Goal: Task Accomplishment & Management: Manage account settings

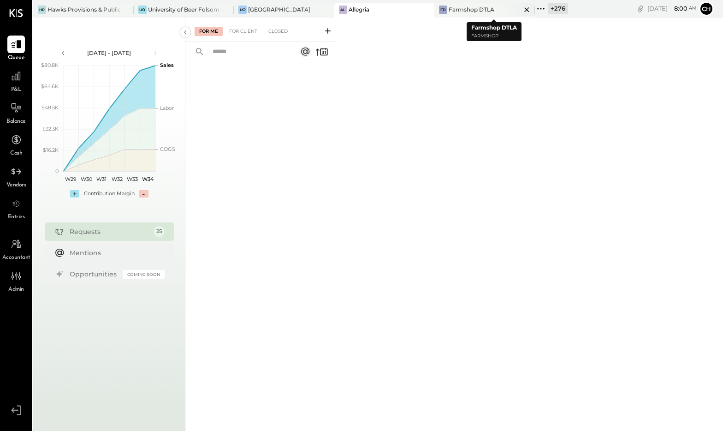
click at [532, 8] on icon at bounding box center [527, 9] width 12 height 11
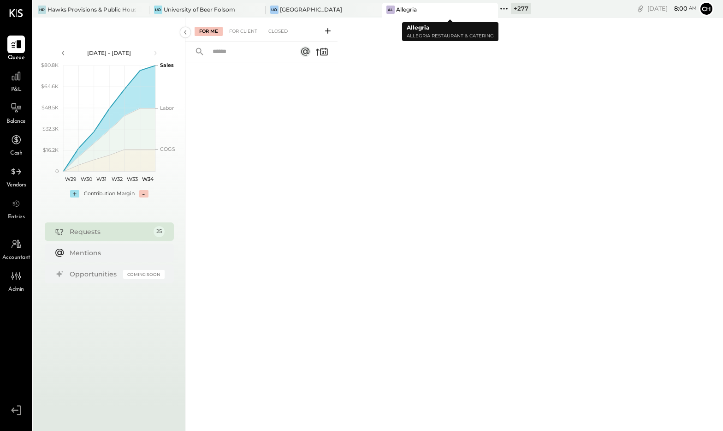
click at [496, 9] on icon at bounding box center [490, 9] width 12 height 11
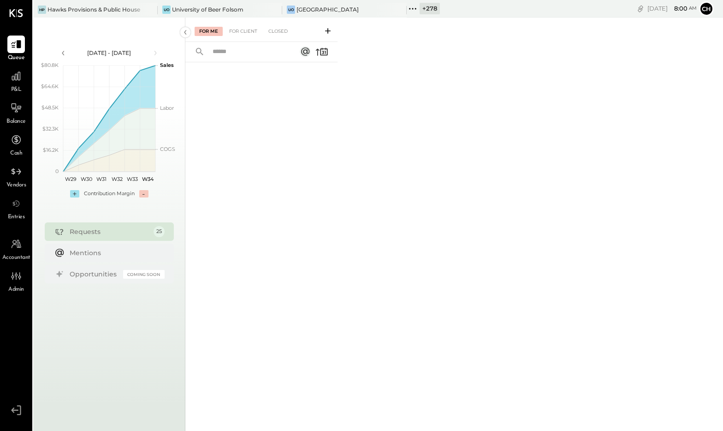
click at [413, 8] on icon at bounding box center [412, 8] width 1 height 1
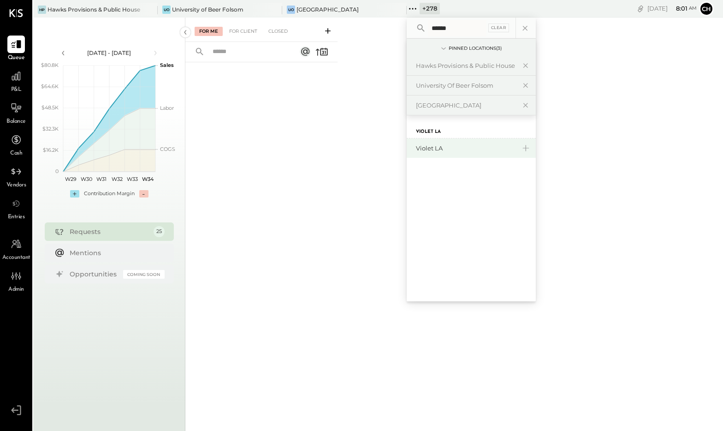
type input "******"
click at [436, 150] on div "Violet LA" at bounding box center [466, 148] width 100 height 9
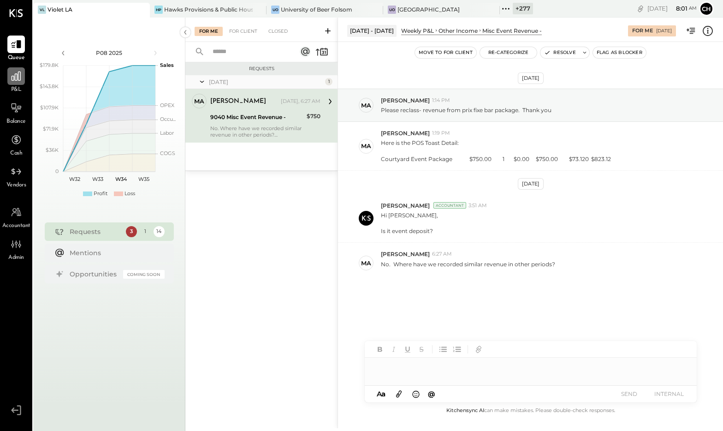
click at [16, 81] on icon at bounding box center [16, 76] width 12 height 12
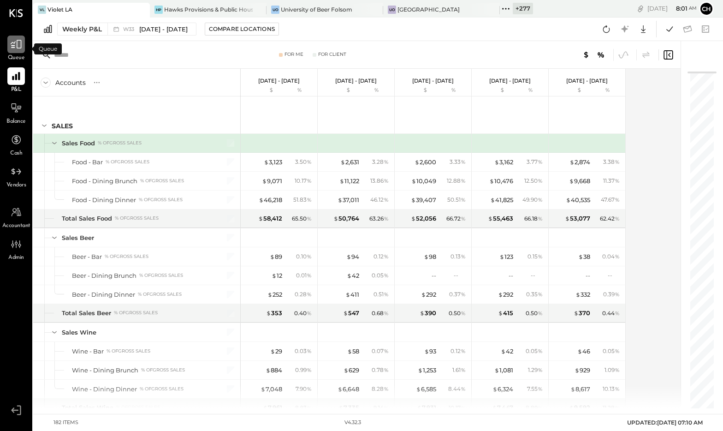
click at [19, 44] on icon at bounding box center [16, 44] width 12 height 12
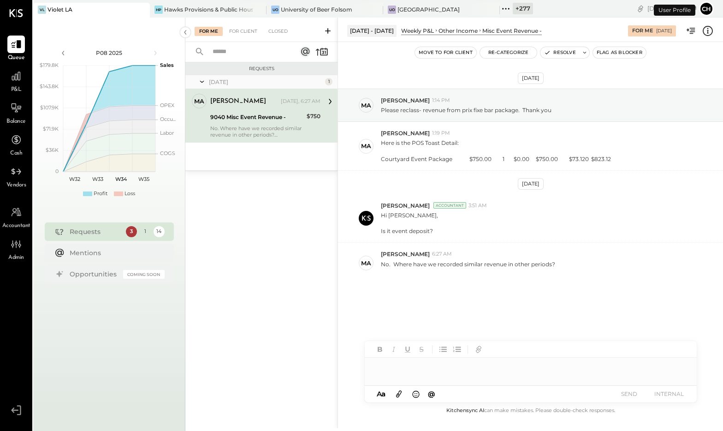
click at [244, 103] on div "Margaret" at bounding box center [244, 101] width 69 height 9
click at [497, 10] on icon at bounding box center [492, 9] width 12 height 11
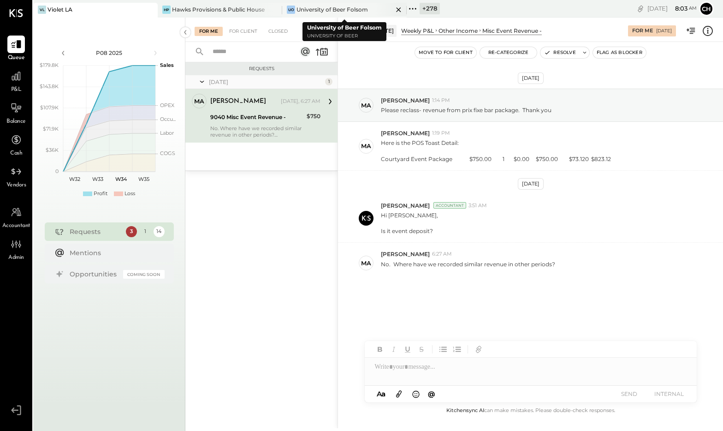
click at [398, 8] on icon at bounding box center [399, 9] width 12 height 11
click at [152, 9] on icon at bounding box center [149, 9] width 5 height 5
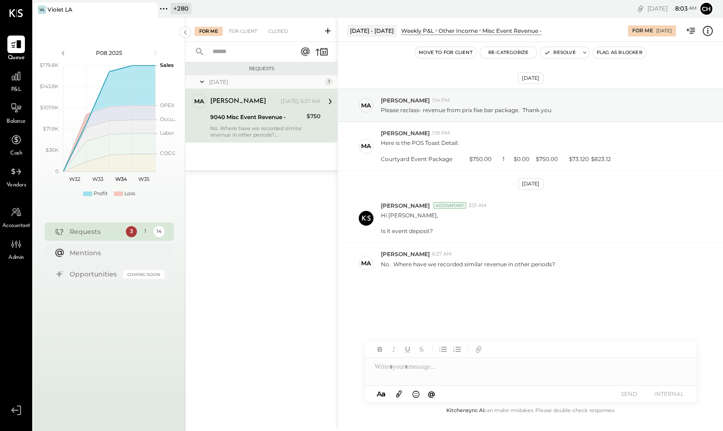
click at [162, 8] on icon at bounding box center [164, 9] width 12 height 12
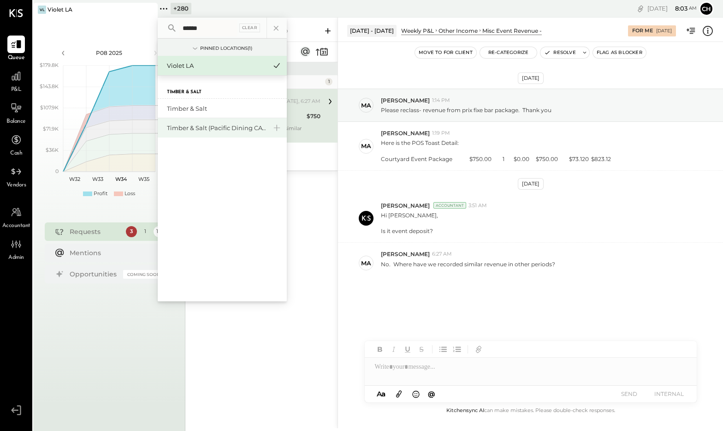
type input "******"
click at [224, 126] on div "Timber & Salt (Pacific Dining CA1 LLC)" at bounding box center [217, 128] width 100 height 9
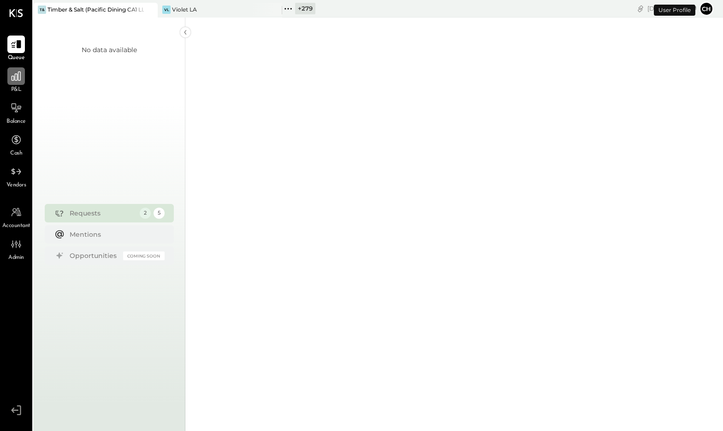
click at [18, 76] on icon at bounding box center [16, 76] width 12 height 12
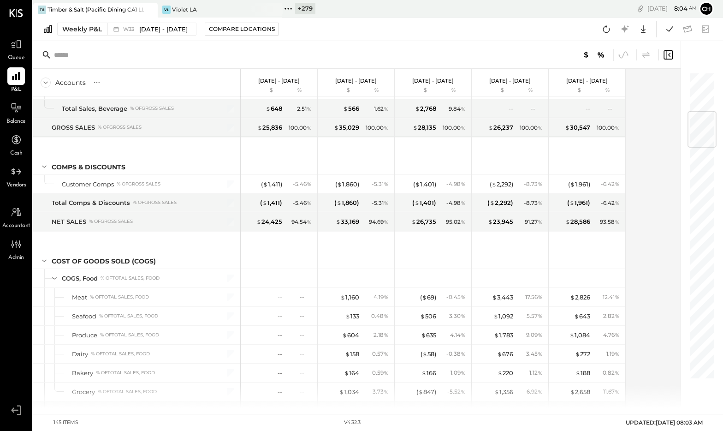
scroll to position [320, 0]
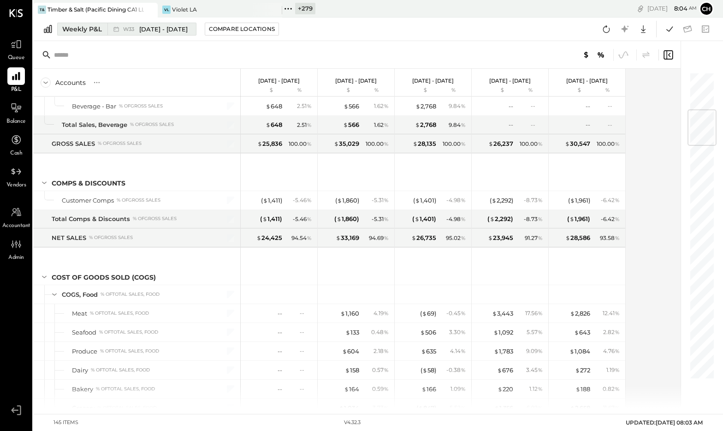
click at [97, 28] on div "Weekly P&L" at bounding box center [82, 28] width 40 height 9
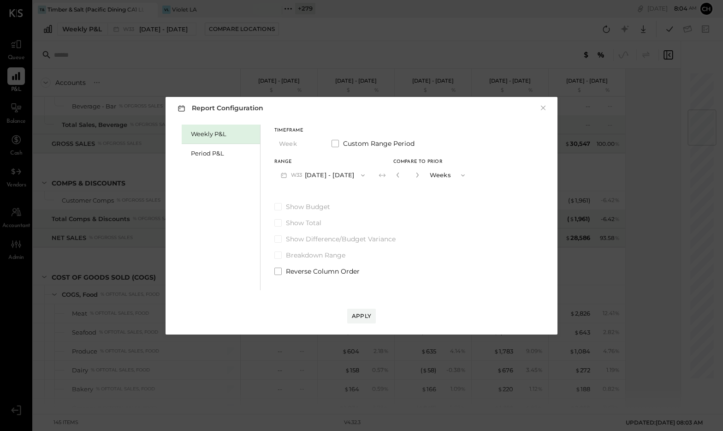
click at [319, 175] on button "W33 Aug 11 - 17, 2025" at bounding box center [322, 174] width 97 height 17
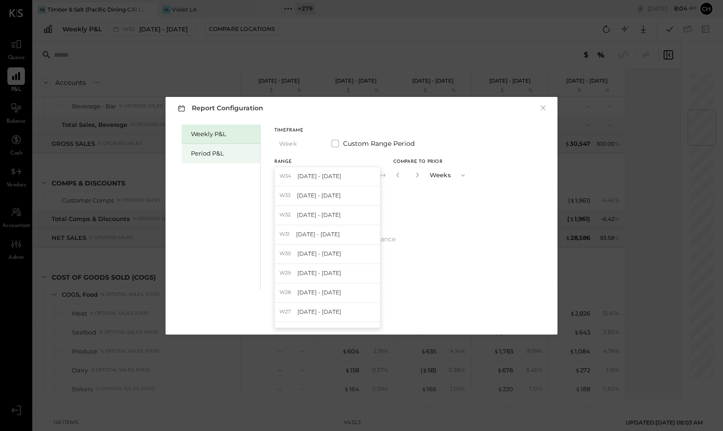
click at [220, 154] on div "Period P&L" at bounding box center [223, 153] width 65 height 9
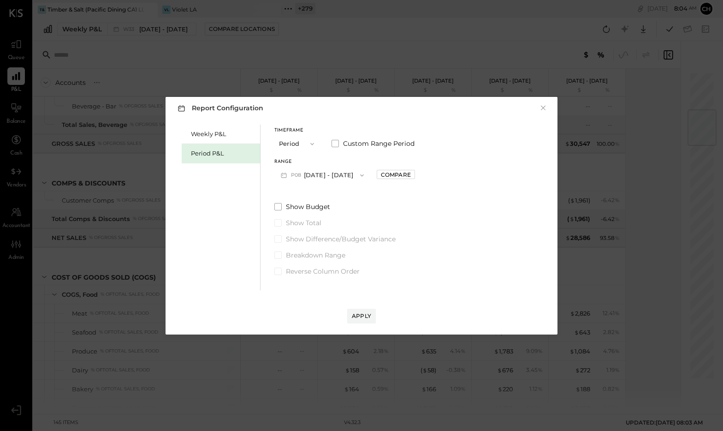
click at [322, 177] on button "P08 [DATE] - [DATE]" at bounding box center [322, 174] width 96 height 17
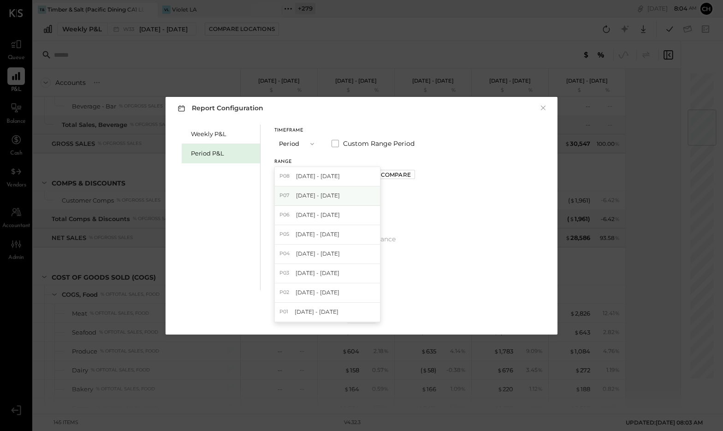
click at [325, 197] on span "[DATE] - [DATE]" at bounding box center [318, 195] width 44 height 8
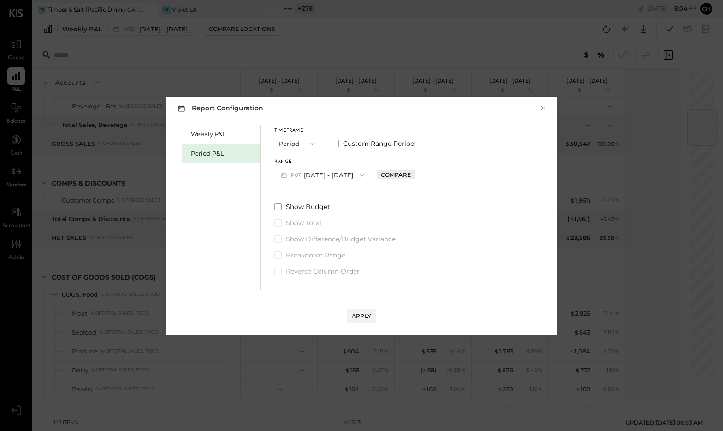
click at [401, 172] on div "Compare" at bounding box center [396, 175] width 30 height 8
click at [419, 175] on icon "button" at bounding box center [416, 175] width 6 height 6
type input "*"
click at [360, 320] on button "Apply" at bounding box center [361, 315] width 29 height 15
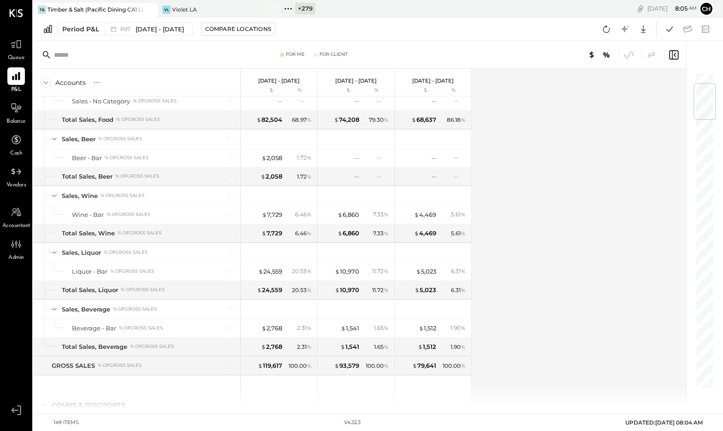
scroll to position [118, 0]
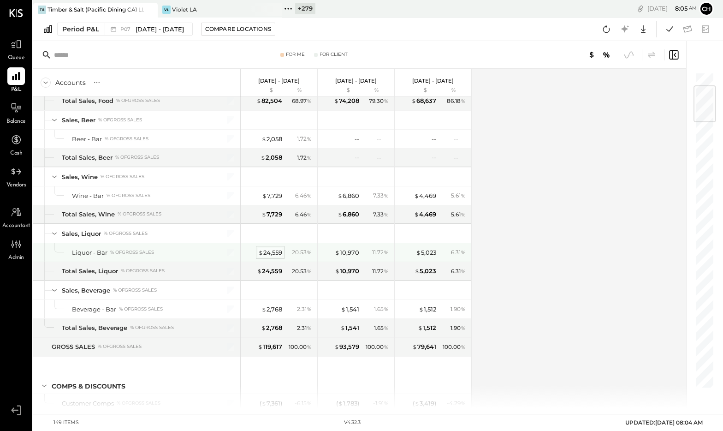
click at [272, 253] on div "$ 24,559" at bounding box center [270, 252] width 24 height 9
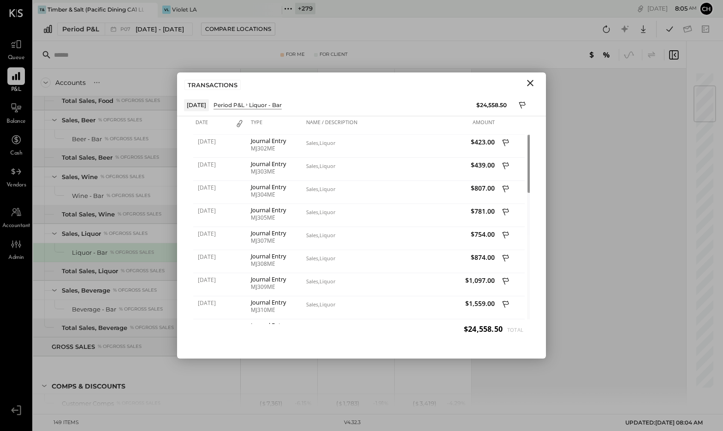
click at [530, 82] on icon "Close" at bounding box center [530, 82] width 11 height 11
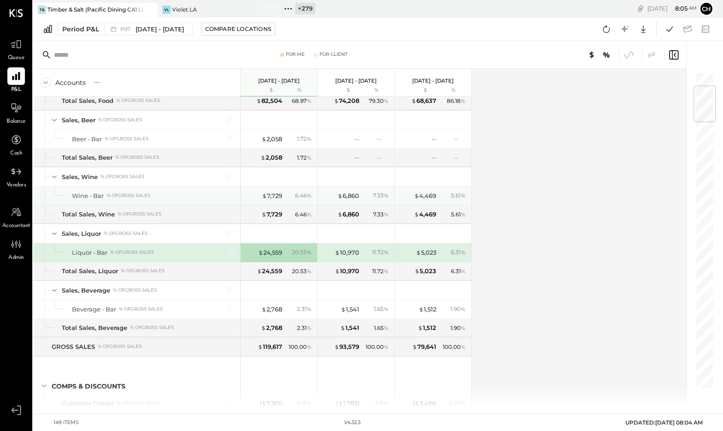
scroll to position [128, 0]
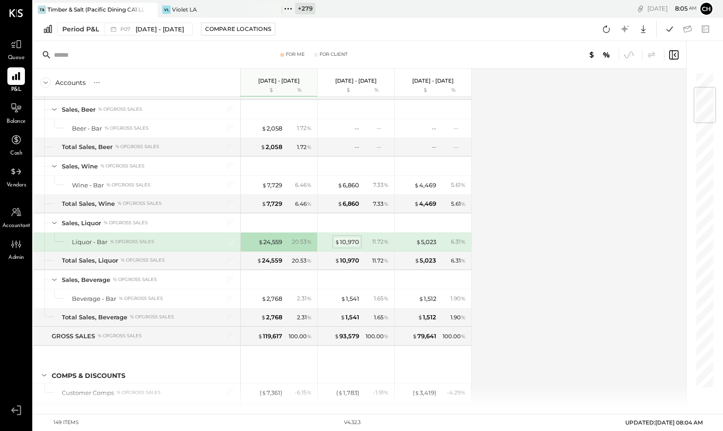
click at [354, 242] on div "$ 10,970" at bounding box center [347, 241] width 24 height 9
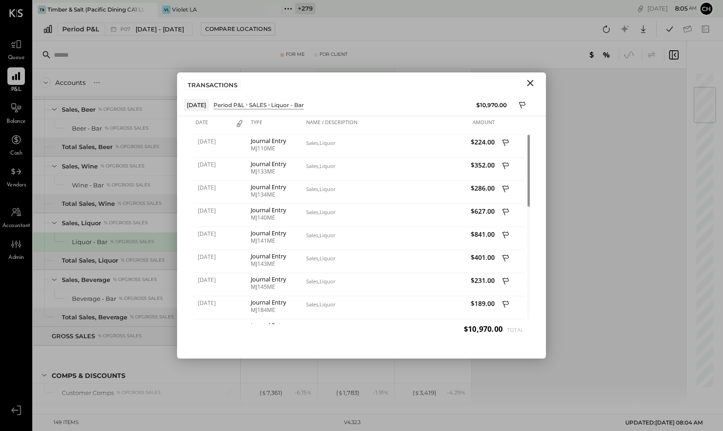
click at [530, 80] on icon "Close" at bounding box center [530, 82] width 11 height 11
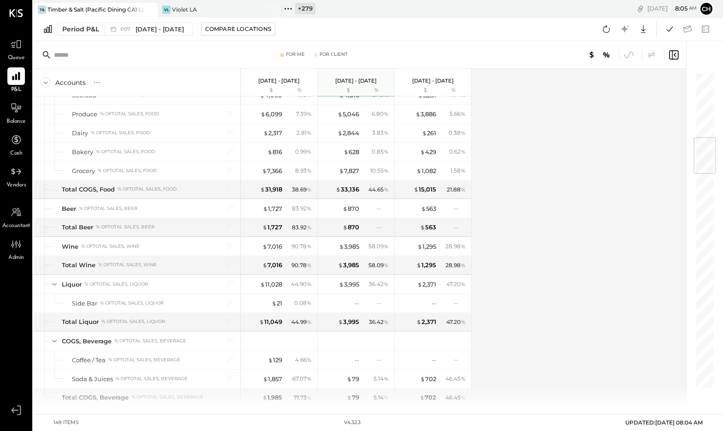
scroll to position [544, 0]
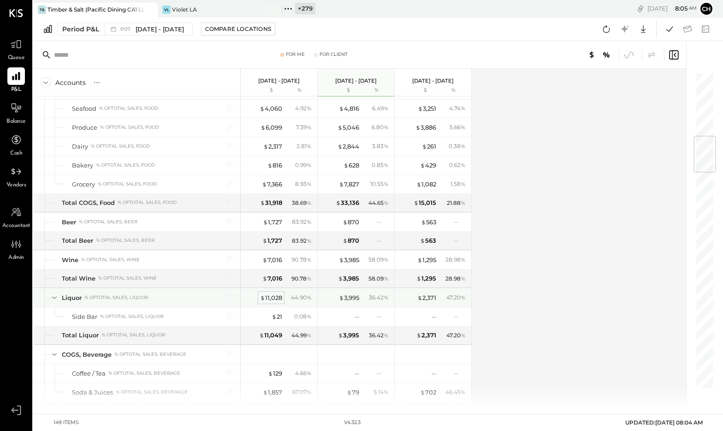
click at [269, 297] on div "$ 11,028" at bounding box center [271, 297] width 22 height 9
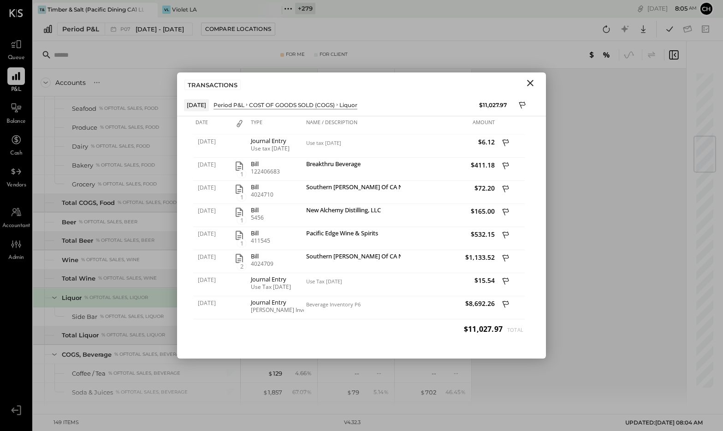
click at [532, 81] on icon "Close" at bounding box center [530, 83] width 6 height 6
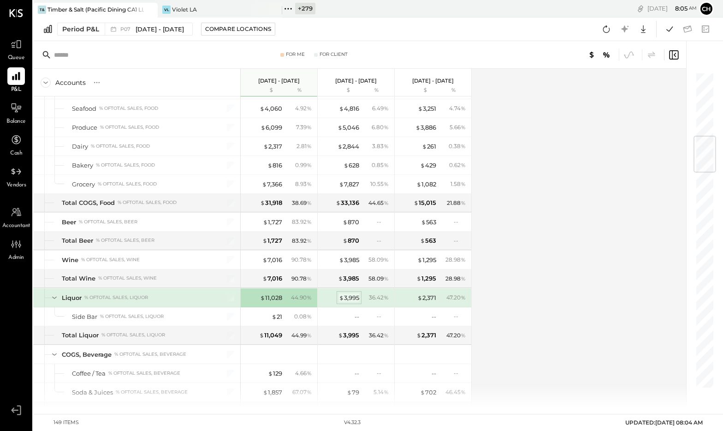
click at [348, 298] on div "$ 3,995" at bounding box center [349, 297] width 20 height 9
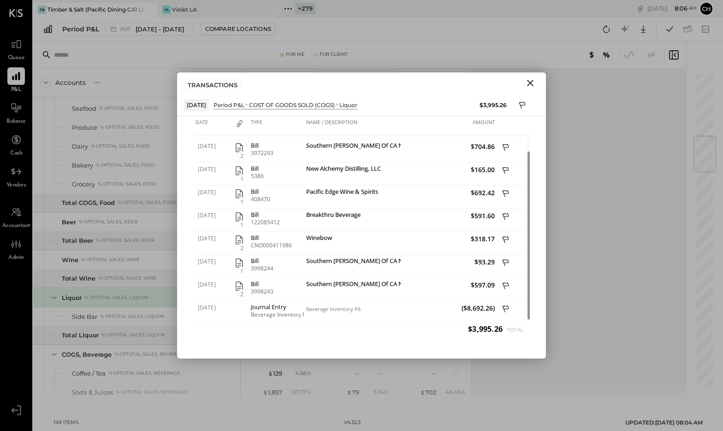
click at [531, 82] on icon "Close" at bounding box center [530, 83] width 6 height 6
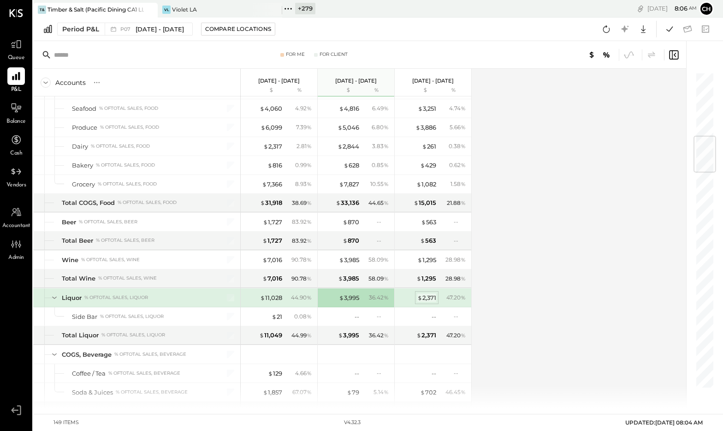
click at [426, 299] on div "$ 2,371" at bounding box center [426, 297] width 19 height 9
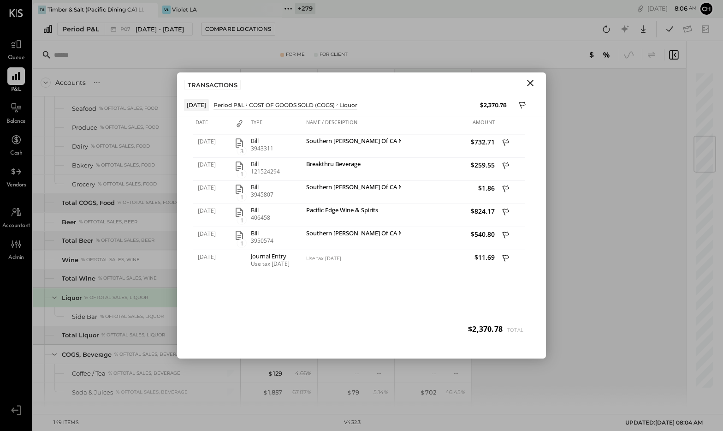
click at [528, 79] on icon "Close" at bounding box center [530, 82] width 11 height 11
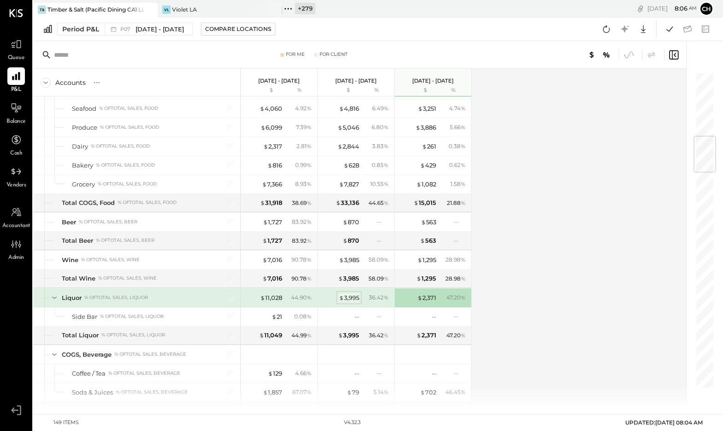
click at [348, 296] on div "$ 3,995" at bounding box center [349, 297] width 20 height 9
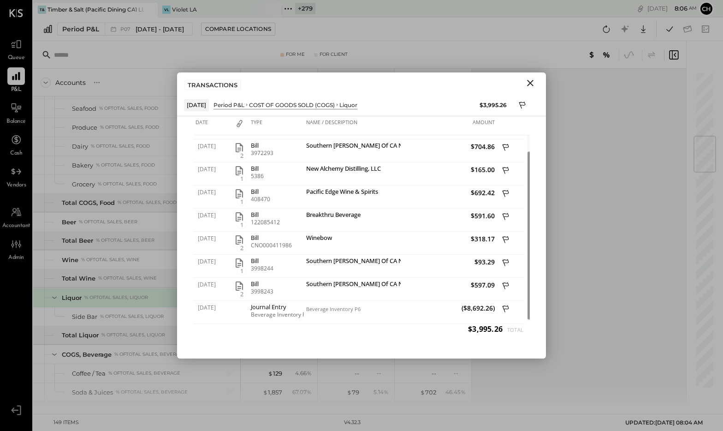
click at [529, 80] on icon "Close" at bounding box center [530, 82] width 11 height 11
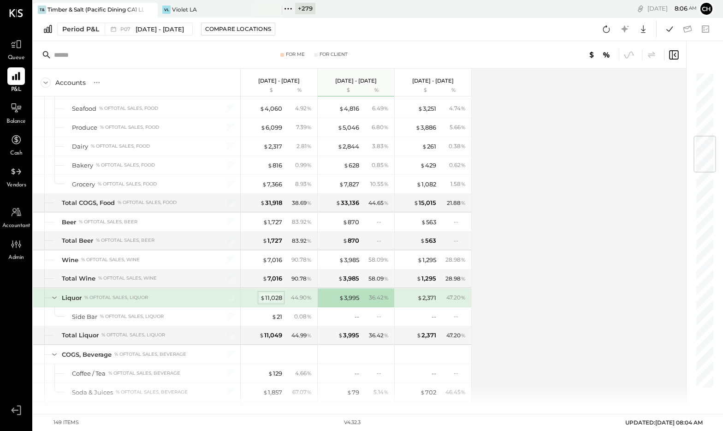
click at [272, 299] on div "$ 11,028" at bounding box center [271, 297] width 22 height 9
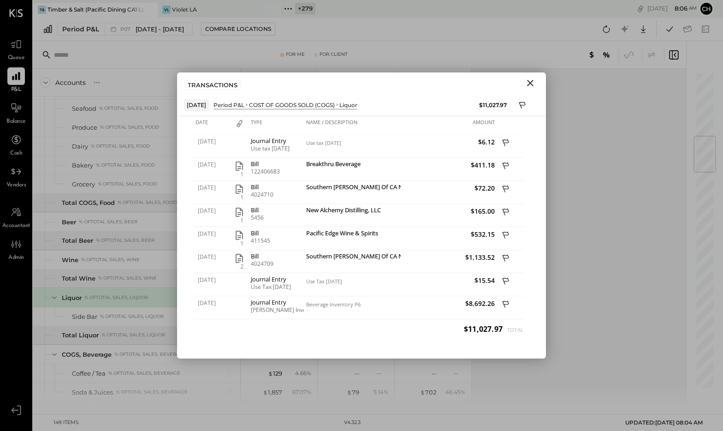
click at [529, 82] on icon "Close" at bounding box center [530, 83] width 6 height 6
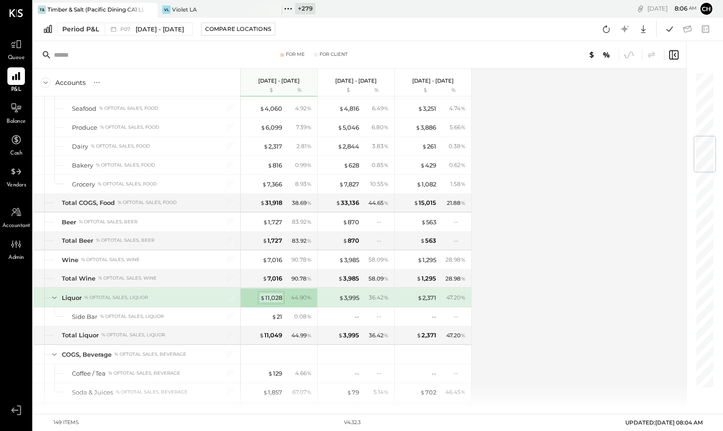
click at [278, 299] on div "$ 11,028" at bounding box center [271, 297] width 22 height 9
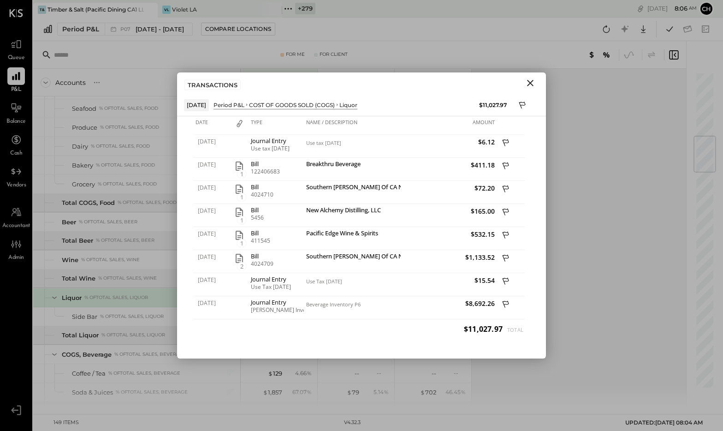
click at [530, 82] on icon "Close" at bounding box center [530, 82] width 11 height 11
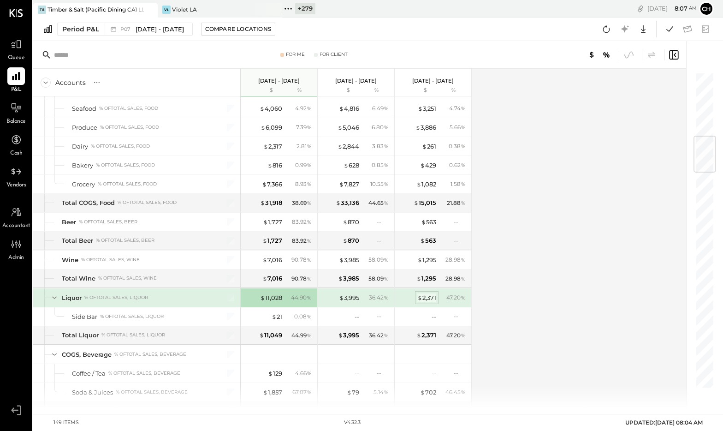
click at [419, 299] on span "$" at bounding box center [419, 297] width 5 height 7
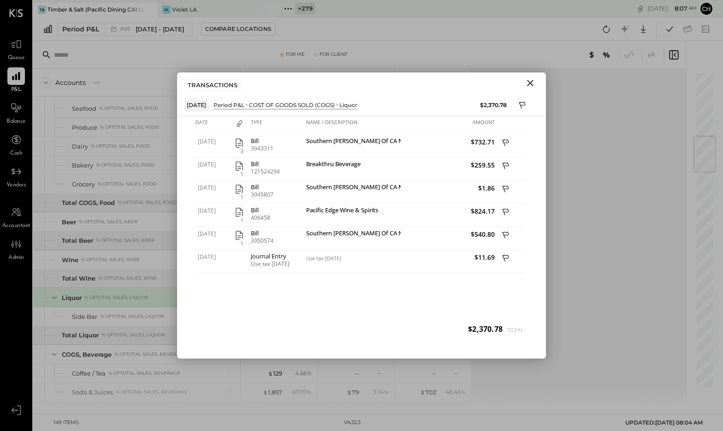
click at [530, 80] on icon "Close" at bounding box center [530, 82] width 11 height 11
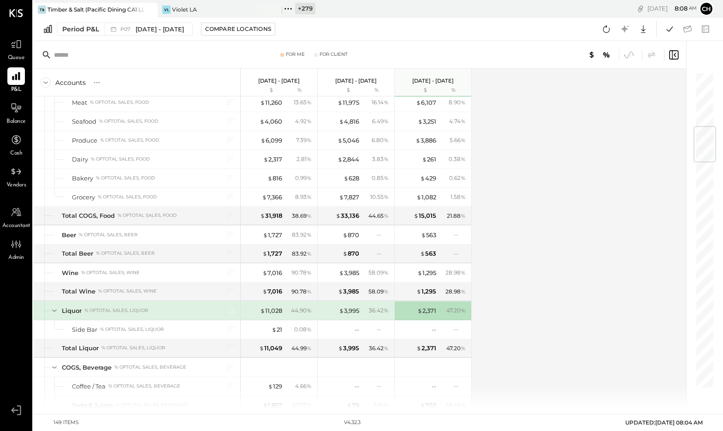
scroll to position [377, 0]
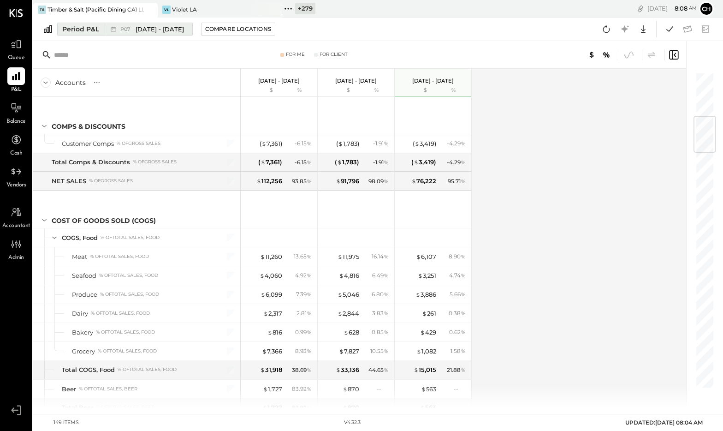
click at [105, 29] on div "P07 [DATE] - [DATE]" at bounding box center [146, 29] width 83 height 12
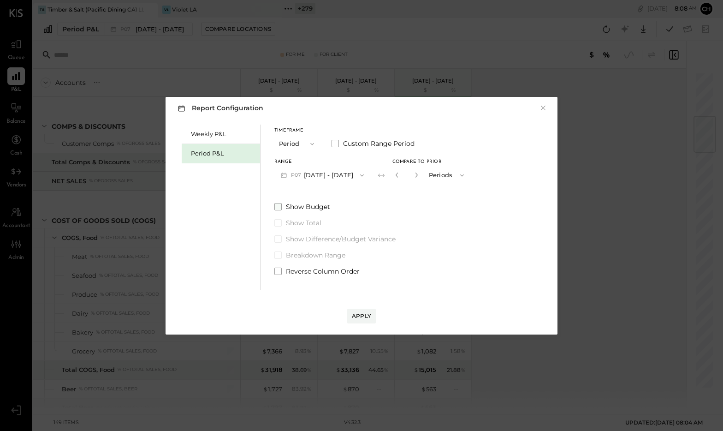
click at [278, 207] on span at bounding box center [277, 206] width 7 height 7
click at [360, 316] on div "Apply" at bounding box center [361, 316] width 19 height 8
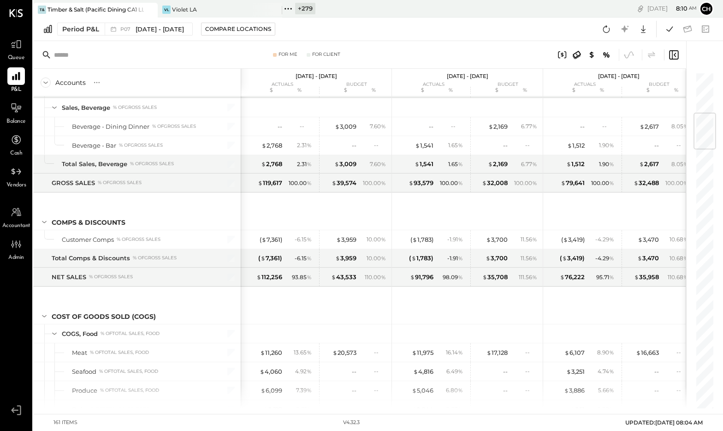
scroll to position [231, 0]
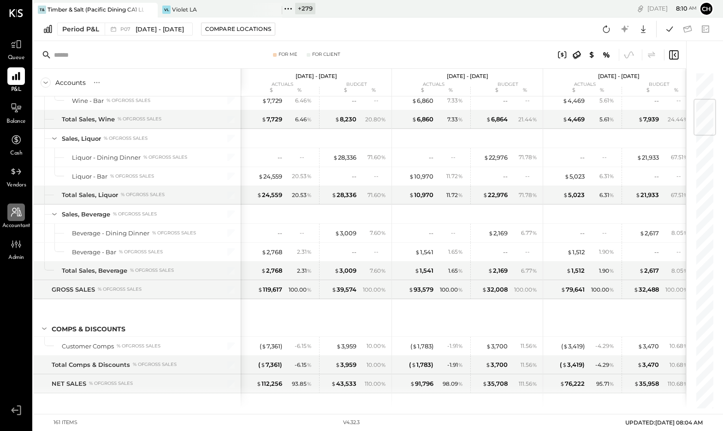
click at [18, 213] on icon at bounding box center [16, 212] width 12 height 12
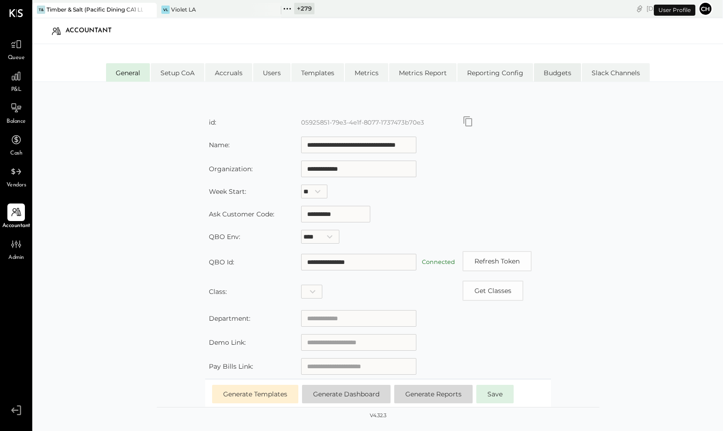
click at [560, 72] on li "Budgets" at bounding box center [557, 72] width 47 height 18
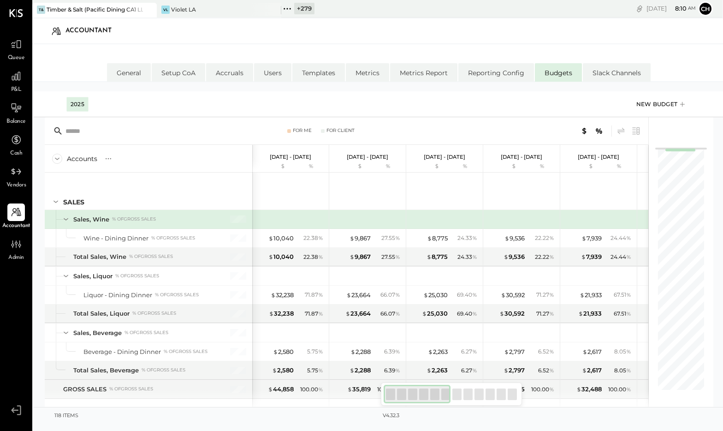
click at [665, 104] on div "New Budget" at bounding box center [661, 104] width 51 height 14
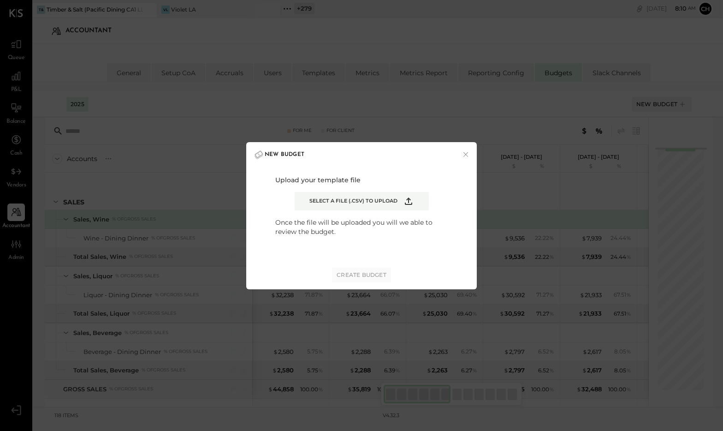
click at [407, 199] on icon "Example Modal" at bounding box center [408, 200] width 7 height 7
click at [0, 0] on input "Select a file (.csv) to upload" at bounding box center [0, 0] width 0 height 0
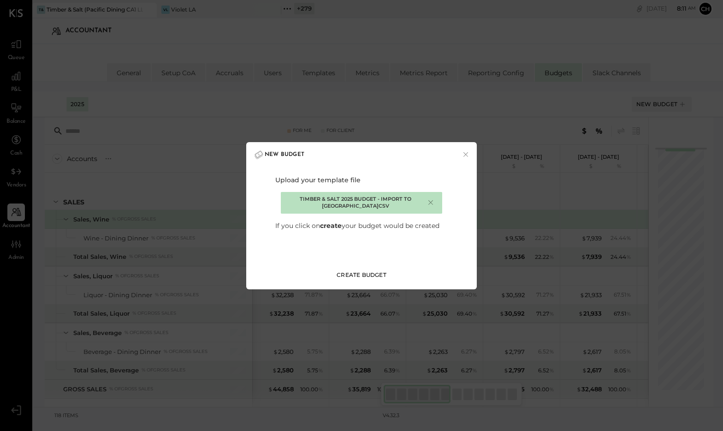
click at [353, 277] on div "Create Budget" at bounding box center [362, 275] width 50 height 8
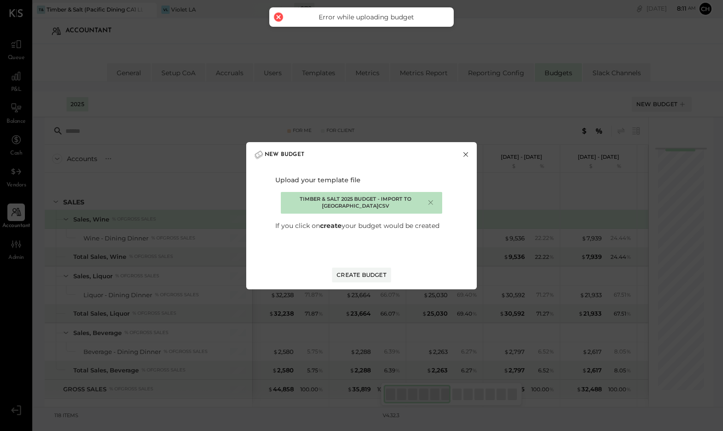
click at [467, 153] on button "×" at bounding box center [465, 154] width 8 height 9
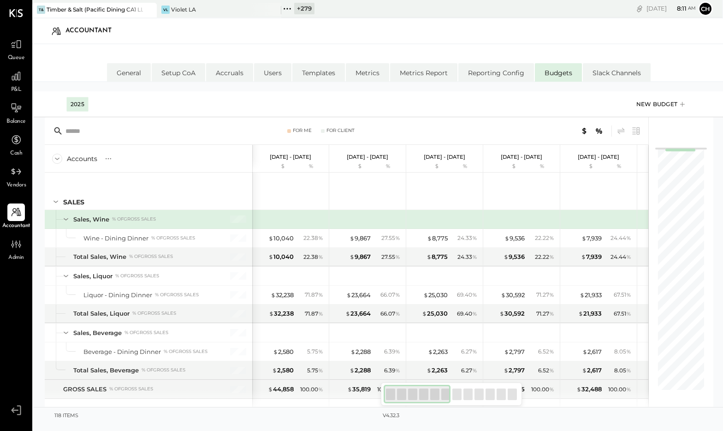
click at [662, 107] on div "New Budget" at bounding box center [661, 104] width 51 height 14
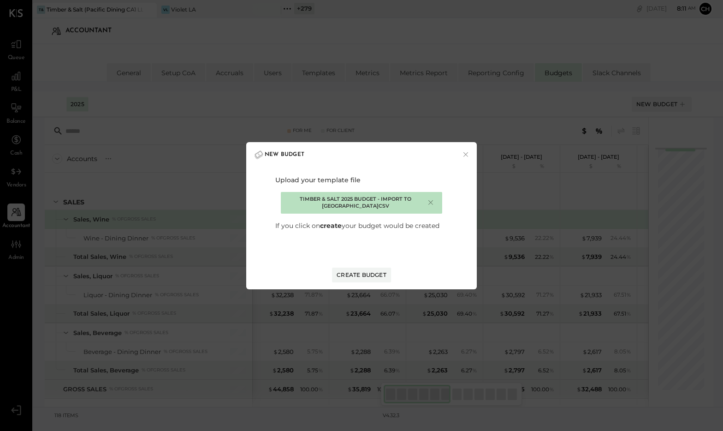
click at [433, 199] on div "×" at bounding box center [430, 202] width 8 height 9
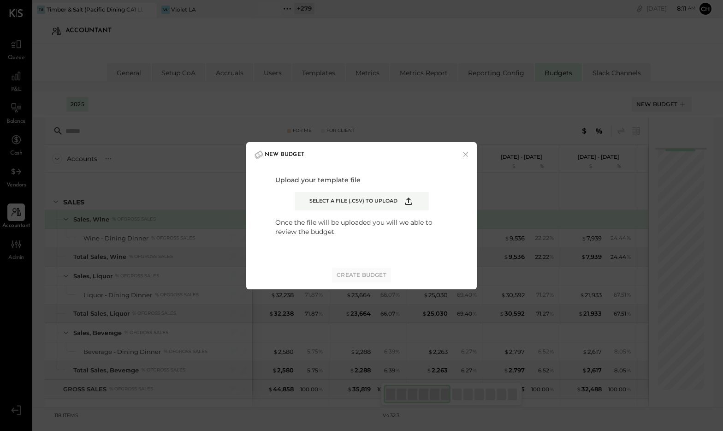
click at [406, 201] on icon "Example Modal" at bounding box center [408, 200] width 11 height 11
click at [0, 0] on input "Select a file (.csv) to upload" at bounding box center [0, 0] width 0 height 0
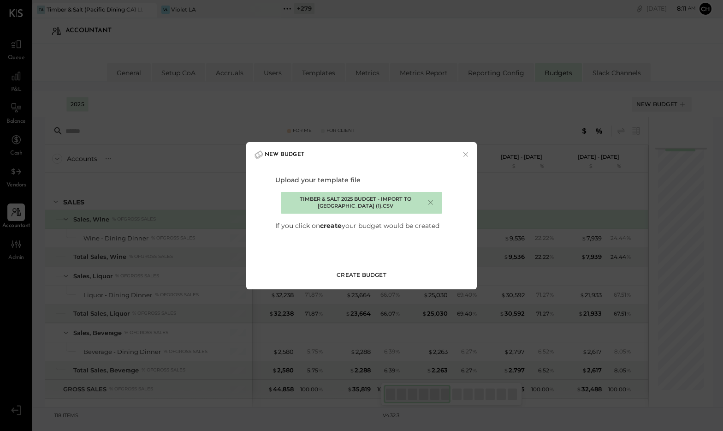
click at [376, 273] on div "Create Budget" at bounding box center [362, 275] width 50 height 8
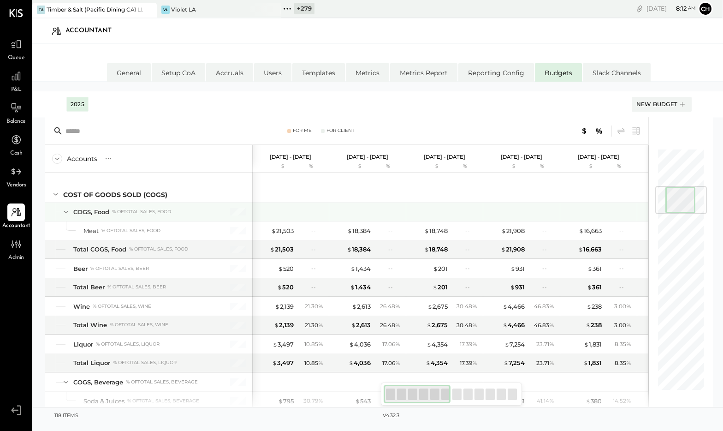
scroll to position [350, 0]
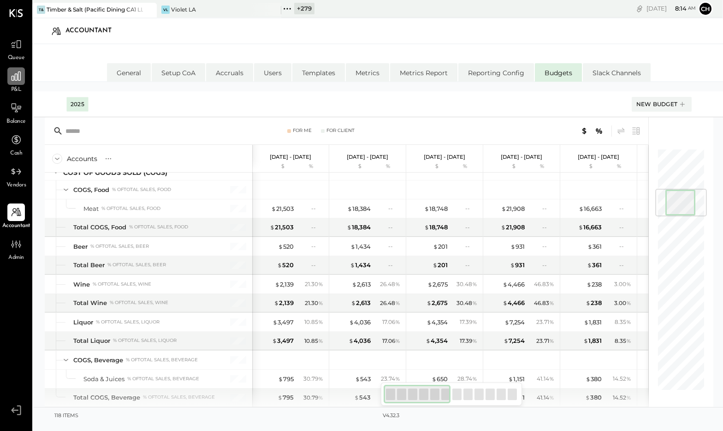
click at [14, 82] on div at bounding box center [16, 76] width 18 height 18
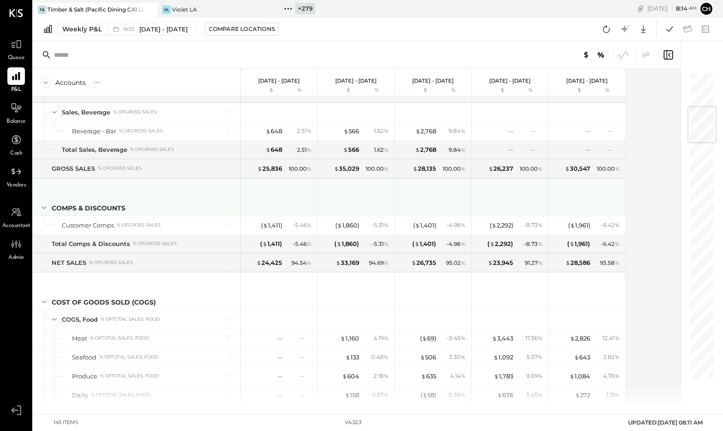
scroll to position [304, 0]
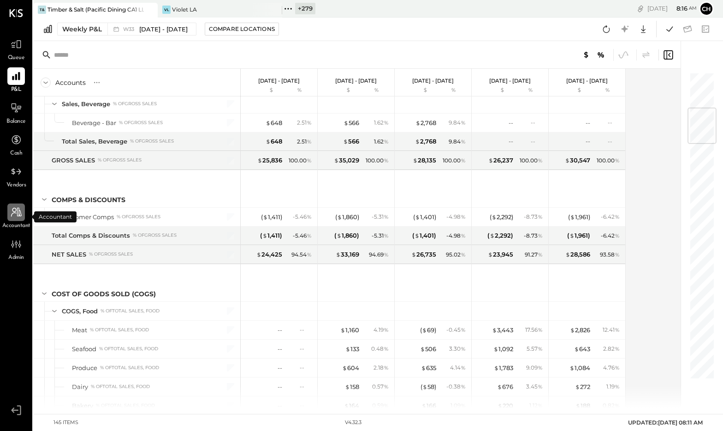
click at [13, 218] on icon at bounding box center [16, 212] width 12 height 12
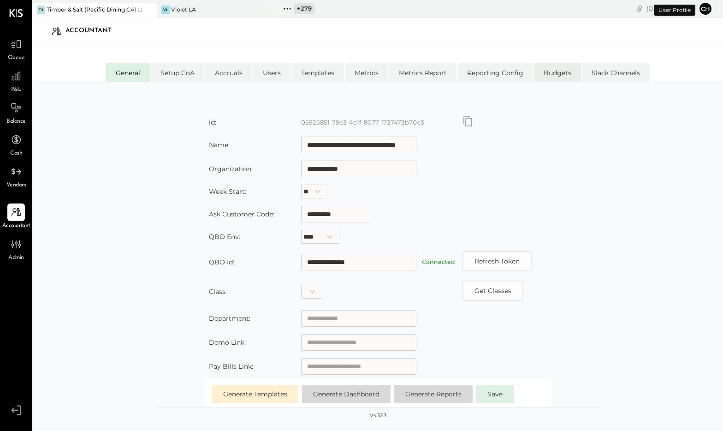
click at [559, 71] on li "Budgets" at bounding box center [557, 72] width 47 height 18
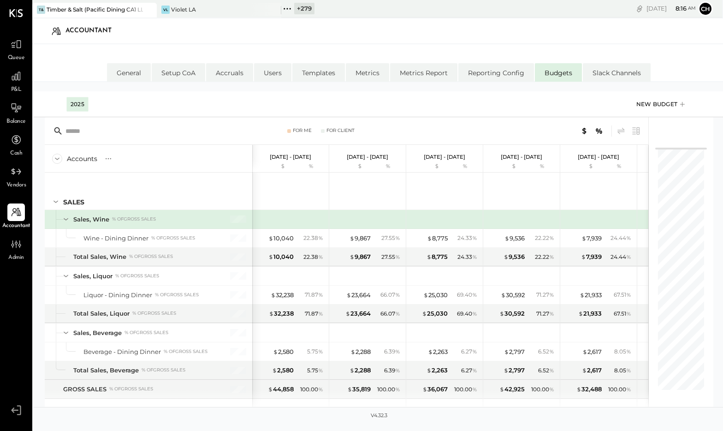
click at [649, 105] on div "New Budget" at bounding box center [661, 104] width 51 height 14
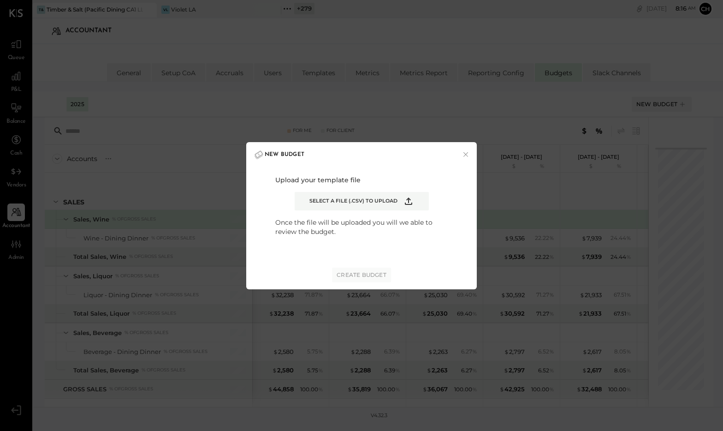
click at [408, 201] on icon "Example Modal" at bounding box center [408, 200] width 7 height 7
click at [0, 0] on input "Select a file (.csv) to upload" at bounding box center [0, 0] width 0 height 0
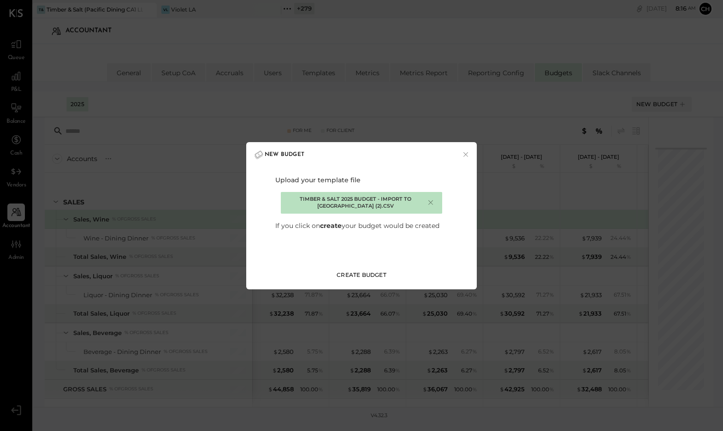
click at [381, 274] on div "Create Budget" at bounding box center [362, 275] width 50 height 8
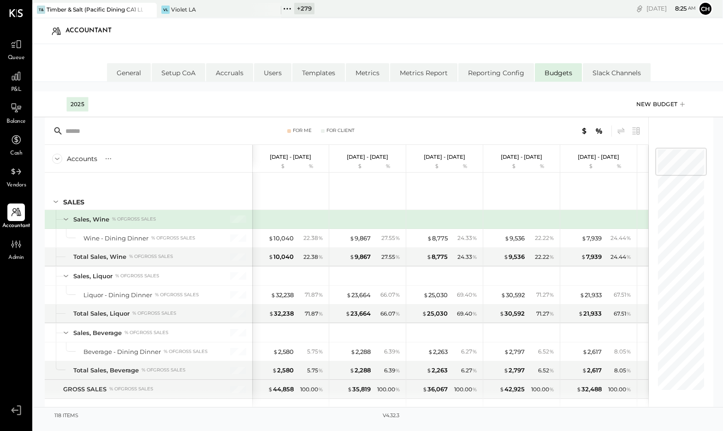
click at [654, 105] on div "New Budget" at bounding box center [661, 104] width 51 height 14
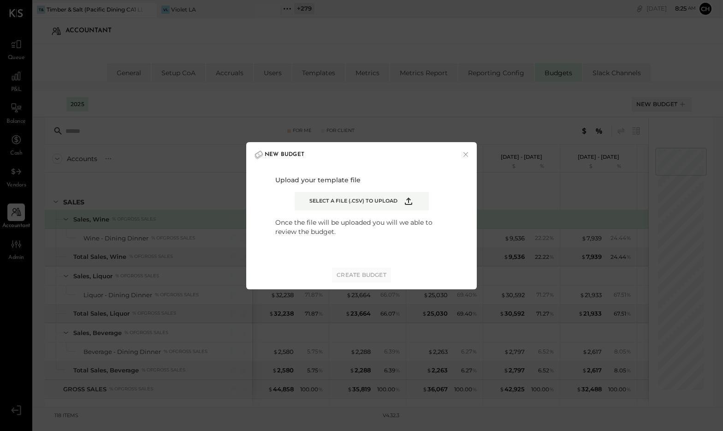
click at [411, 197] on icon "Example Modal" at bounding box center [408, 200] width 11 height 11
click at [0, 0] on input "Select a file (.csv) to upload" at bounding box center [0, 0] width 0 height 0
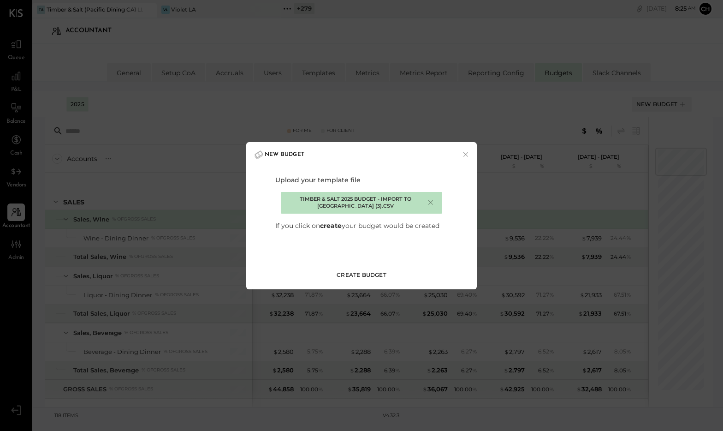
click at [368, 269] on button "Create Budget" at bounding box center [361, 274] width 59 height 15
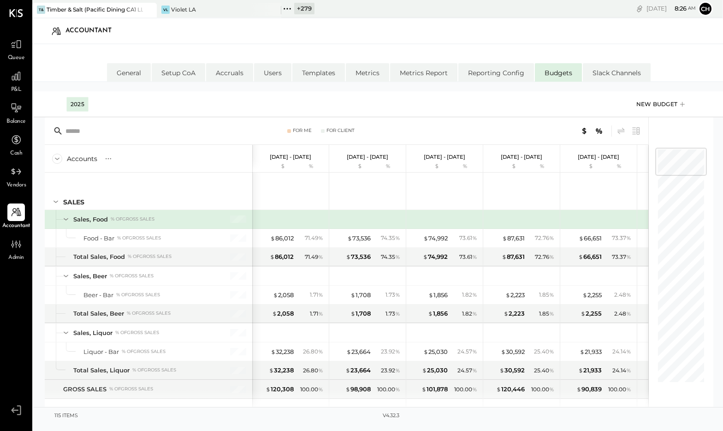
click at [648, 102] on div "New Budget" at bounding box center [661, 104] width 51 height 14
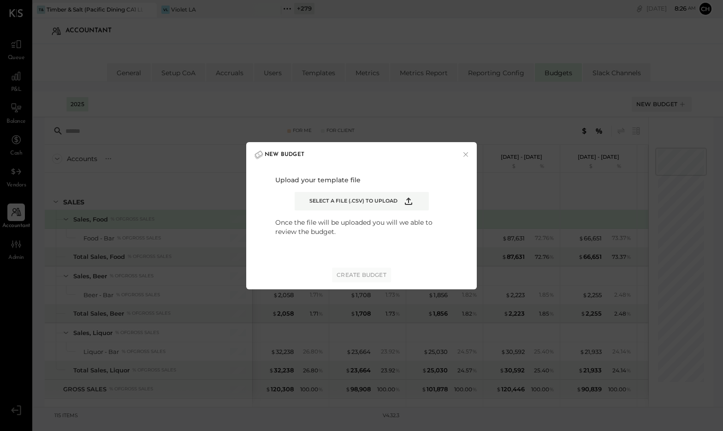
click at [405, 201] on icon "Example Modal" at bounding box center [408, 200] width 11 height 11
click at [0, 0] on input "Select a file (.csv) to upload" at bounding box center [0, 0] width 0 height 0
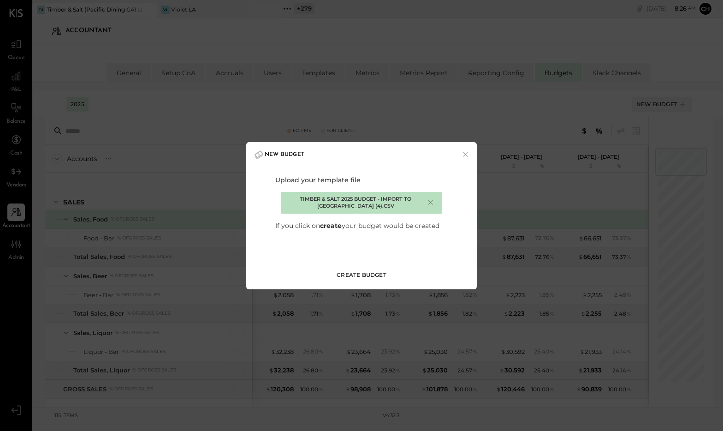
click at [347, 277] on div "Create Budget" at bounding box center [362, 275] width 50 height 8
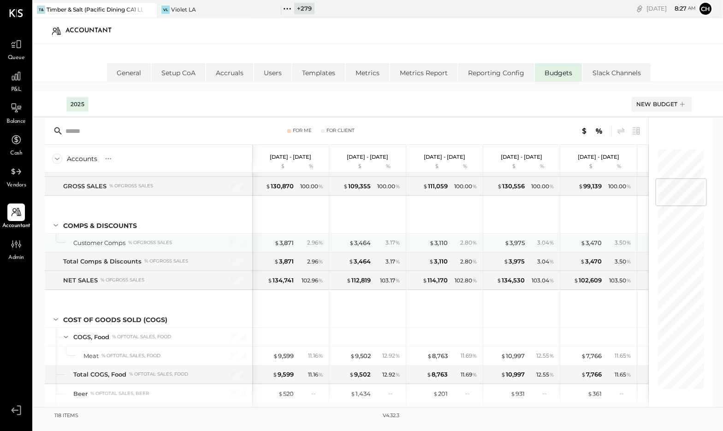
scroll to position [273, 0]
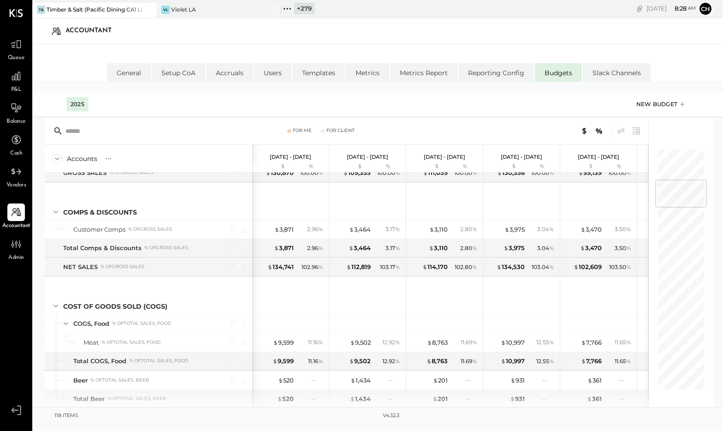
click at [663, 106] on div "New Budget" at bounding box center [661, 104] width 51 height 14
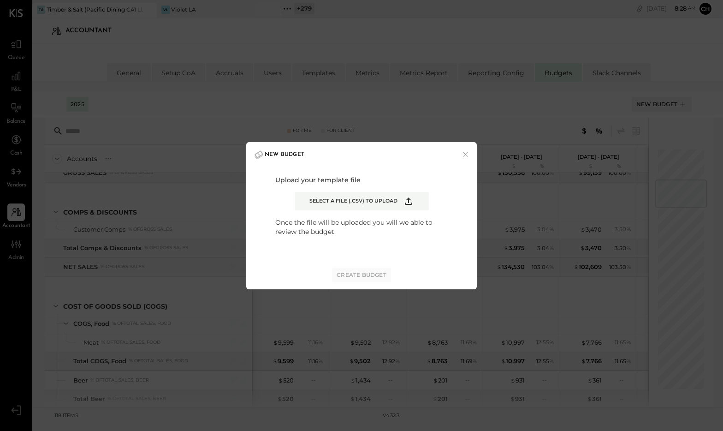
click at [412, 198] on icon "Example Modal" at bounding box center [408, 200] width 11 height 11
click at [0, 0] on input "Select a file (.csv) to upload" at bounding box center [0, 0] width 0 height 0
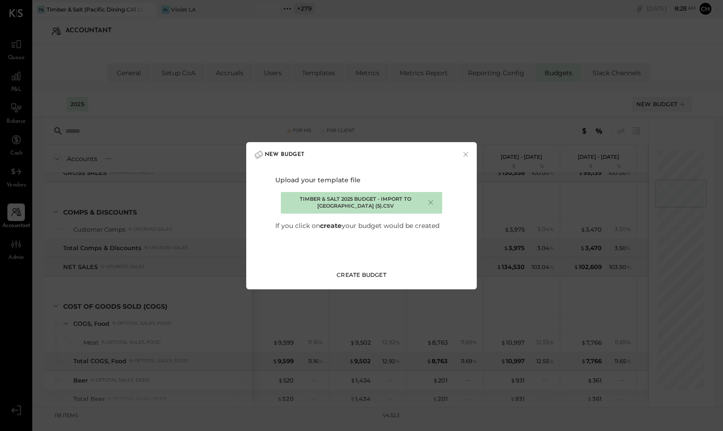
click at [377, 272] on div "Create Budget" at bounding box center [362, 275] width 50 height 8
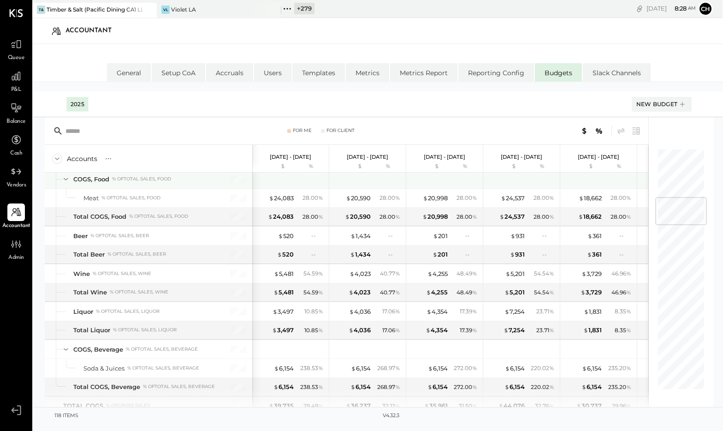
scroll to position [419, 0]
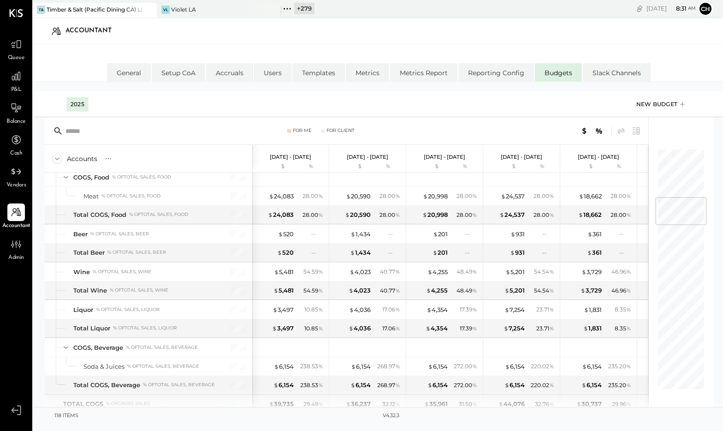
click at [651, 102] on div "New Budget" at bounding box center [661, 104] width 51 height 14
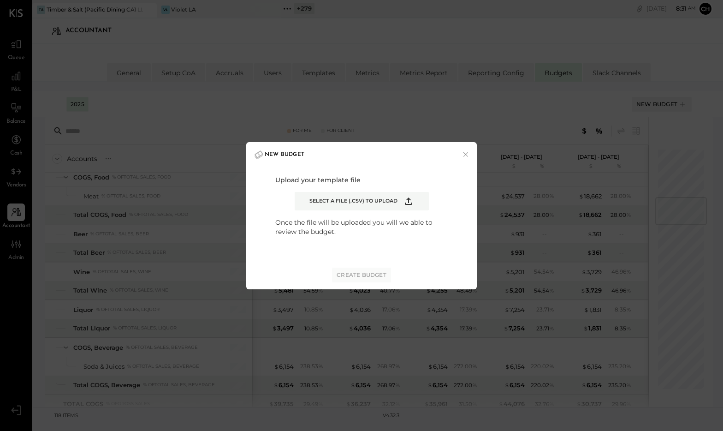
click at [409, 197] on icon "Example Modal" at bounding box center [408, 200] width 11 height 11
click at [0, 0] on input "Select a file (.csv) to upload" at bounding box center [0, 0] width 0 height 0
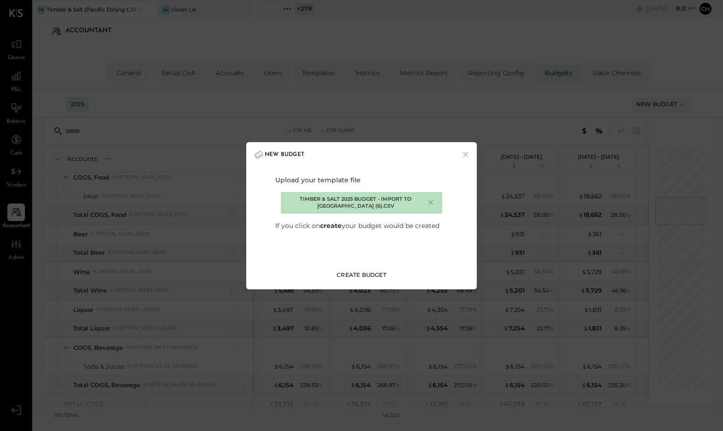
click at [371, 275] on div "Create Budget" at bounding box center [362, 275] width 50 height 8
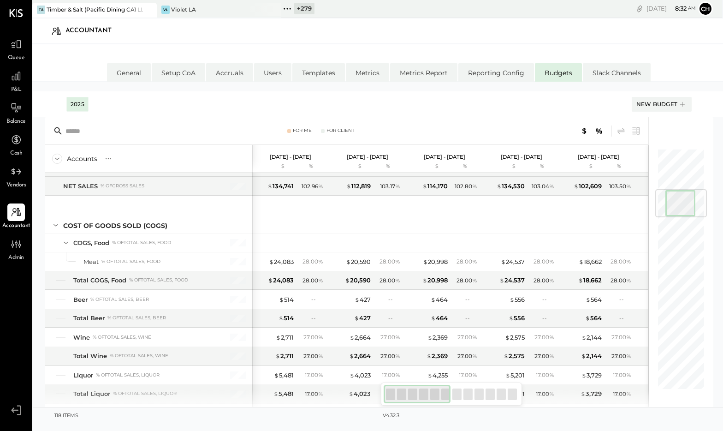
scroll to position [355, 0]
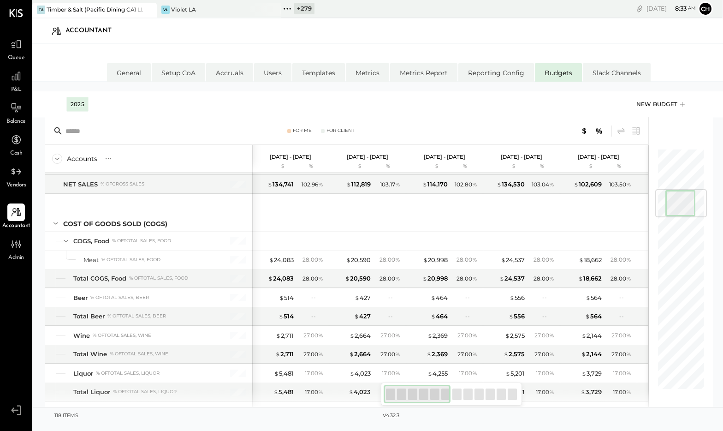
click at [667, 105] on div "New Budget" at bounding box center [661, 104] width 51 height 14
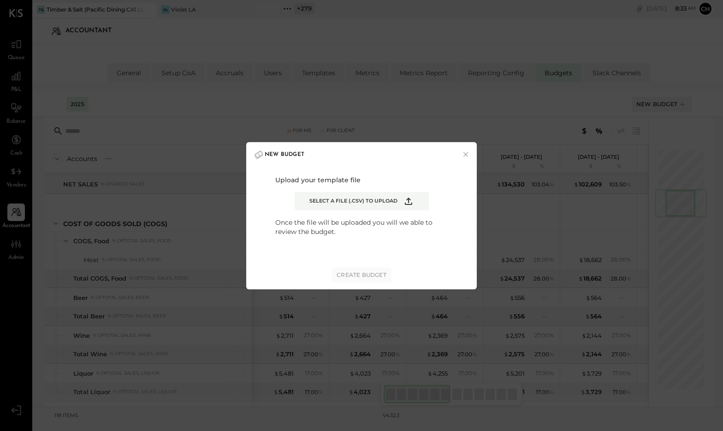
click at [412, 199] on icon "Example Modal" at bounding box center [408, 200] width 11 height 11
click at [0, 0] on input "Select a file (.csv) to upload" at bounding box center [0, 0] width 0 height 0
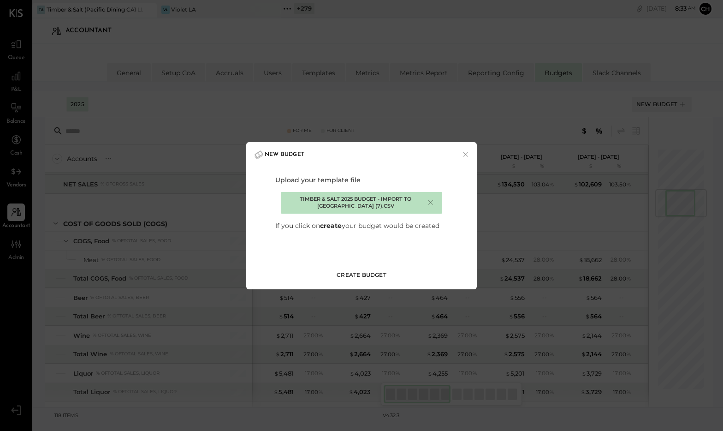
click at [358, 278] on div "Create Budget" at bounding box center [362, 275] width 50 height 8
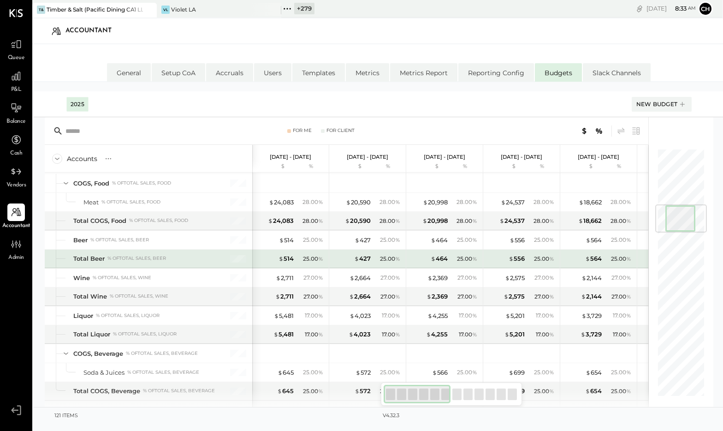
scroll to position [591, 0]
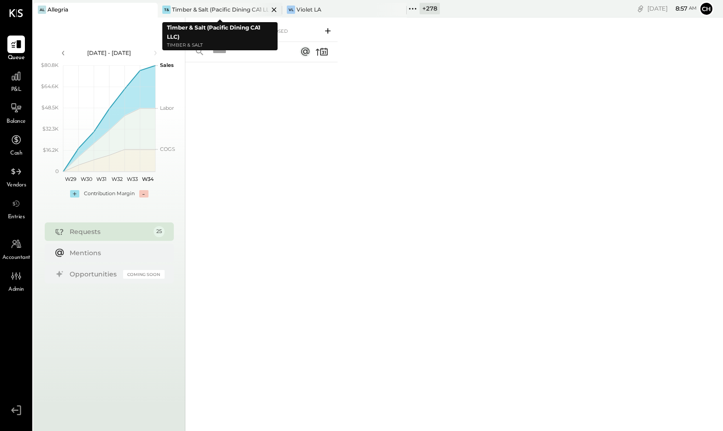
click at [275, 11] on icon at bounding box center [274, 9] width 12 height 11
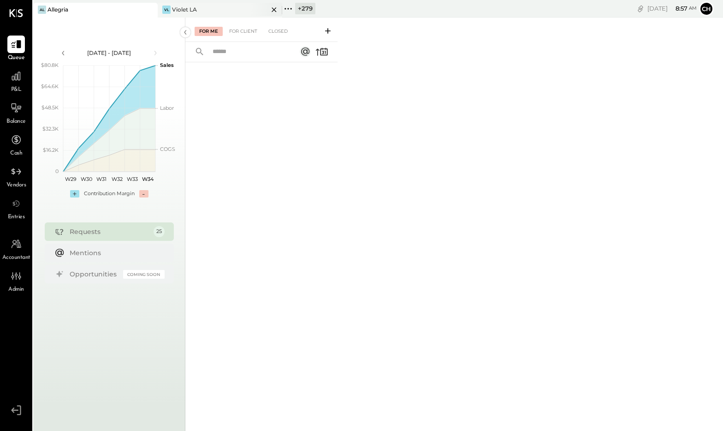
click at [152, 11] on icon at bounding box center [149, 9] width 5 height 5
click at [163, 9] on icon at bounding box center [164, 9] width 12 height 12
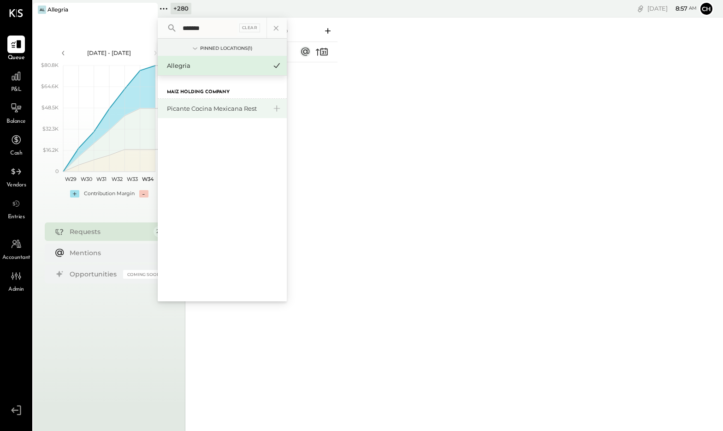
type input "*******"
click at [188, 101] on div "Picante Cocina Mexicana Rest" at bounding box center [222, 108] width 129 height 19
click at [187, 103] on div "Picante Cocina Mexicana Rest" at bounding box center [222, 108] width 129 height 19
click at [189, 107] on div "Picante Cocina Mexicana Rest" at bounding box center [217, 108] width 100 height 9
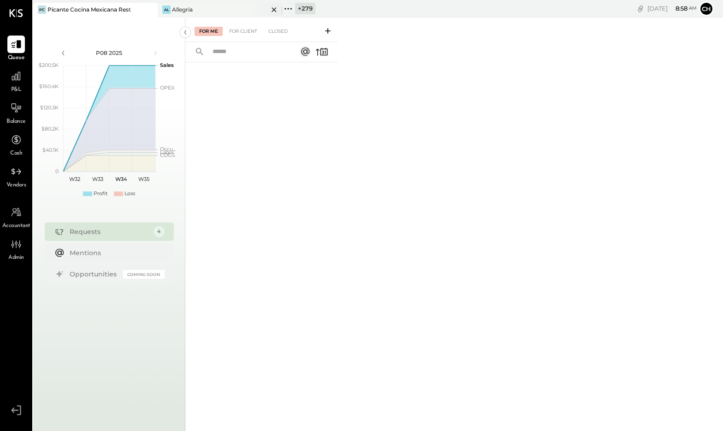
click at [273, 11] on icon at bounding box center [274, 9] width 12 height 11
click at [17, 83] on div at bounding box center [16, 76] width 18 height 18
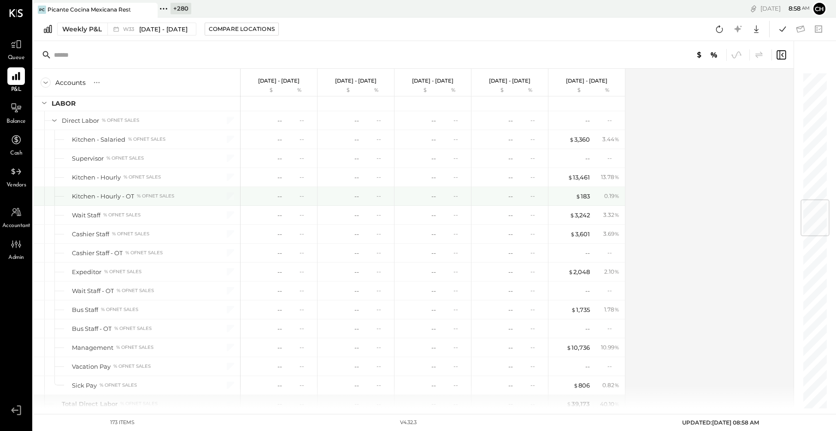
scroll to position [1078, 0]
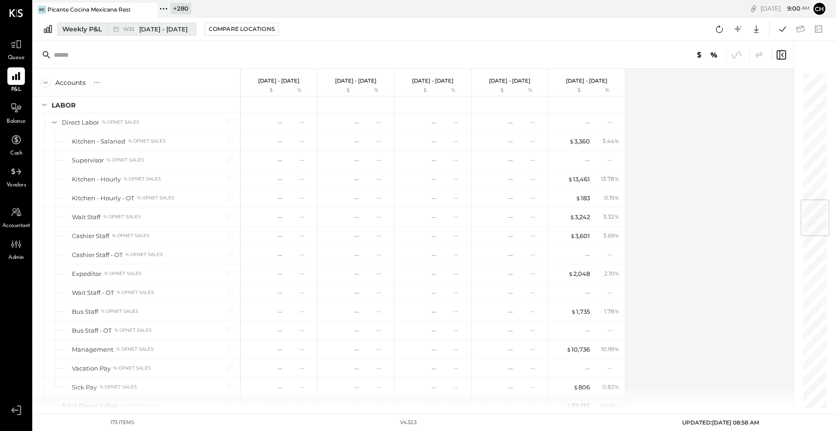
click at [88, 27] on div "Weekly P&L" at bounding box center [82, 28] width 40 height 9
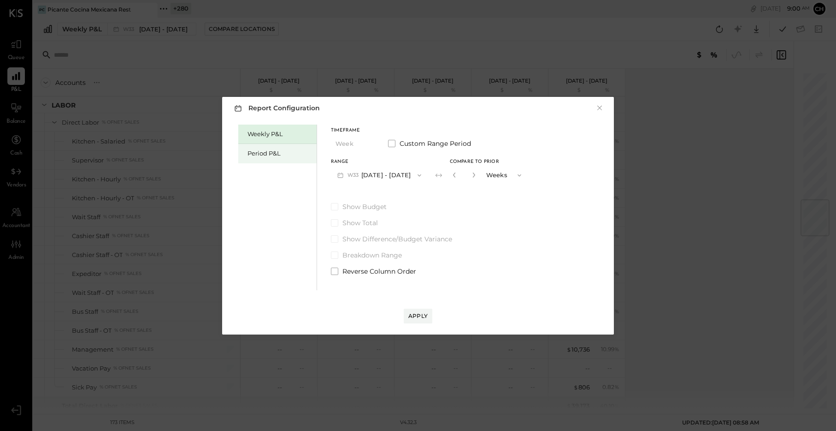
click at [277, 155] on div "Period P&L" at bounding box center [280, 153] width 65 height 9
click at [400, 175] on button "P08 [DATE] - [DATE]" at bounding box center [379, 174] width 96 height 17
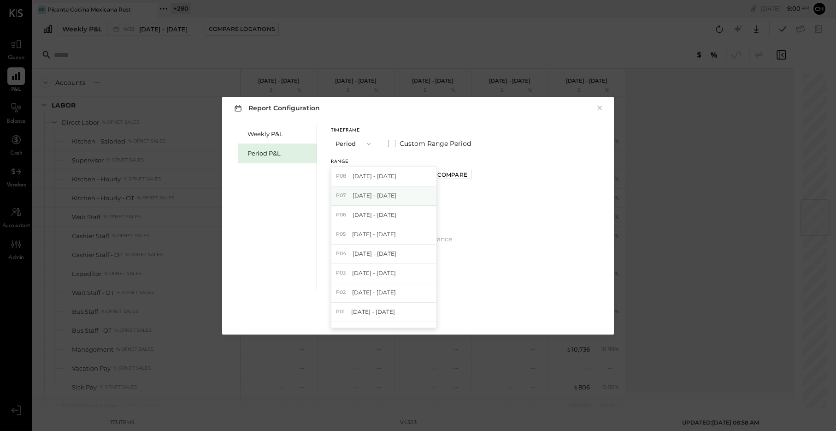
click at [396, 198] on span "[DATE] - [DATE]" at bounding box center [375, 195] width 44 height 8
click at [418, 313] on div "Apply" at bounding box center [417, 316] width 19 height 8
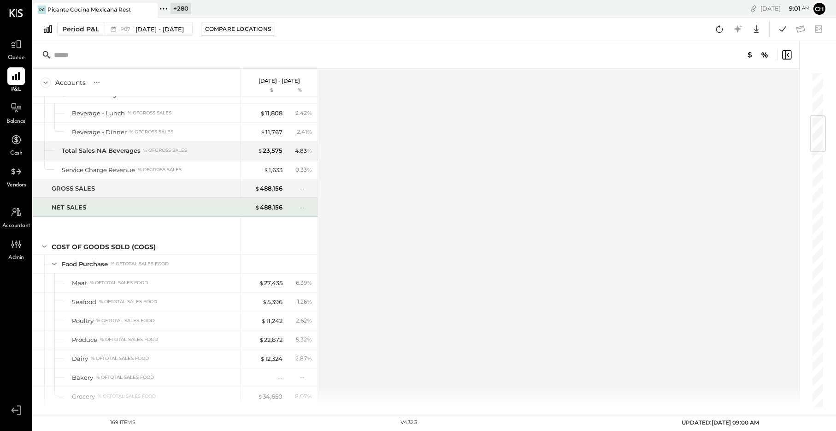
scroll to position [616, 0]
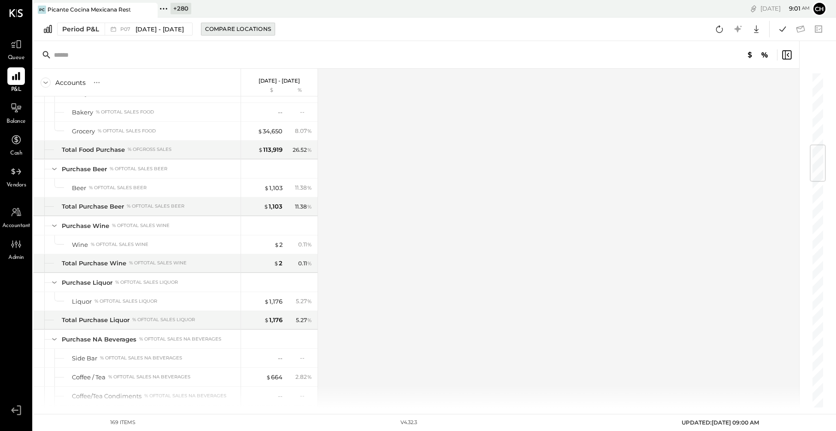
click at [236, 23] on button "Compare Locations" at bounding box center [238, 29] width 74 height 13
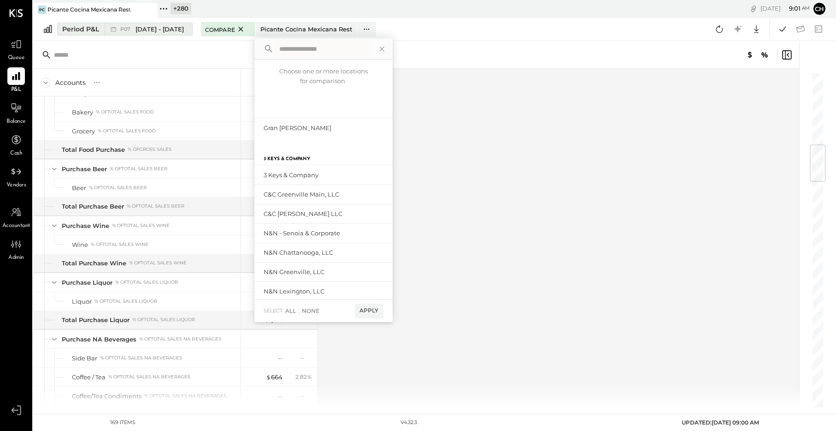
click at [174, 30] on span "[DATE] - [DATE]" at bounding box center [160, 29] width 48 height 9
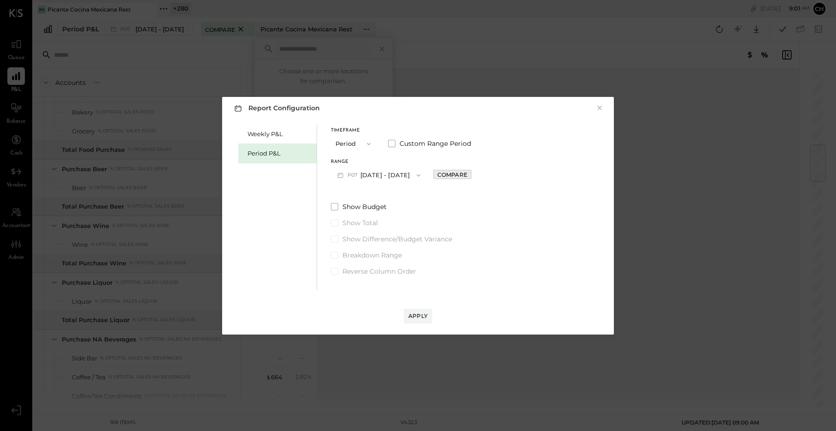
click at [458, 176] on div "Compare" at bounding box center [452, 175] width 30 height 8
click at [420, 315] on div "Apply" at bounding box center [417, 316] width 19 height 8
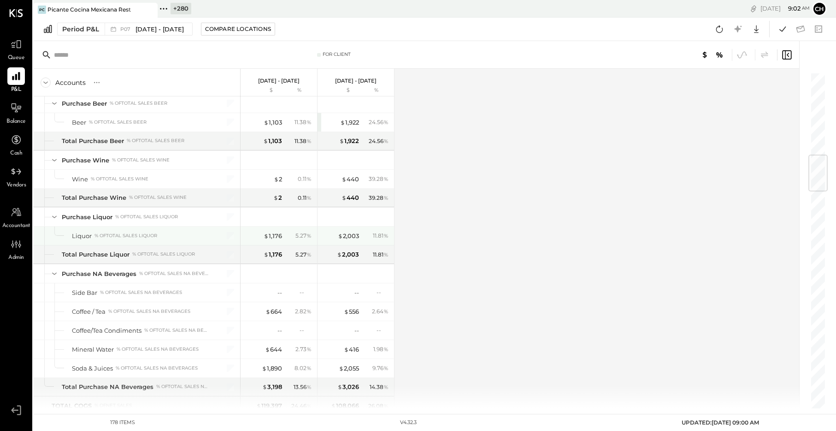
scroll to position [698, 0]
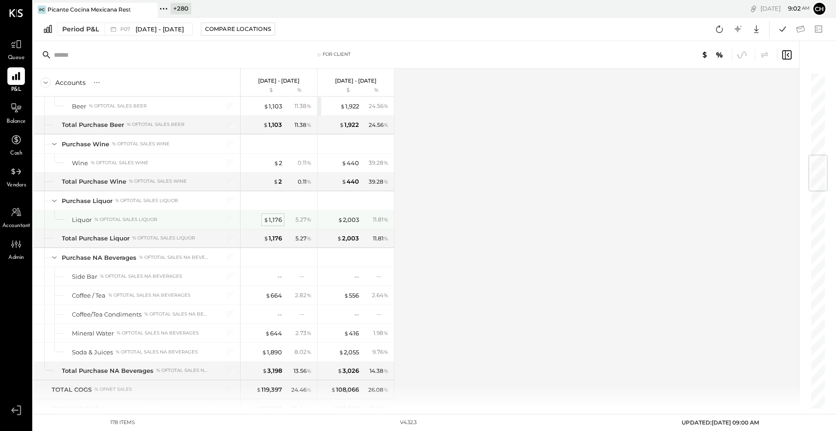
click at [272, 219] on div "$ 1,176" at bounding box center [273, 219] width 18 height 9
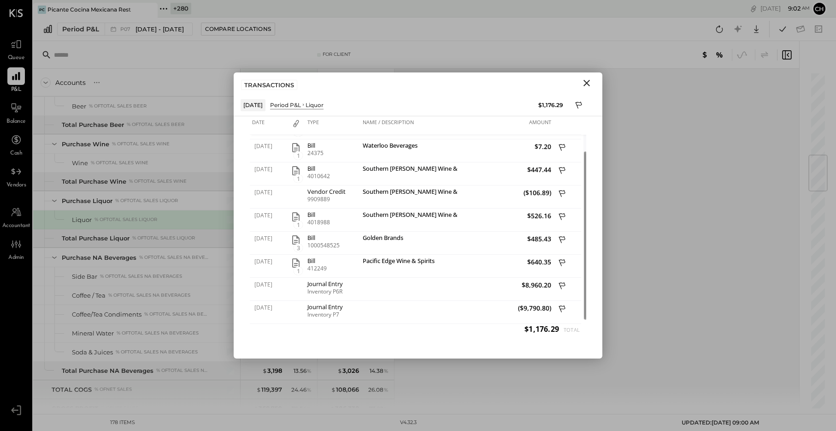
click at [586, 81] on icon "Close" at bounding box center [586, 82] width 11 height 11
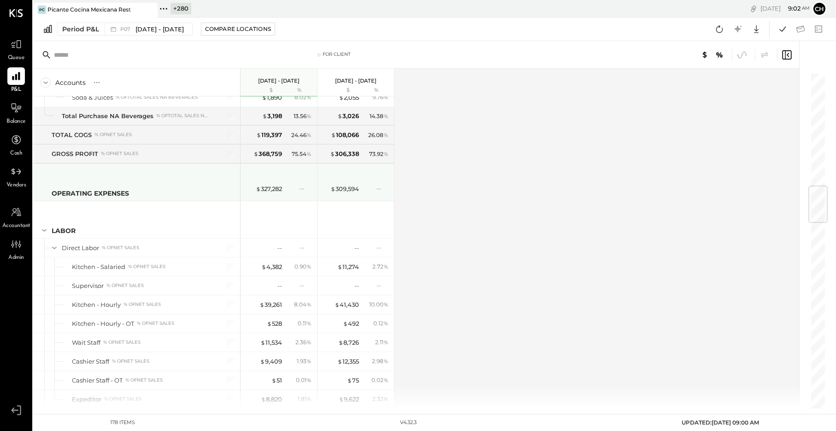
scroll to position [989, 0]
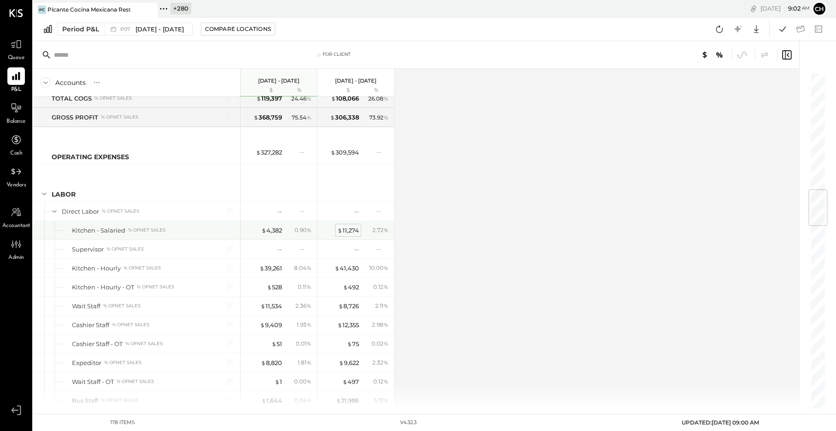
click at [342, 232] on span "$" at bounding box center [339, 229] width 5 height 7
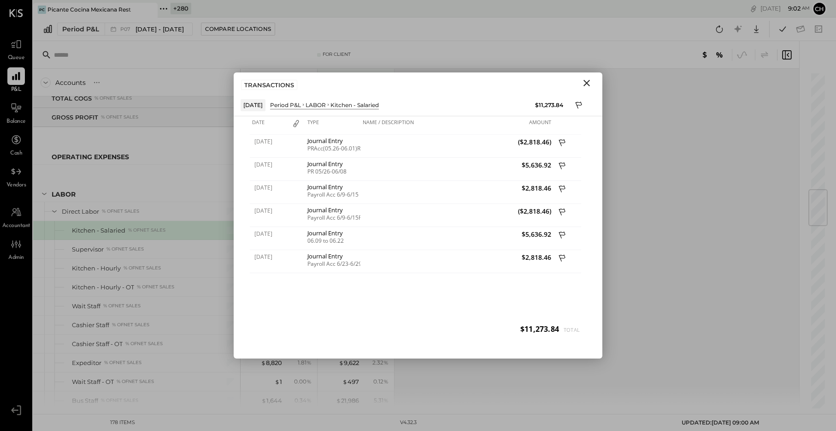
click at [586, 81] on icon "Close" at bounding box center [586, 82] width 11 height 11
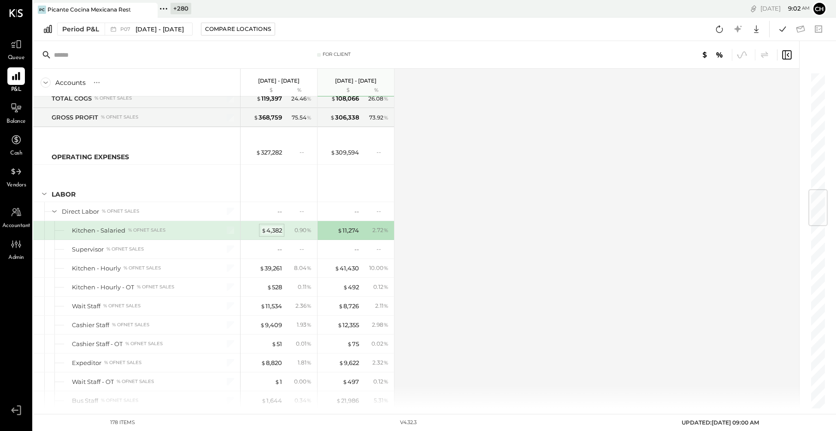
click at [275, 230] on div "$ 4,382" at bounding box center [271, 230] width 21 height 9
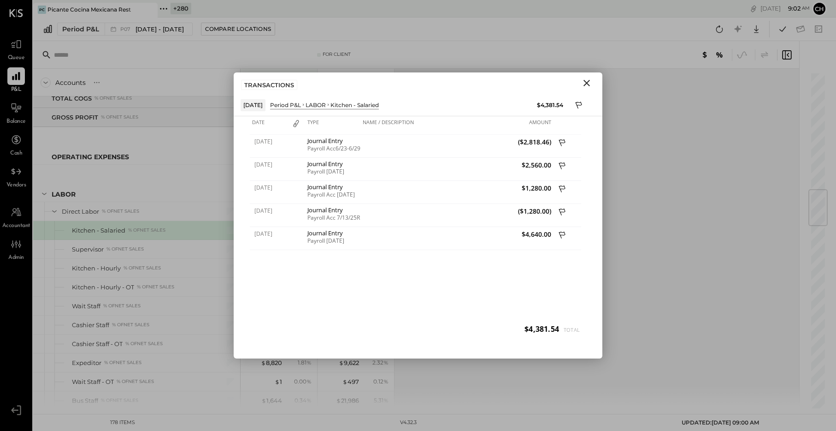
click at [585, 83] on icon "Close" at bounding box center [586, 82] width 11 height 11
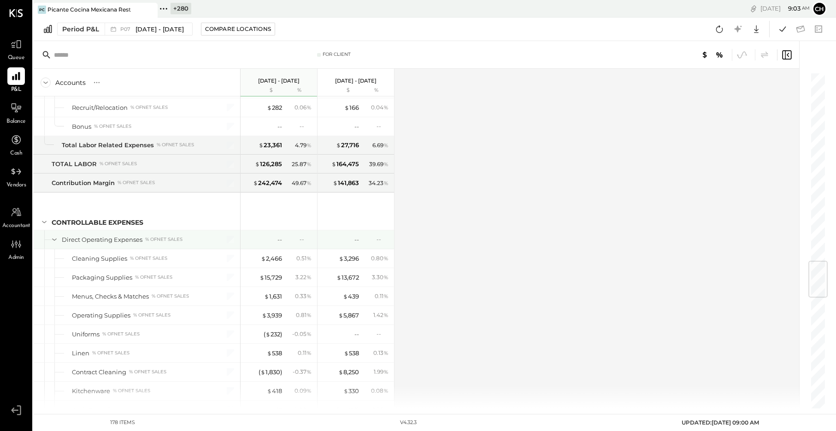
scroll to position [1630, 0]
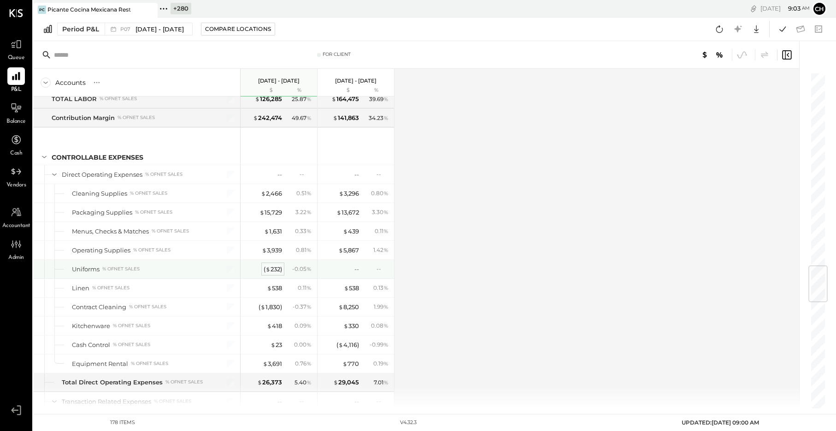
click at [273, 269] on div "( $ 232 )" at bounding box center [273, 269] width 18 height 9
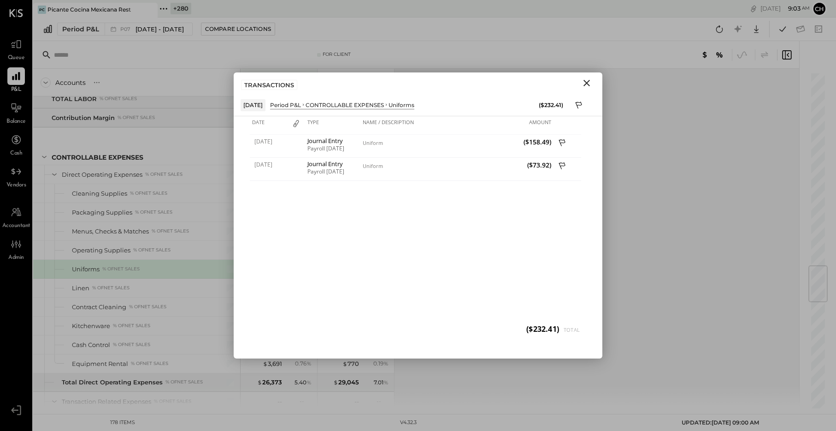
click at [591, 81] on icon "Close" at bounding box center [586, 82] width 11 height 11
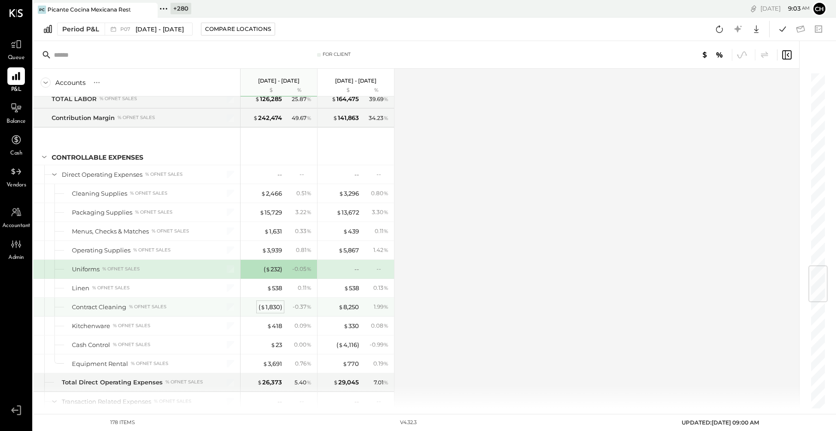
click at [270, 307] on div "( $ 1,830 )" at bounding box center [271, 306] width 24 height 9
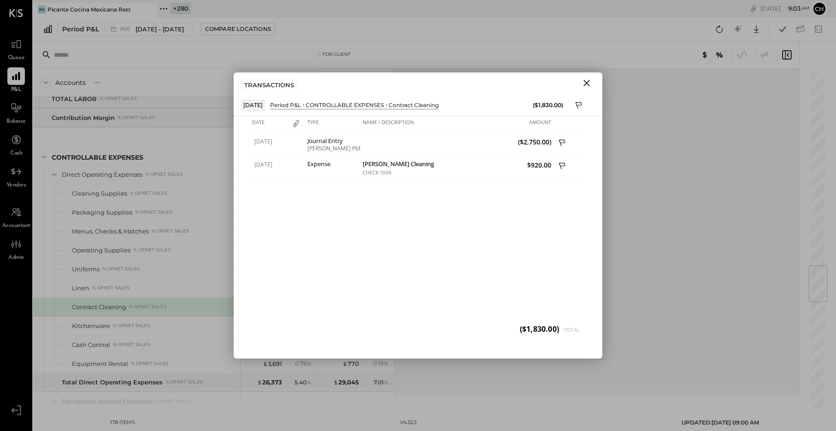
click at [585, 83] on icon "Close" at bounding box center [586, 82] width 11 height 11
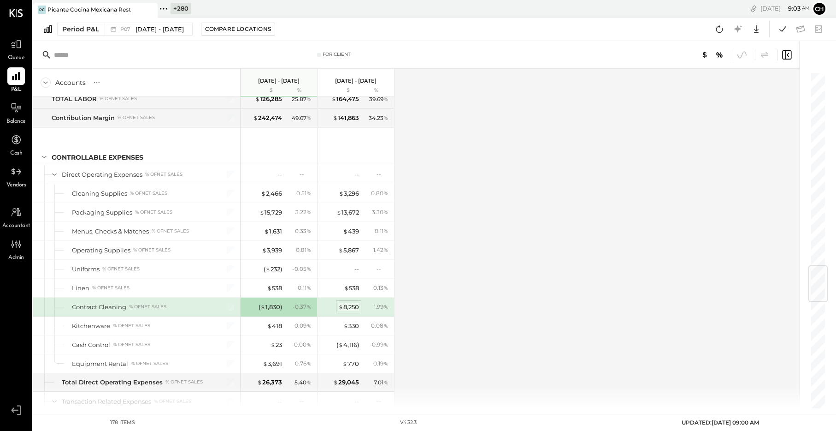
click at [353, 307] on div "$ 8,250" at bounding box center [348, 306] width 21 height 9
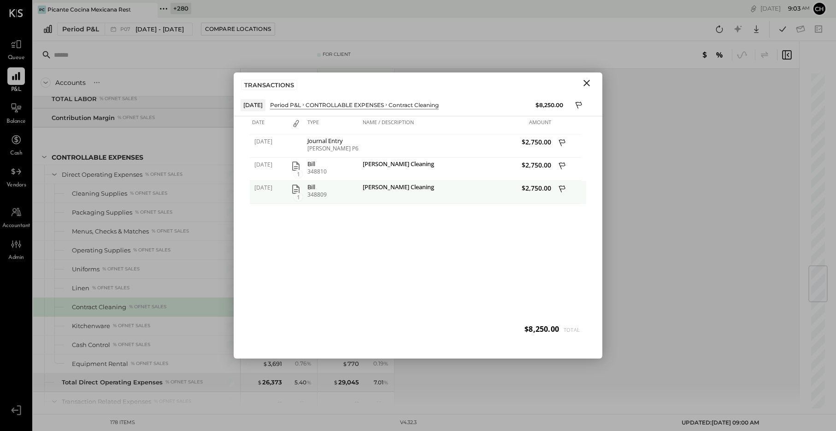
click at [296, 188] on icon "button" at bounding box center [295, 188] width 11 height 11
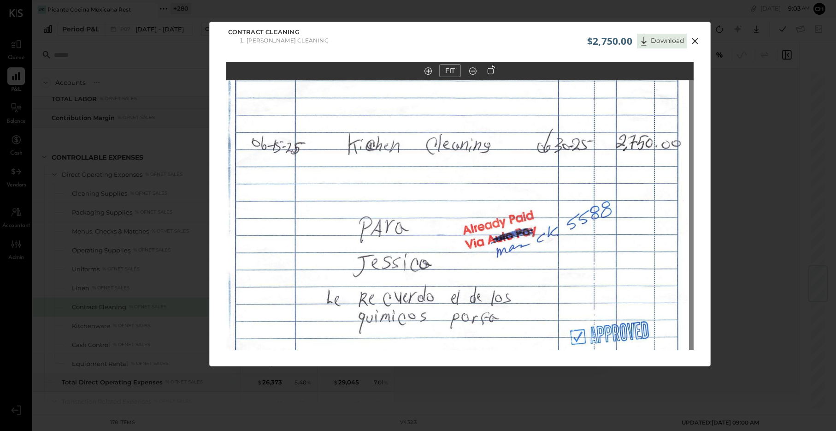
drag, startPoint x: 541, startPoint y: 195, endPoint x: 537, endPoint y: 125, distance: 69.3
click at [537, 125] on img at bounding box center [455, 124] width 467 height 567
click at [696, 40] on icon at bounding box center [695, 40] width 11 height 11
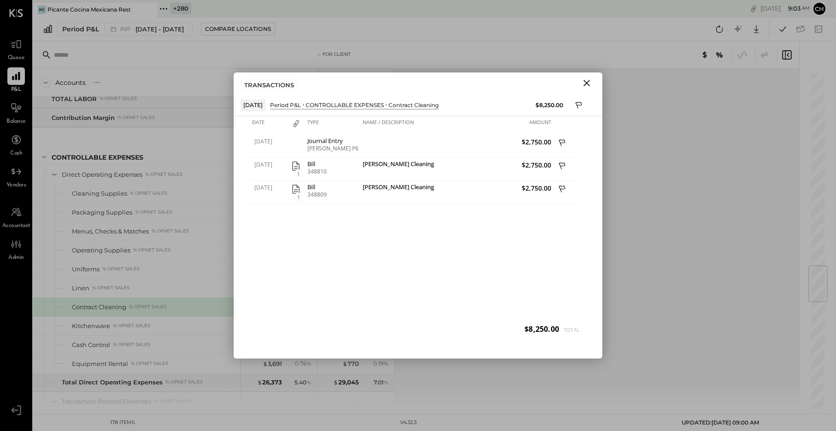
click at [587, 81] on icon "Close" at bounding box center [586, 82] width 11 height 11
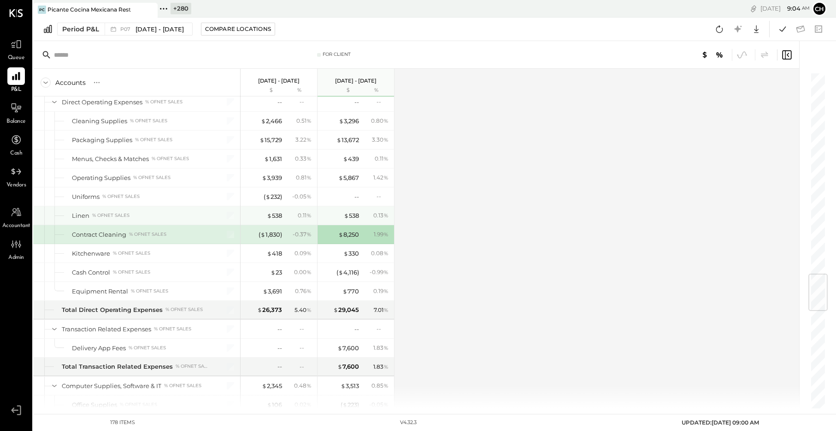
scroll to position [1737, 0]
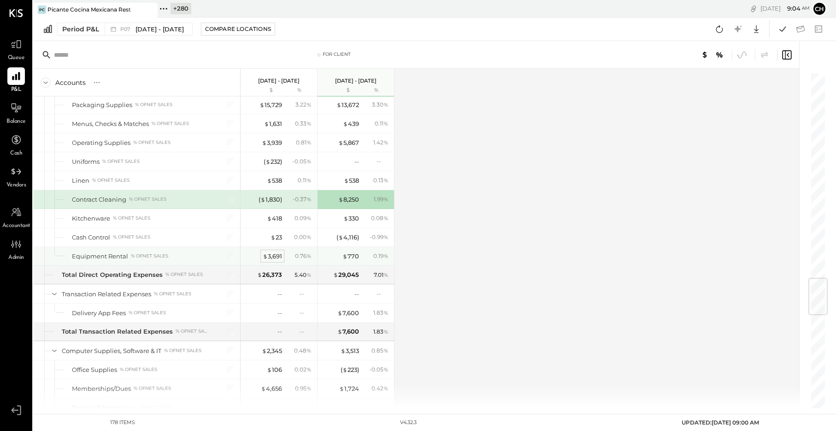
click at [275, 256] on div "$ 3,691" at bounding box center [272, 256] width 19 height 9
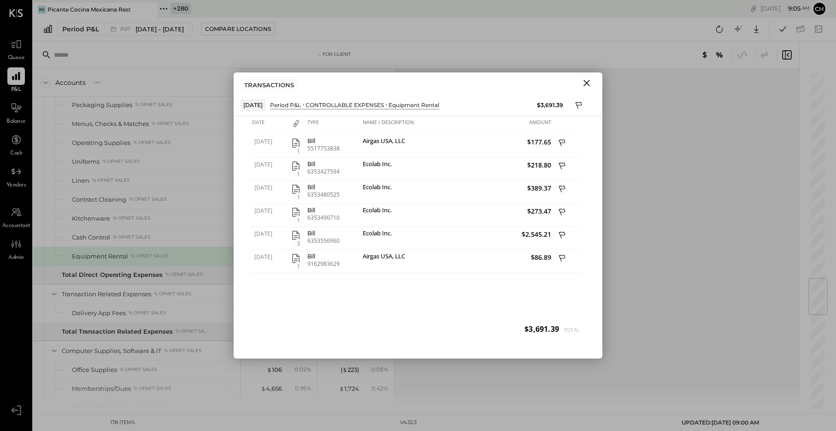
click at [586, 83] on icon "Close" at bounding box center [587, 83] width 6 height 6
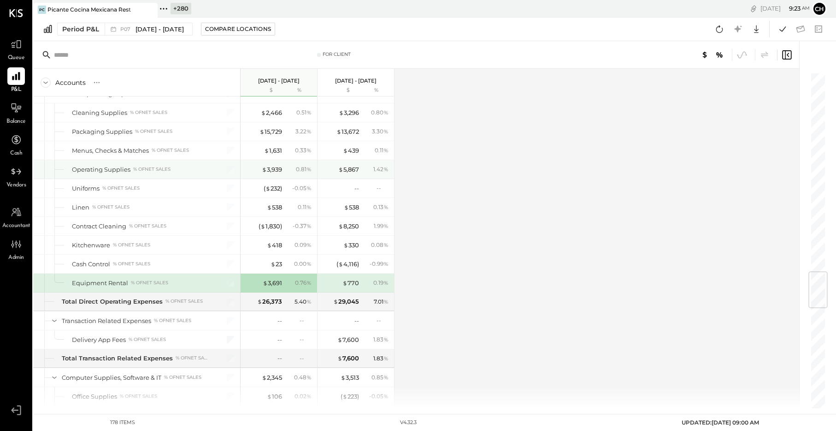
scroll to position [1682, 0]
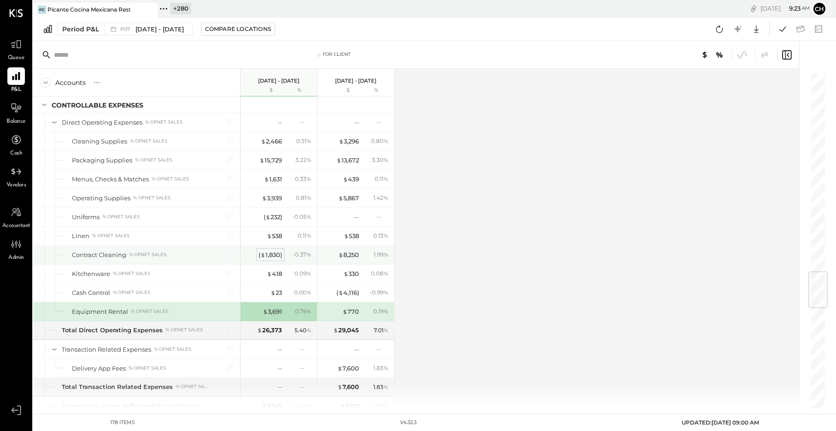
click at [279, 254] on div "( $ 1,830 )" at bounding box center [271, 254] width 24 height 9
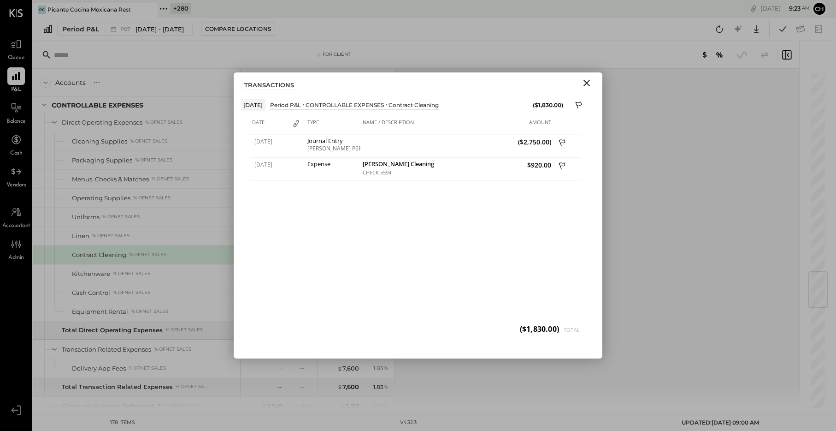
click at [585, 80] on icon "Close" at bounding box center [587, 83] width 6 height 6
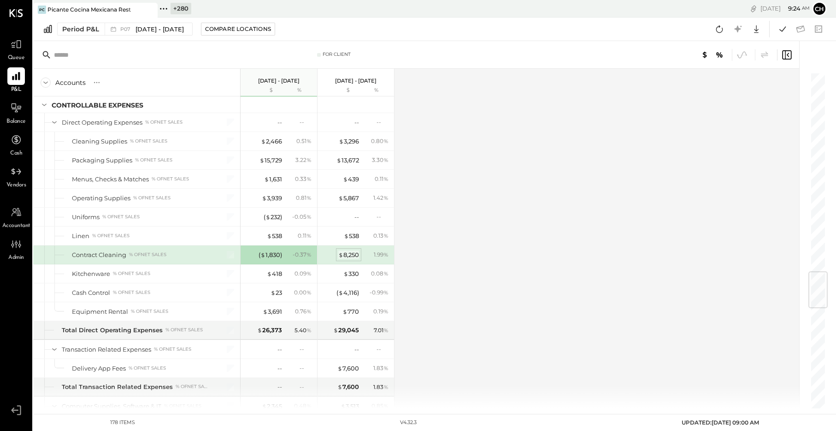
click at [347, 257] on div "$ 8,250" at bounding box center [348, 254] width 21 height 9
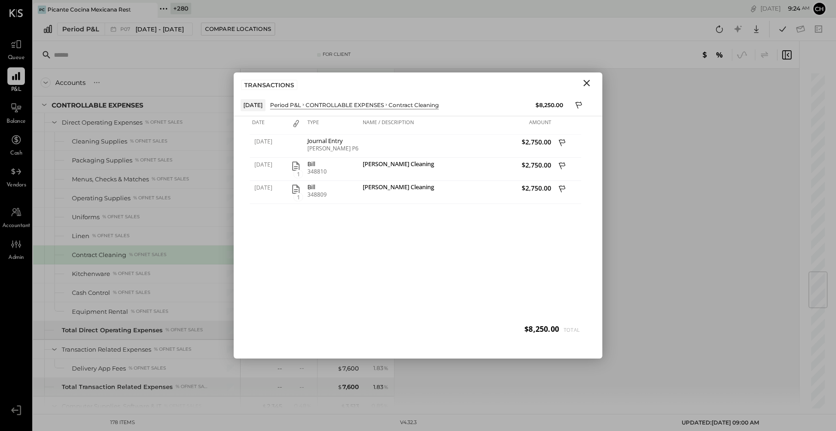
click at [586, 84] on icon "Close" at bounding box center [587, 83] width 6 height 6
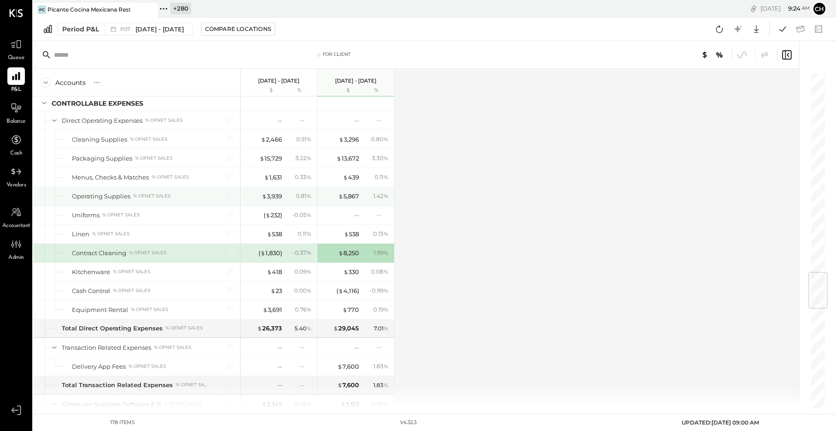
scroll to position [1686, 0]
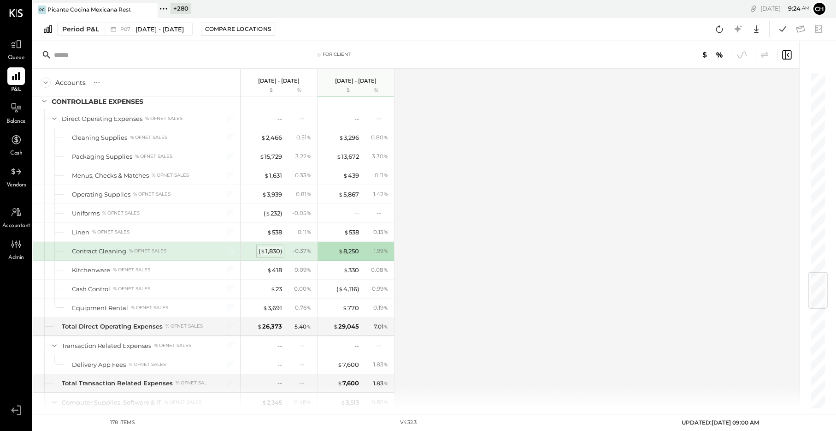
click at [273, 252] on div "( $ 1,830 )" at bounding box center [271, 251] width 24 height 9
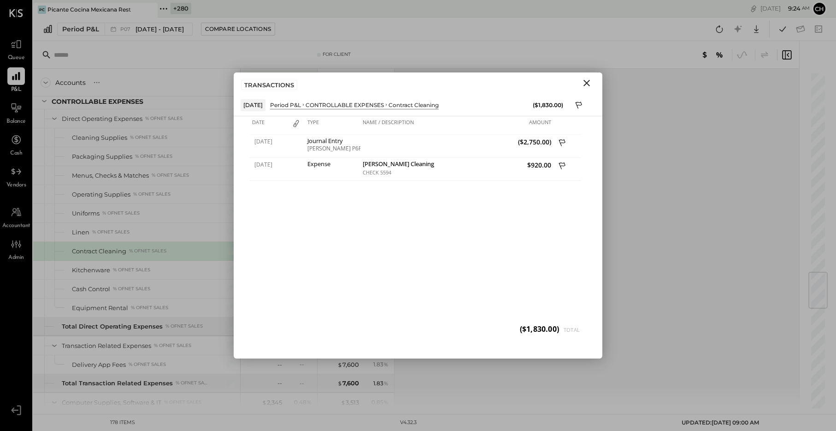
click at [590, 82] on icon "Close" at bounding box center [586, 82] width 11 height 11
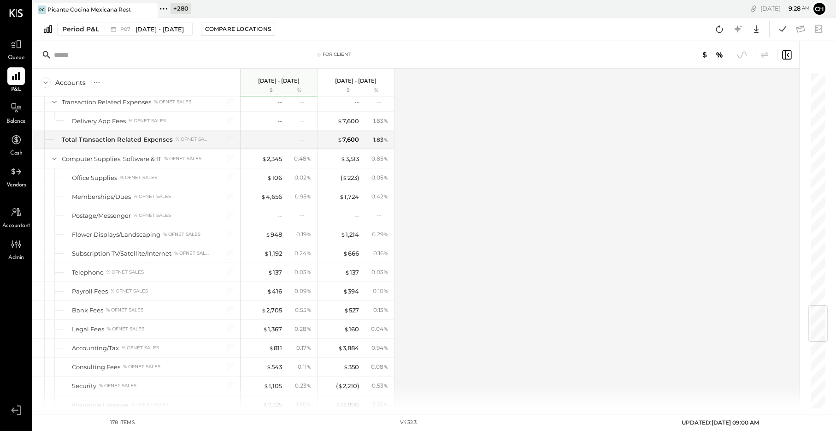
scroll to position [1964, 0]
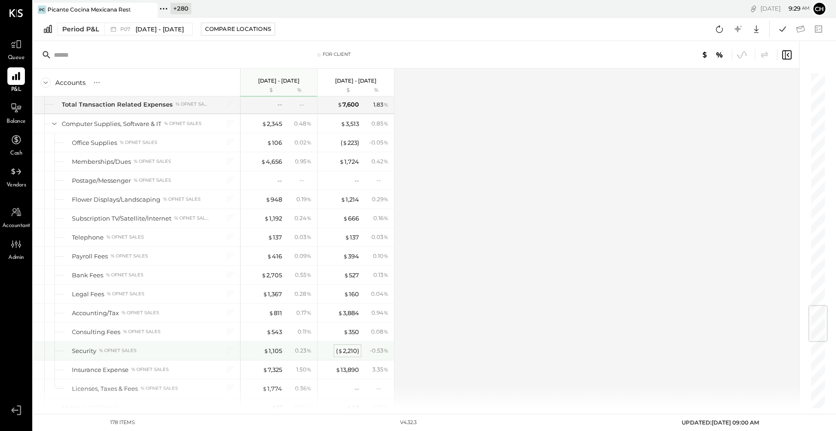
click at [347, 349] on div "( $ 2,210 )" at bounding box center [347, 350] width 23 height 9
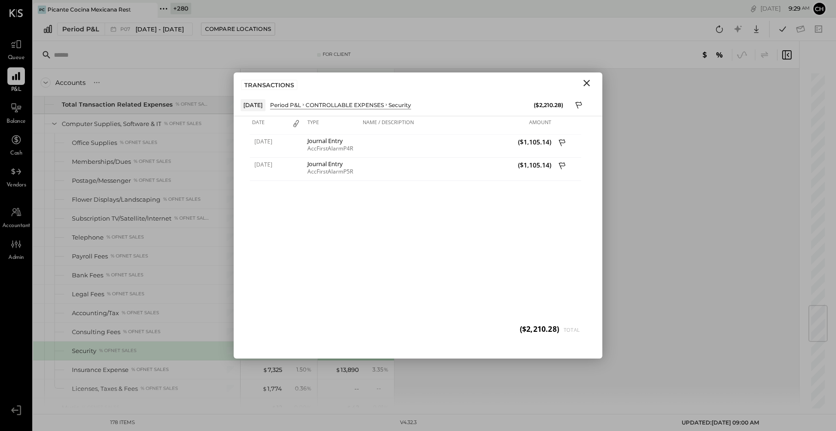
click at [590, 81] on icon "Close" at bounding box center [586, 82] width 11 height 11
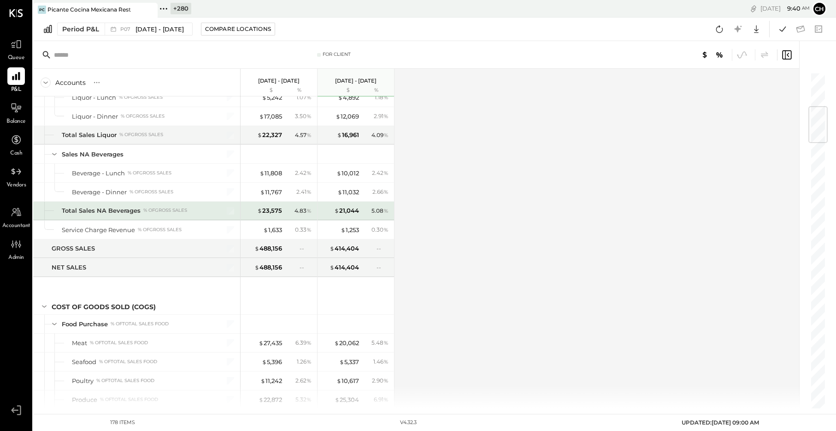
scroll to position [227, 0]
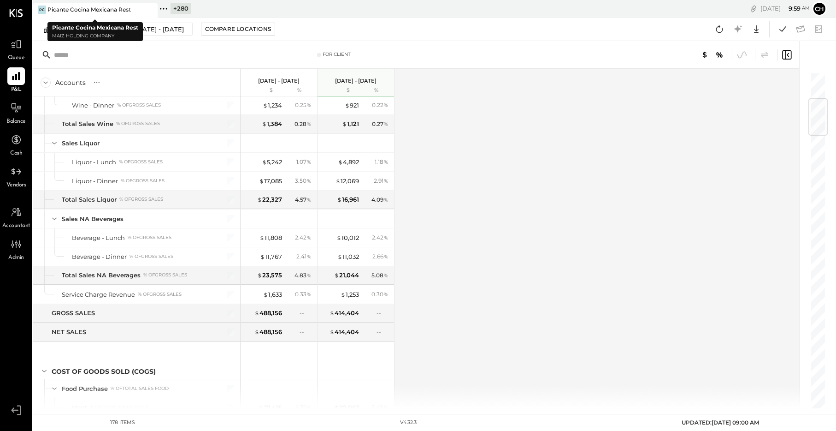
click at [152, 6] on icon at bounding box center [150, 9] width 12 height 11
click at [38, 10] on icon at bounding box center [39, 9] width 12 height 12
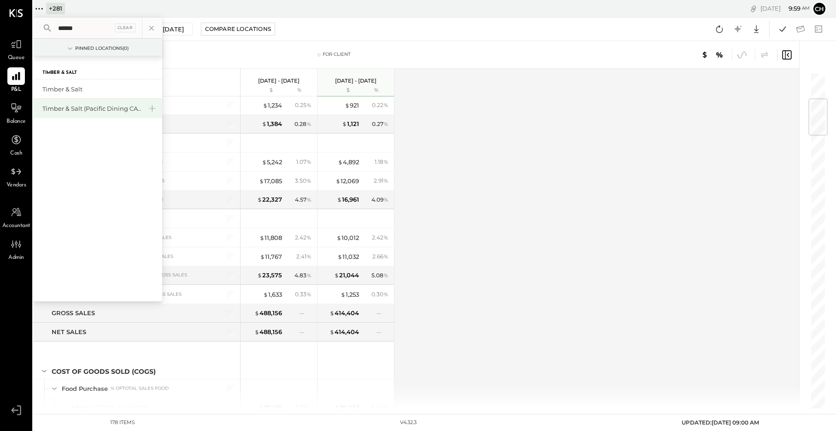
type input "******"
click at [120, 110] on div "Timber & Salt (Pacific Dining CA1 LLC)" at bounding box center [92, 108] width 100 height 9
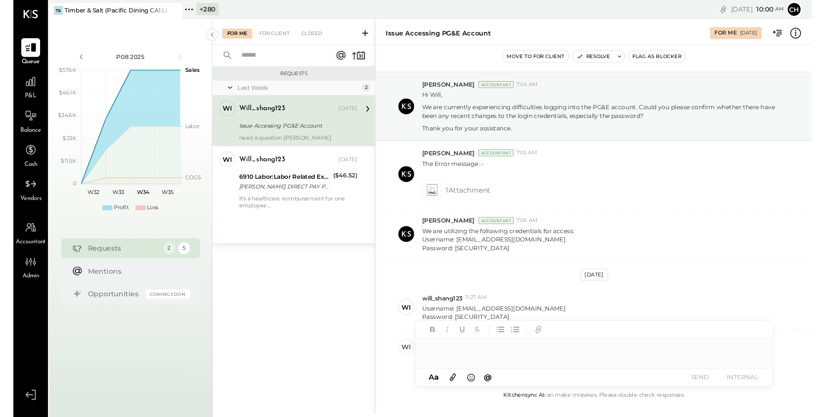
scroll to position [25, 0]
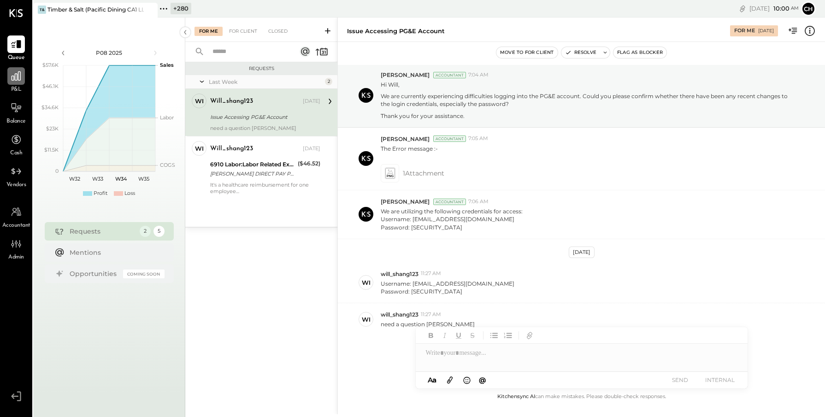
click at [18, 76] on icon at bounding box center [16, 75] width 9 height 9
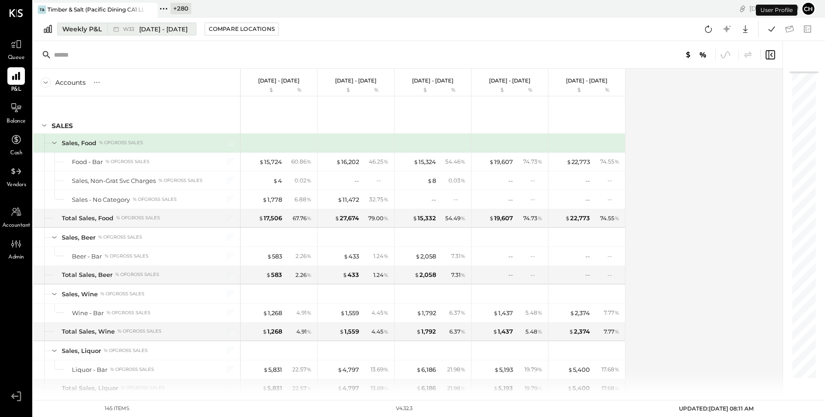
click at [152, 27] on span "[DATE] - [DATE]" at bounding box center [163, 29] width 48 height 9
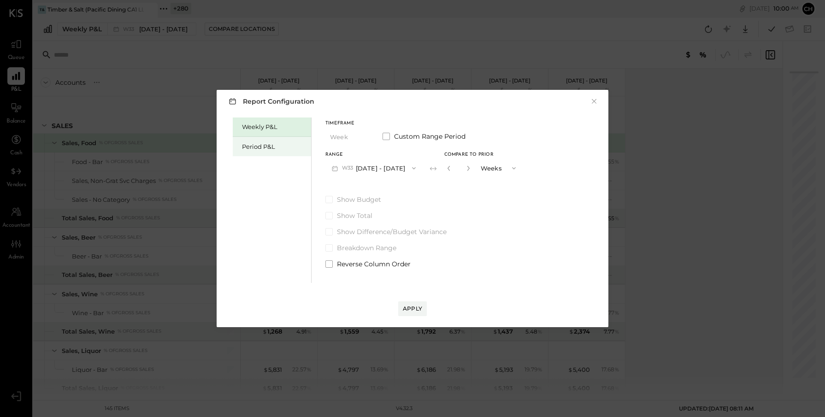
click at [272, 143] on div "Period P&L" at bounding box center [274, 146] width 65 height 9
click at [371, 164] on button "P08 [DATE] - [DATE]" at bounding box center [373, 167] width 96 height 17
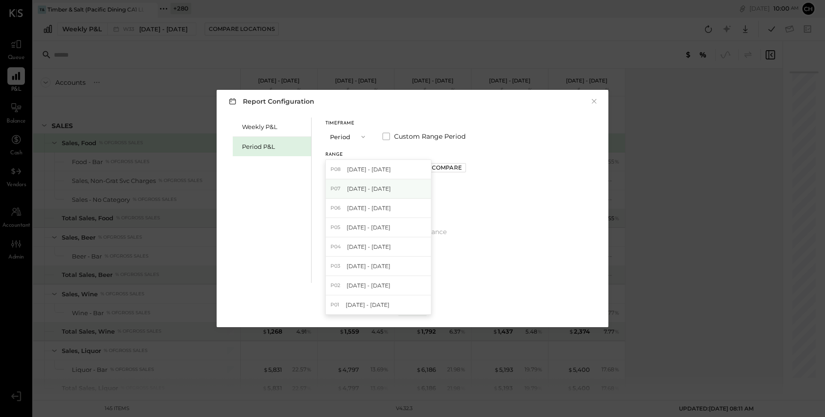
click at [380, 186] on span "[DATE] - [DATE]" at bounding box center [369, 189] width 44 height 8
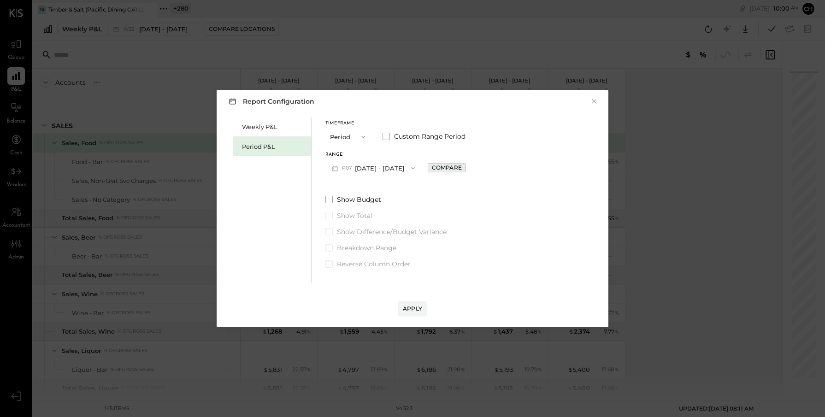
click at [461, 165] on div "Compare" at bounding box center [447, 168] width 30 height 8
click at [468, 167] on icon "button" at bounding box center [467, 168] width 2 height 5
click at [451, 167] on icon "button" at bounding box center [448, 168] width 6 height 6
type input "*"
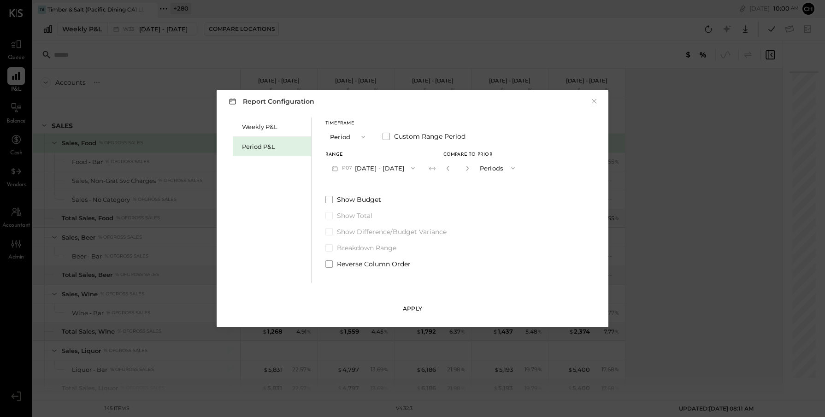
click at [414, 305] on div "Apply" at bounding box center [412, 309] width 19 height 8
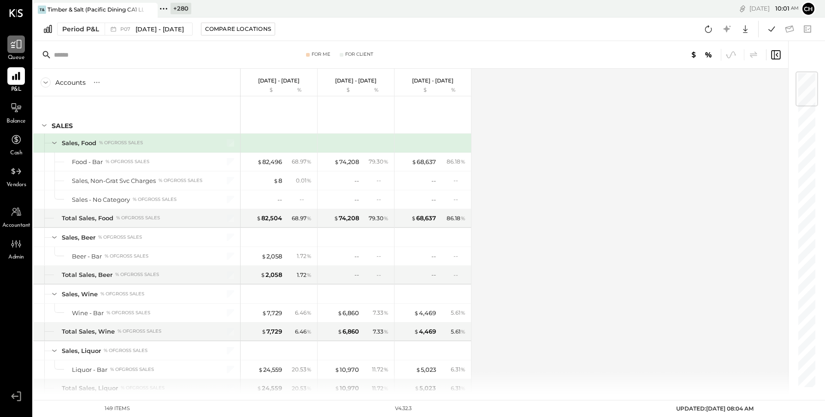
click at [19, 47] on icon at bounding box center [16, 44] width 11 height 9
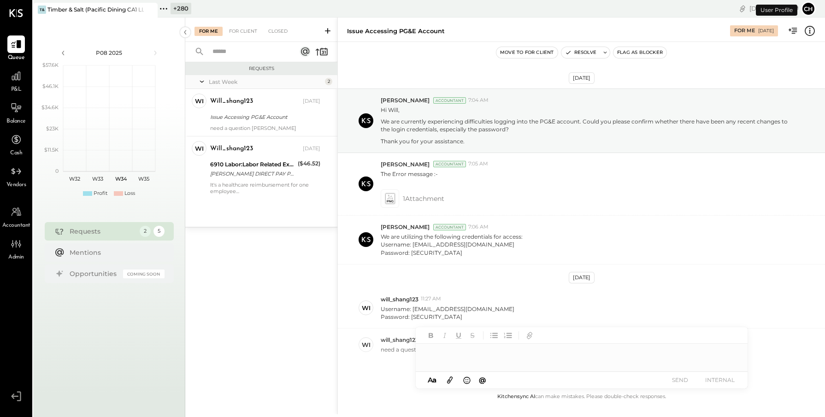
scroll to position [39, 0]
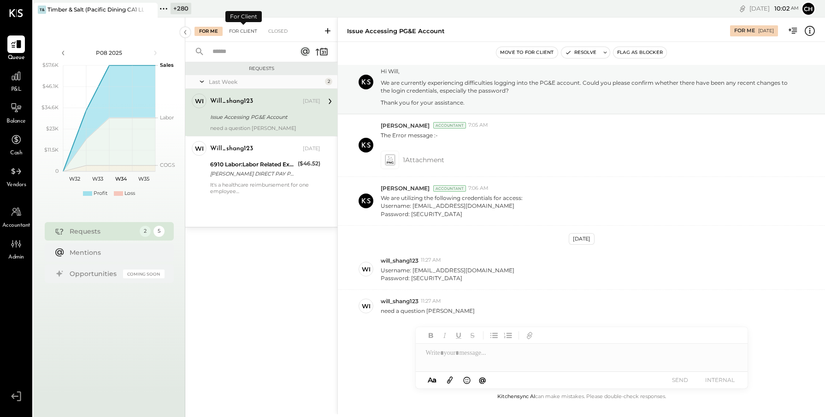
click at [242, 30] on div "For Client" at bounding box center [242, 31] width 37 height 9
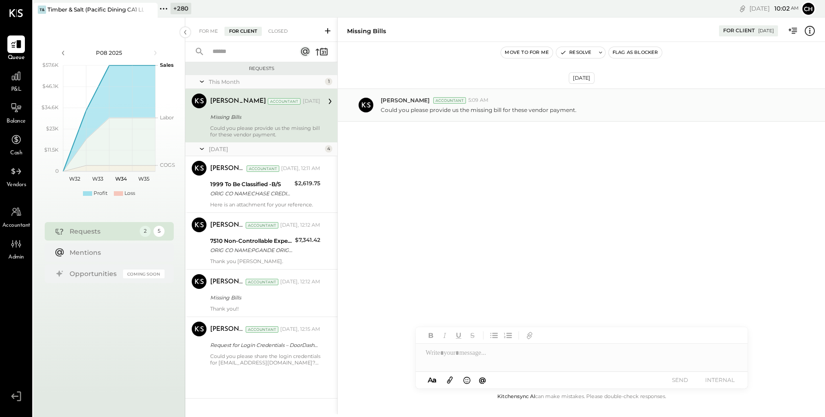
click at [459, 112] on p "Could you please provide us the missing bill for these vendor payment." at bounding box center [479, 110] width 196 height 8
click at [281, 123] on div "[PERSON_NAME] Accountant [DATE] Missing Bills Could you please provide us the m…" at bounding box center [265, 116] width 110 height 44
click at [327, 101] on icon at bounding box center [330, 101] width 12 height 12
click at [474, 358] on div at bounding box center [582, 353] width 332 height 18
type input "****"
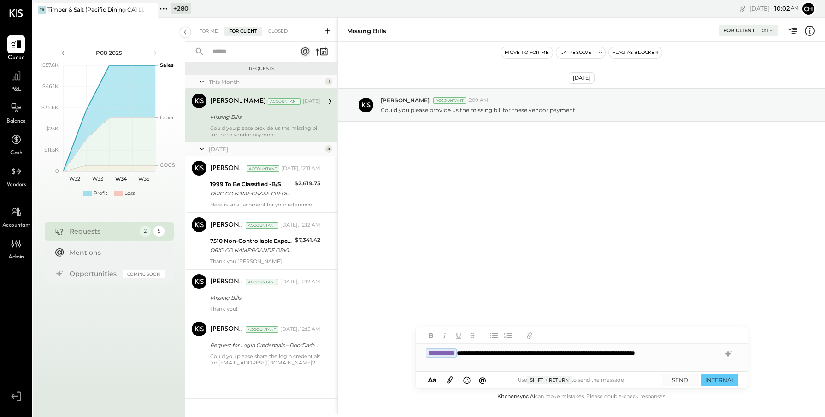
click at [686, 354] on div "**********" at bounding box center [582, 358] width 332 height 28
click at [720, 382] on button "INTERNAL" at bounding box center [720, 380] width 37 height 12
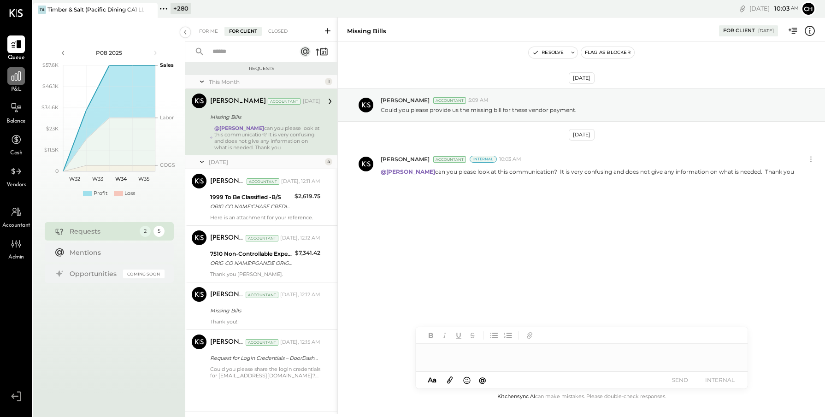
click at [15, 79] on icon at bounding box center [16, 76] width 12 height 12
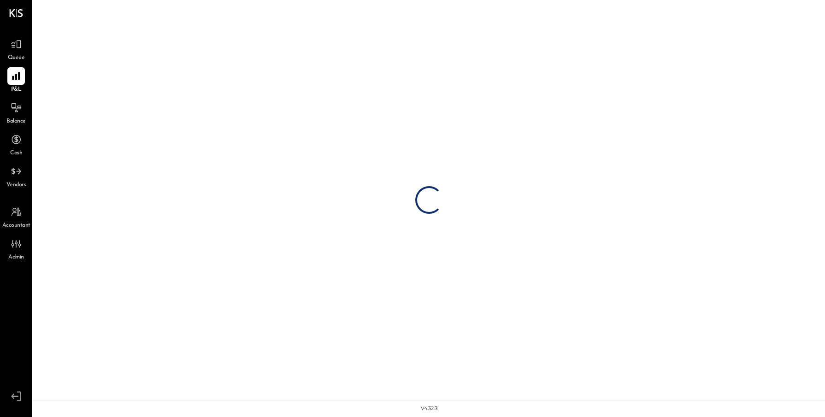
click at [15, 79] on icon at bounding box center [16, 76] width 8 height 8
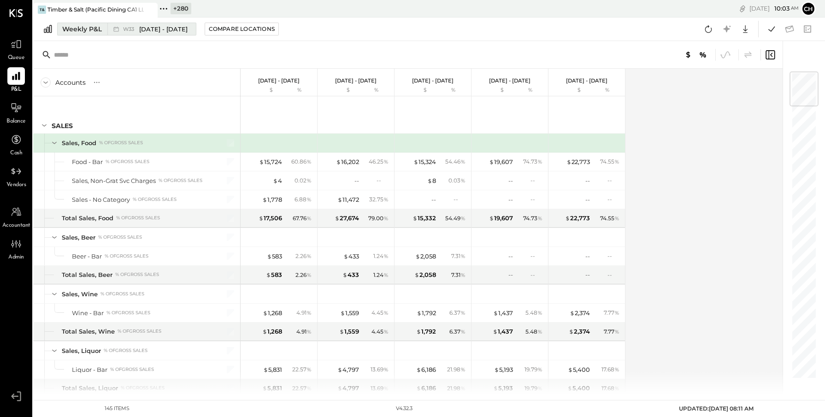
click at [103, 33] on button "Weekly P&L W33 [DATE] - [DATE]" at bounding box center [126, 29] width 139 height 13
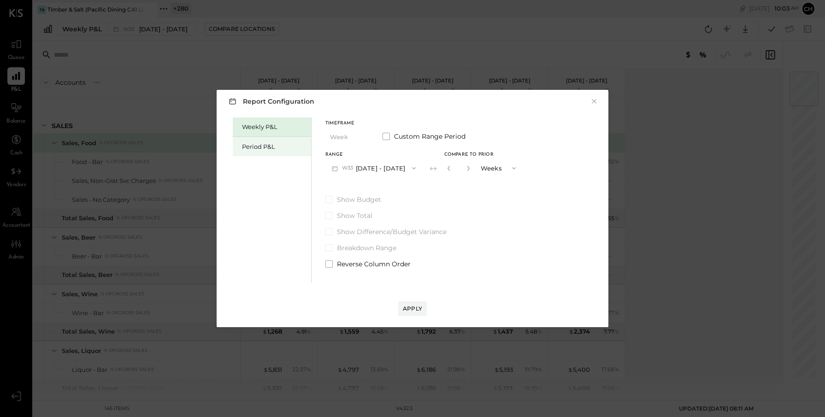
click at [252, 148] on div "Period P&L" at bounding box center [274, 146] width 65 height 9
click at [377, 165] on button "P08 [DATE] - [DATE]" at bounding box center [373, 167] width 96 height 17
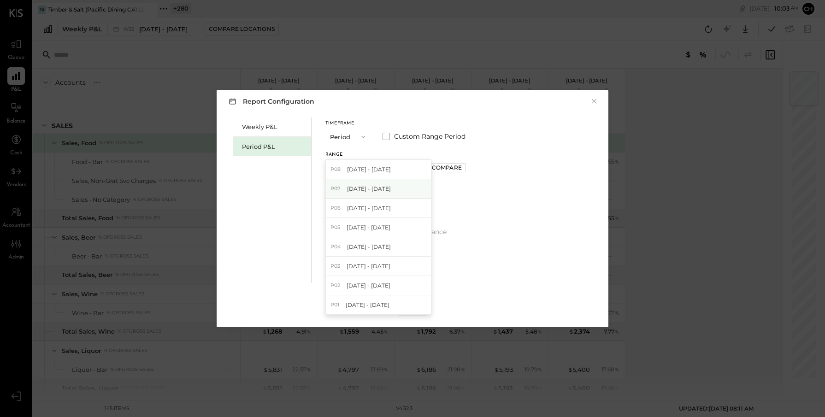
click at [382, 192] on span "[DATE] - [DATE]" at bounding box center [369, 189] width 44 height 8
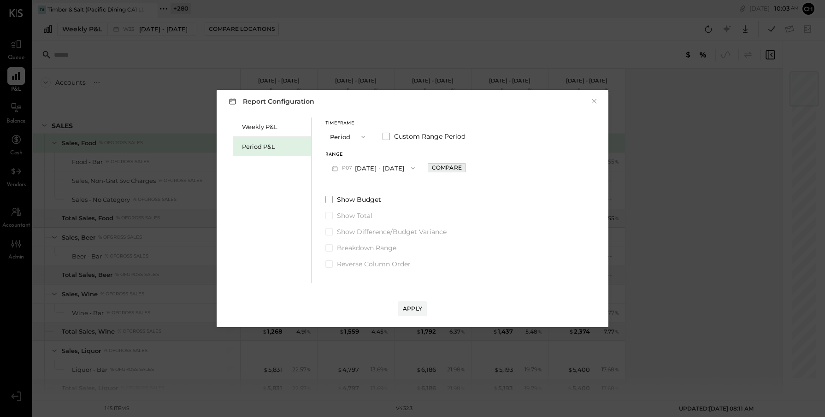
click at [458, 170] on div "Compare" at bounding box center [447, 168] width 30 height 8
click at [468, 169] on icon "button" at bounding box center [467, 168] width 2 height 5
type input "*"
click at [408, 311] on div "Apply" at bounding box center [412, 309] width 19 height 8
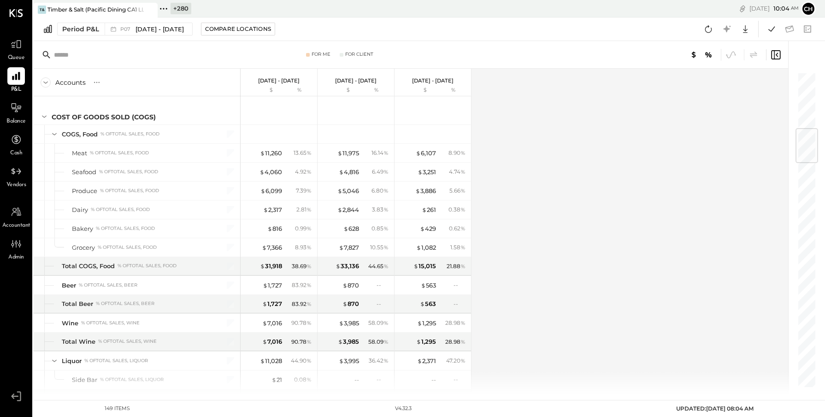
scroll to position [489, 0]
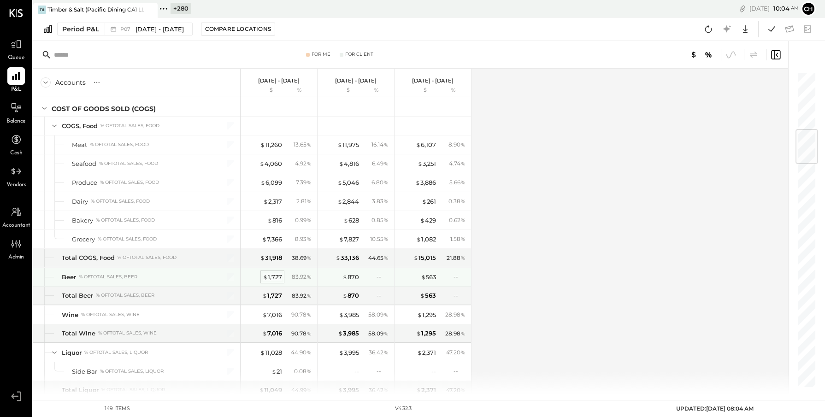
click at [274, 276] on div "$ 1,727" at bounding box center [272, 277] width 19 height 9
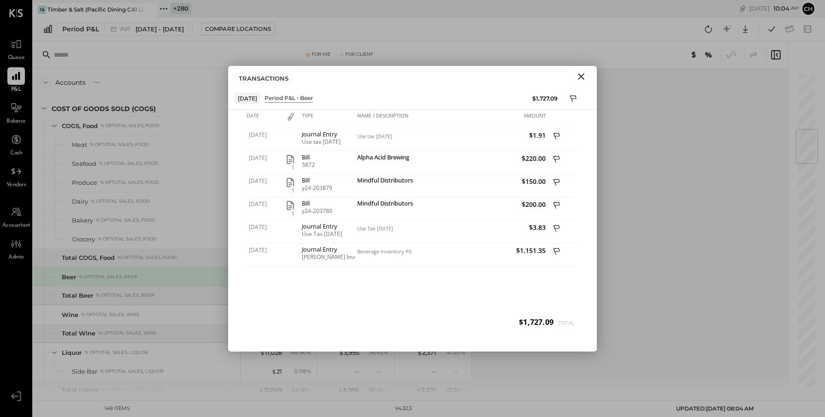
click at [585, 76] on icon "Close" at bounding box center [581, 76] width 11 height 11
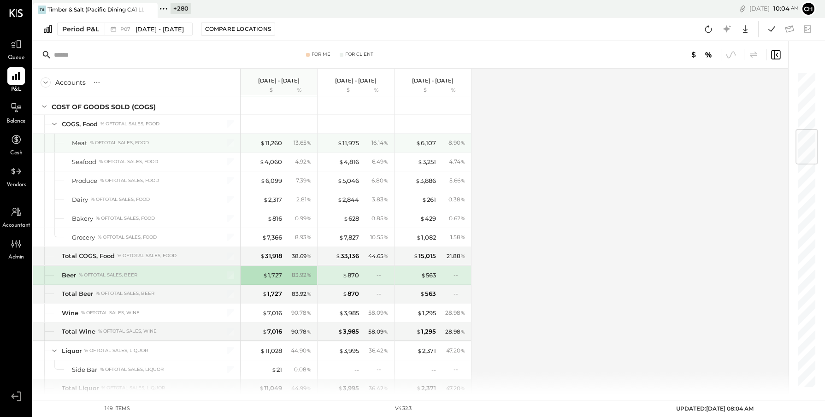
scroll to position [514, 0]
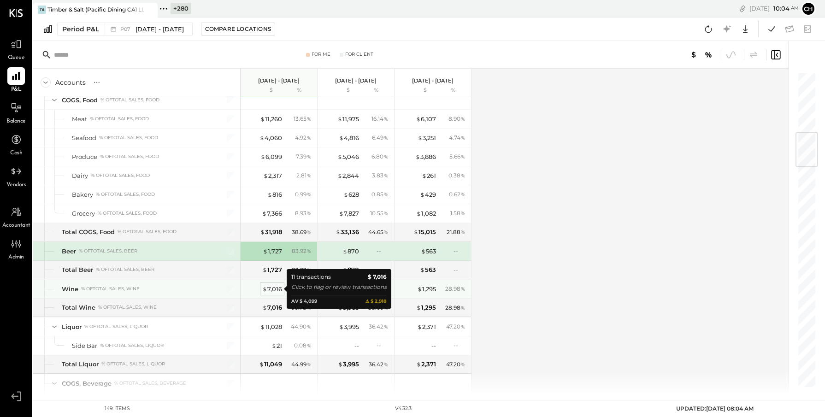
click at [272, 291] on div "$ 7,016" at bounding box center [272, 289] width 20 height 9
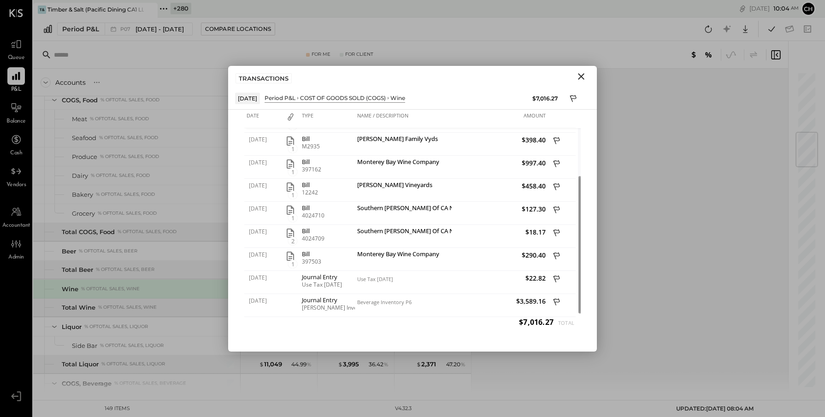
click at [579, 74] on icon "Close" at bounding box center [581, 76] width 6 height 6
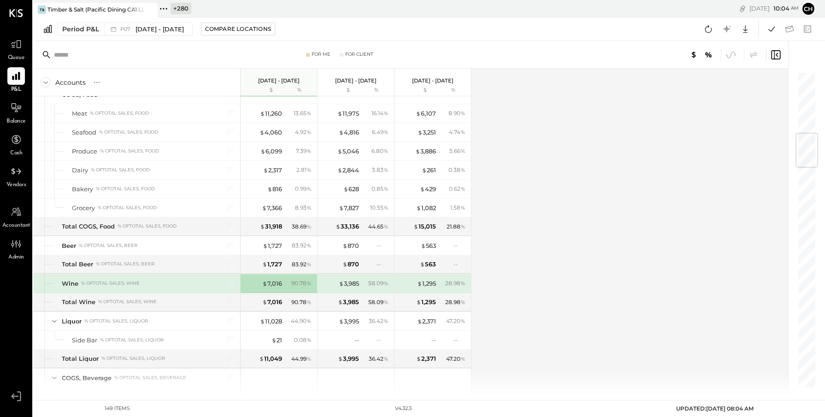
scroll to position [522, 0]
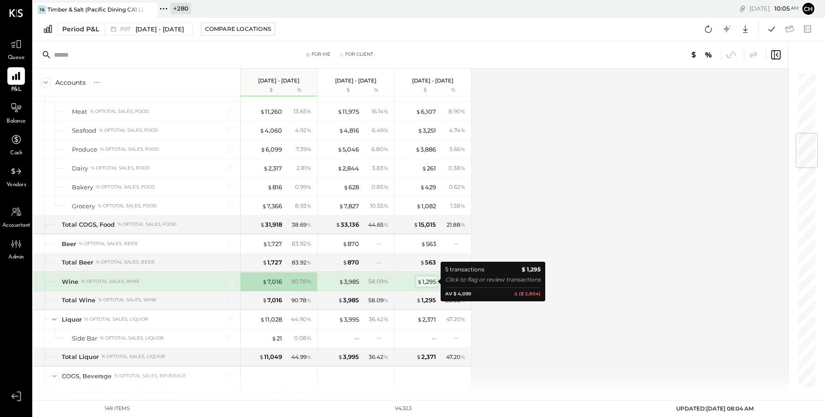
click at [425, 282] on div "$ 1,295" at bounding box center [426, 282] width 19 height 9
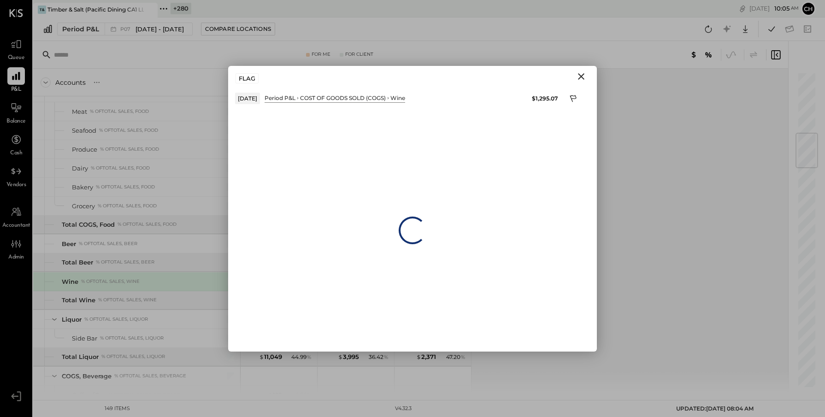
click at [581, 75] on icon "Close" at bounding box center [581, 76] width 6 height 6
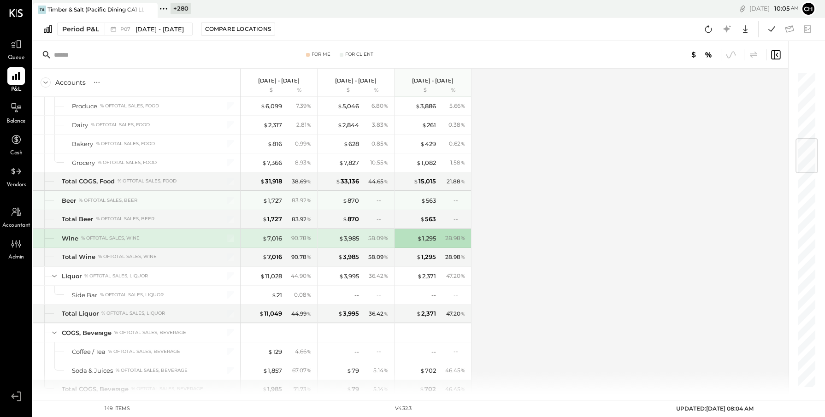
scroll to position [623, 0]
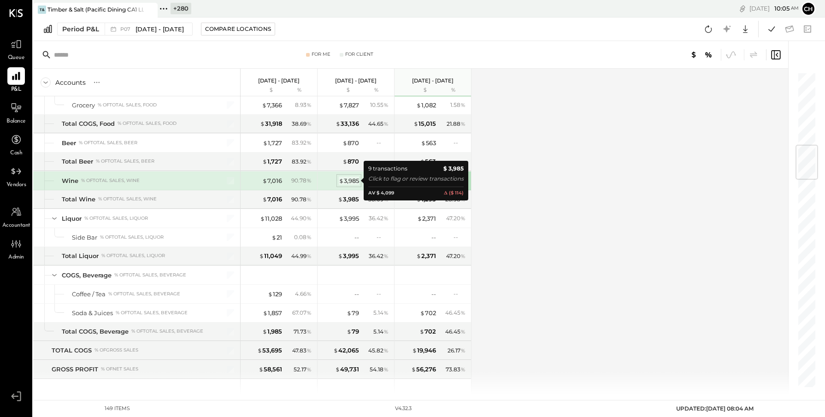
click at [351, 180] on div "$ 3,985" at bounding box center [349, 181] width 20 height 9
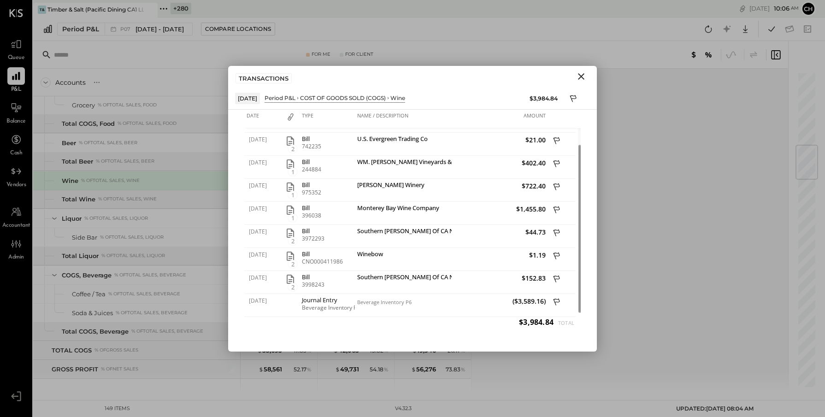
click at [582, 76] on icon "Close" at bounding box center [581, 76] width 11 height 11
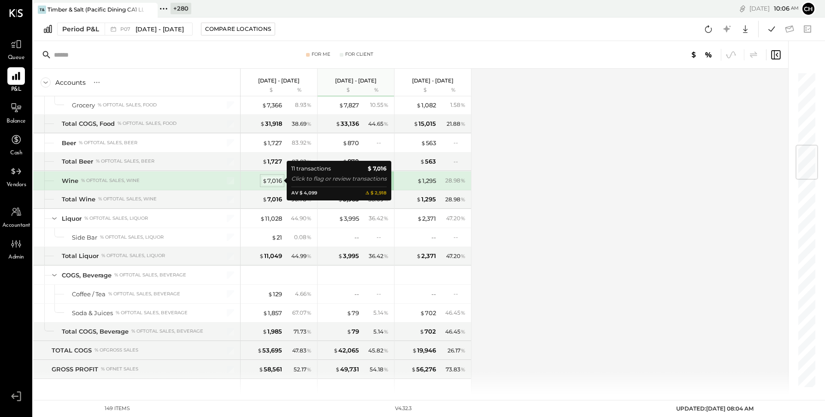
click at [267, 182] on span "$" at bounding box center [264, 180] width 5 height 7
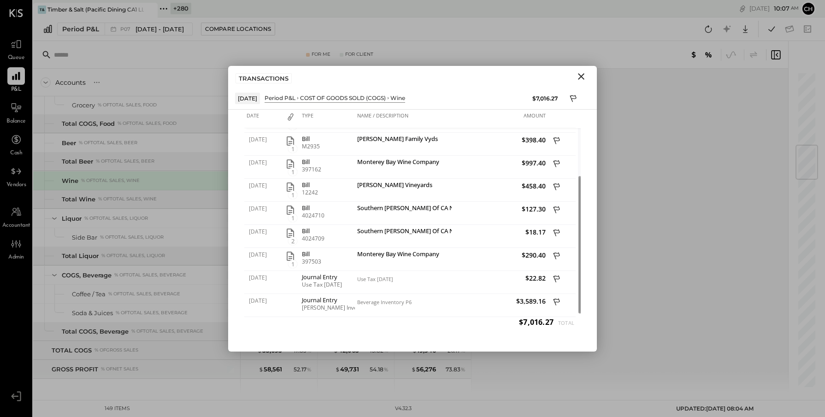
click at [580, 76] on icon "Close" at bounding box center [581, 76] width 11 height 11
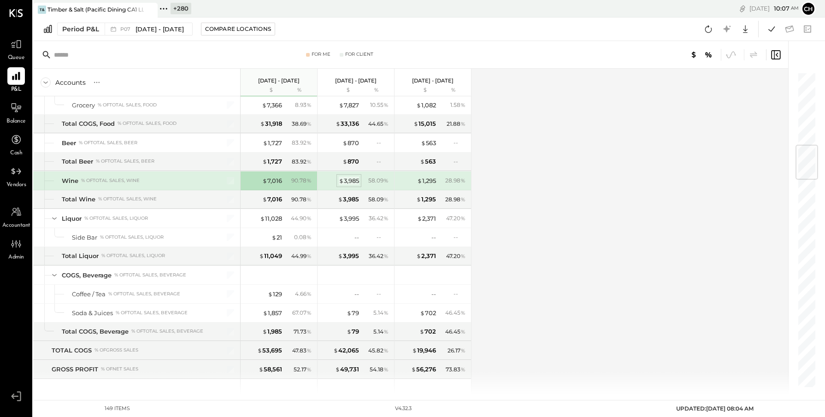
click at [347, 181] on div "$ 3,985" at bounding box center [349, 181] width 20 height 9
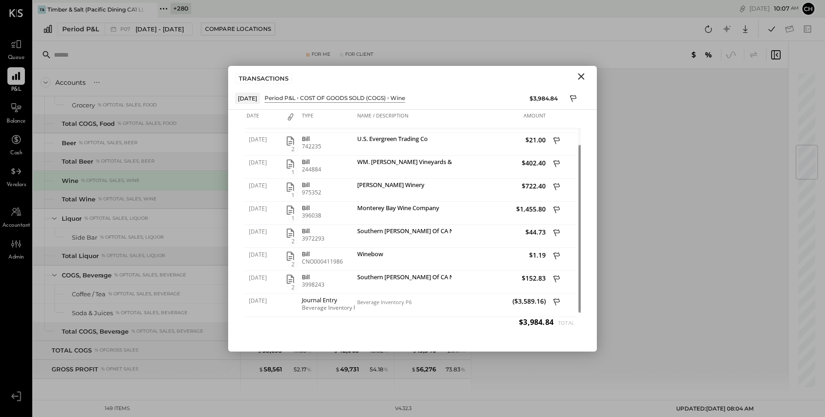
click at [582, 77] on icon "Close" at bounding box center [581, 76] width 6 height 6
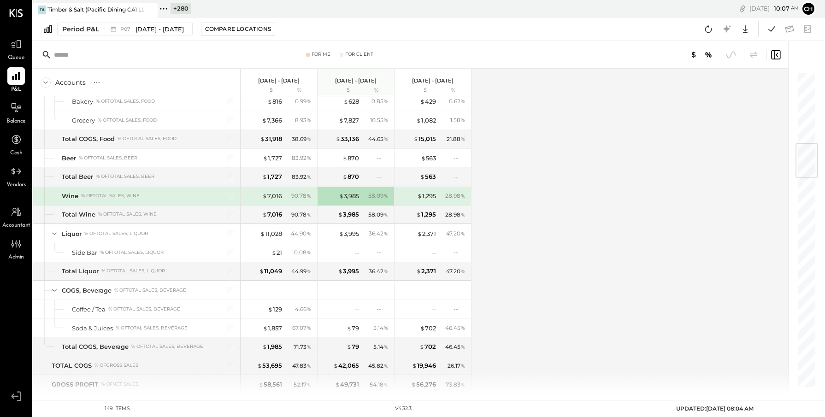
scroll to position [596, 0]
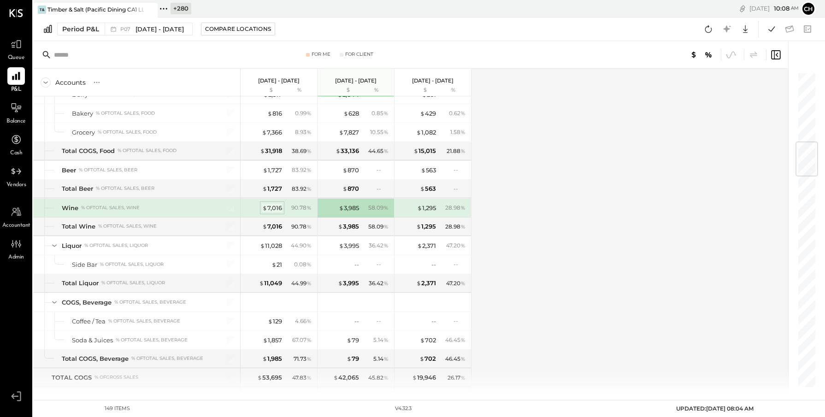
click at [278, 206] on div "$ 7,016" at bounding box center [272, 208] width 20 height 9
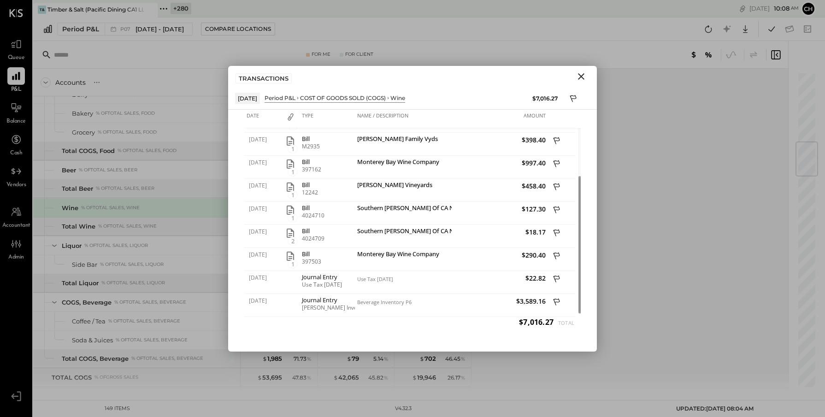
click at [582, 76] on icon "Close" at bounding box center [581, 76] width 11 height 11
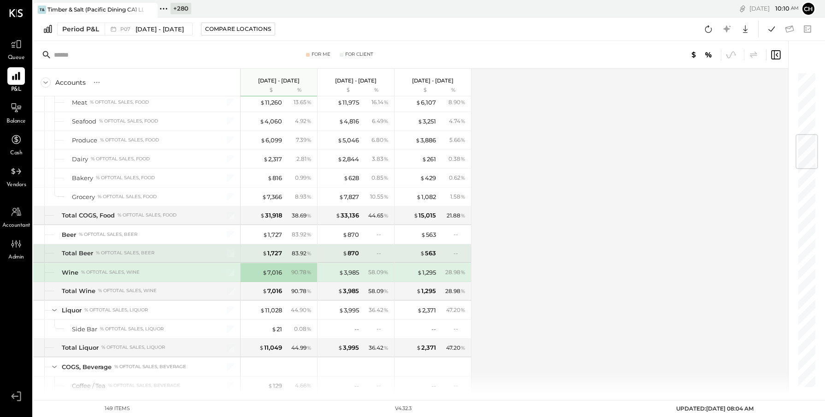
scroll to position [533, 0]
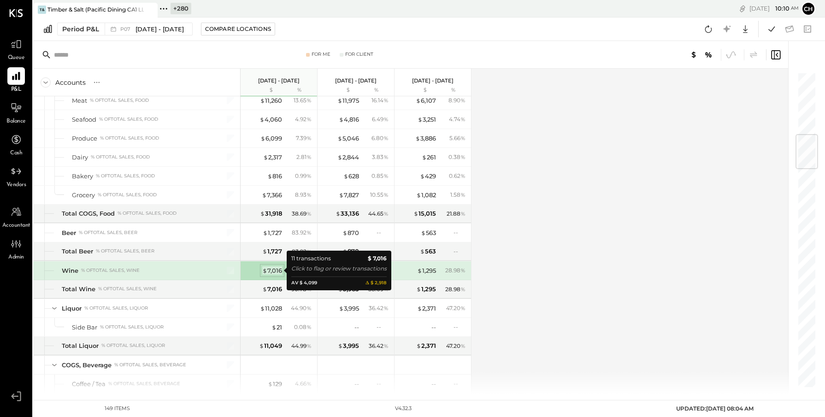
click at [278, 271] on div "$ 7,016" at bounding box center [272, 270] width 20 height 9
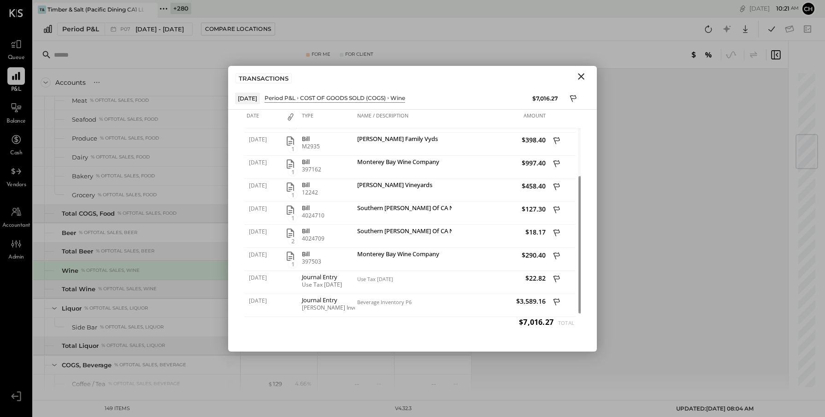
click at [579, 75] on icon "Close" at bounding box center [581, 76] width 11 height 11
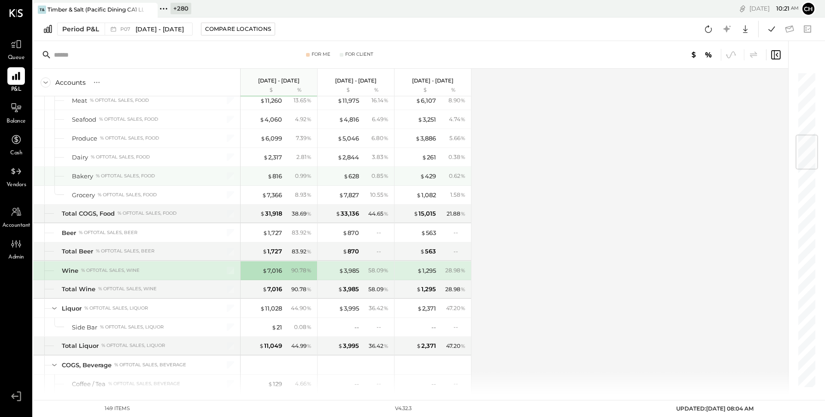
scroll to position [556, 0]
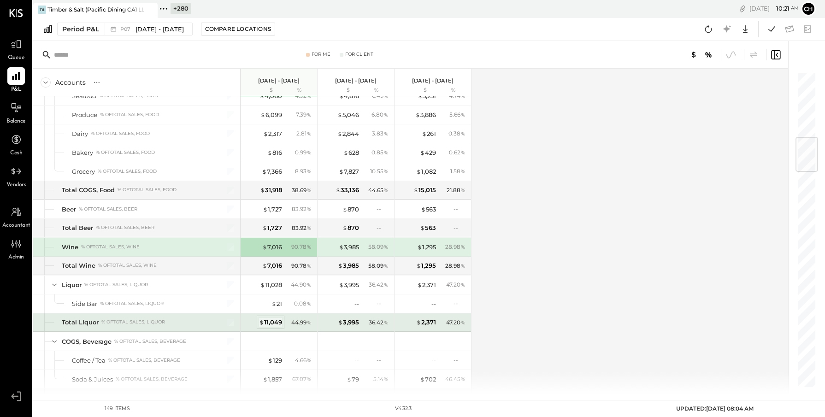
click at [271, 323] on div "$ 11,049" at bounding box center [270, 322] width 23 height 9
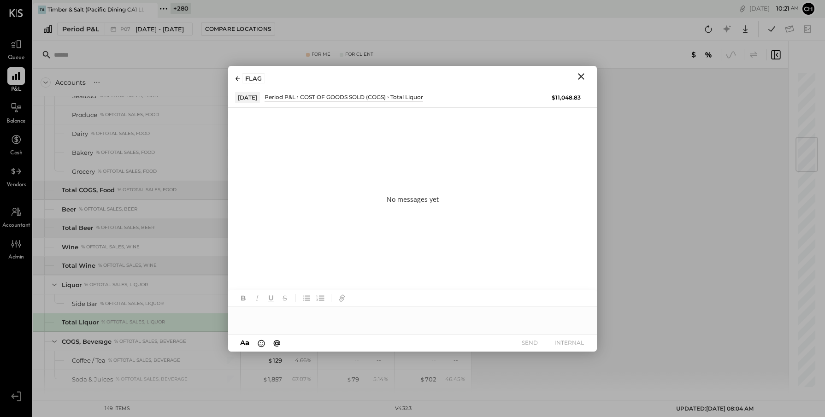
click at [582, 75] on icon "Close" at bounding box center [581, 76] width 6 height 6
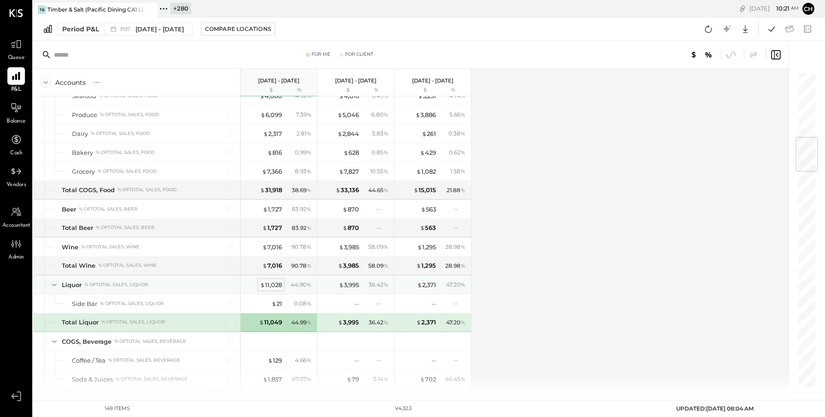
click at [278, 282] on div "$ 11,028" at bounding box center [271, 285] width 22 height 9
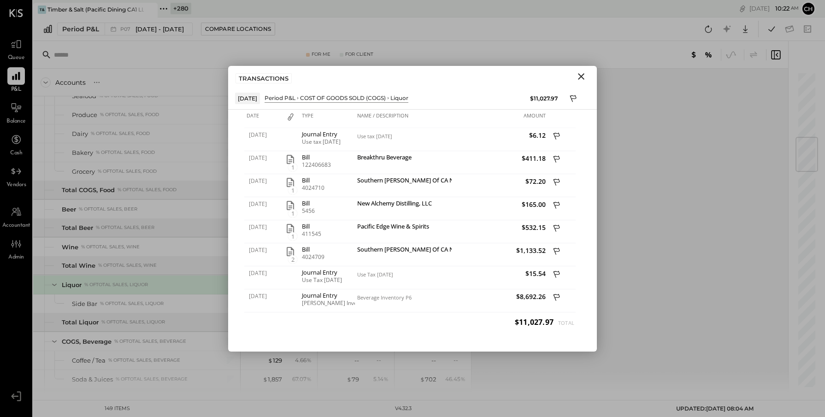
click at [584, 77] on icon "Close" at bounding box center [581, 76] width 11 height 11
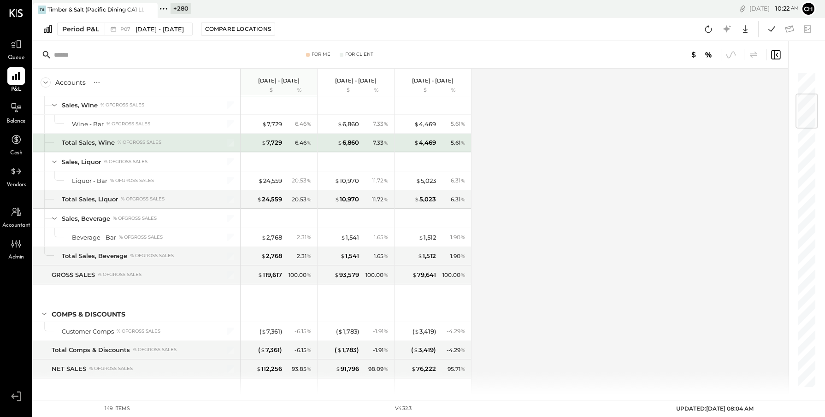
scroll to position [187, 0]
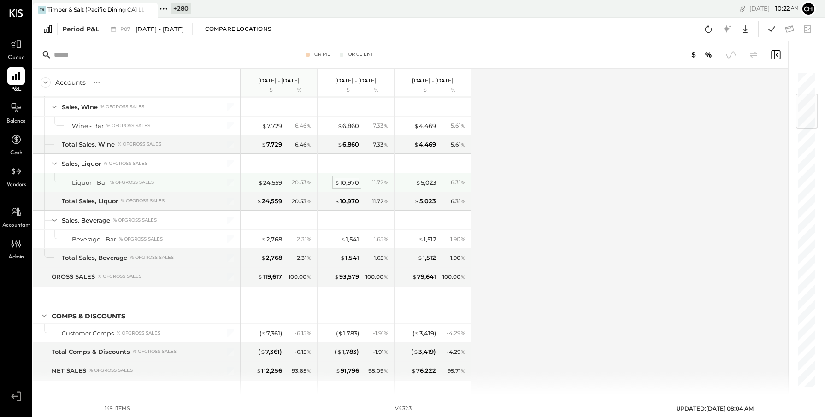
click at [350, 184] on div "$ 10,970" at bounding box center [347, 182] width 24 height 9
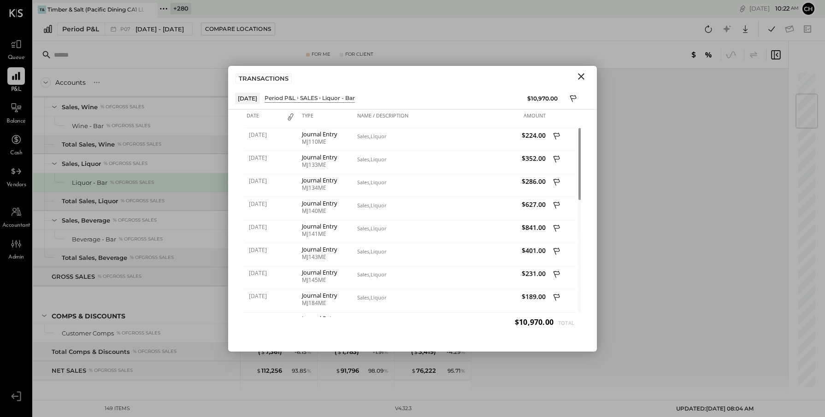
click at [579, 77] on icon "Close" at bounding box center [581, 76] width 11 height 11
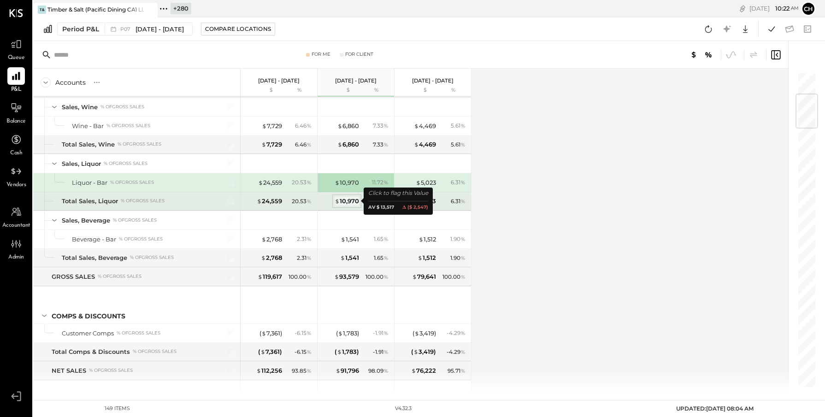
click at [351, 201] on div "$ 10,970" at bounding box center [347, 201] width 24 height 9
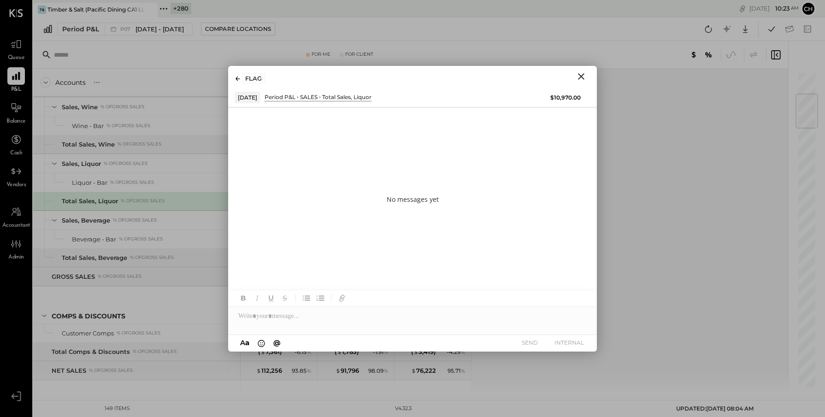
click at [581, 75] on icon "Close" at bounding box center [581, 76] width 6 height 6
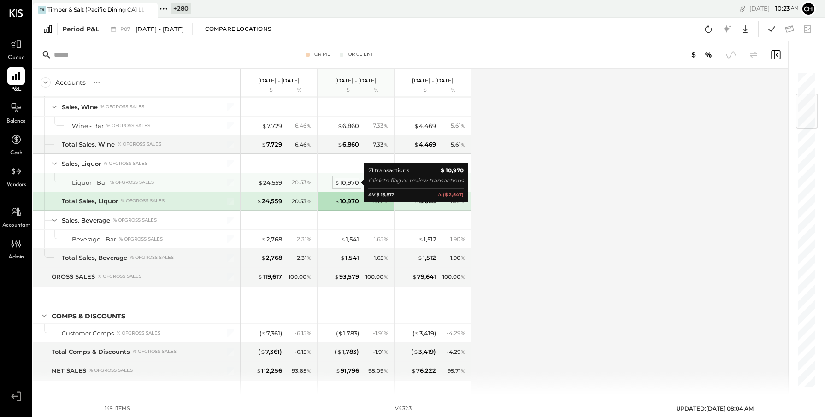
click at [345, 183] on div "$ 10,970" at bounding box center [347, 182] width 24 height 9
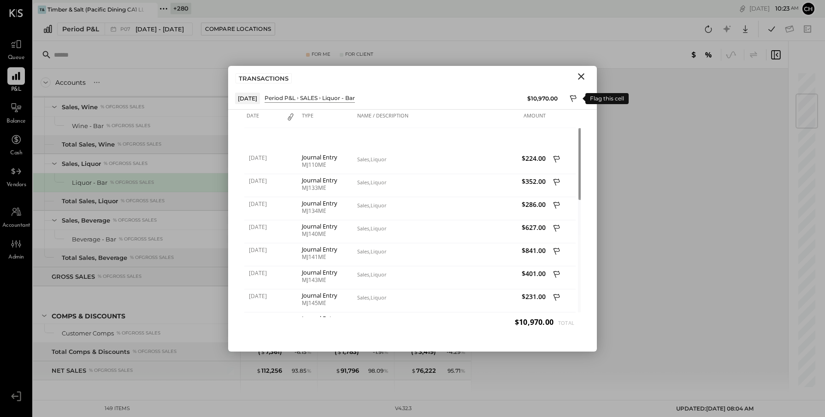
click at [575, 98] on icon at bounding box center [573, 98] width 6 height 7
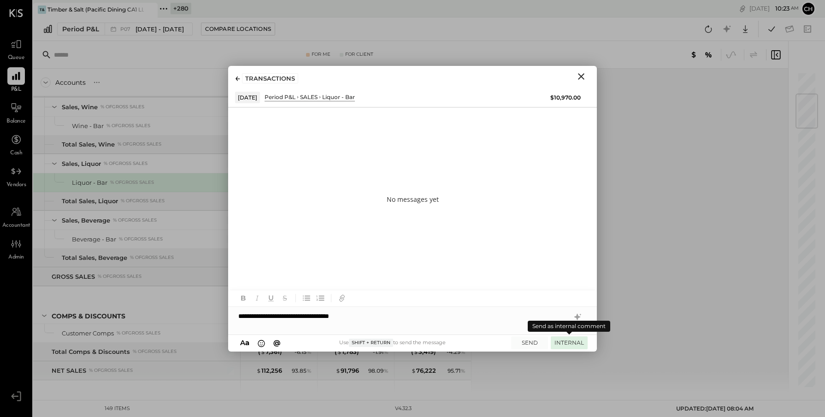
click at [558, 342] on button "INTERNAL" at bounding box center [569, 343] width 37 height 12
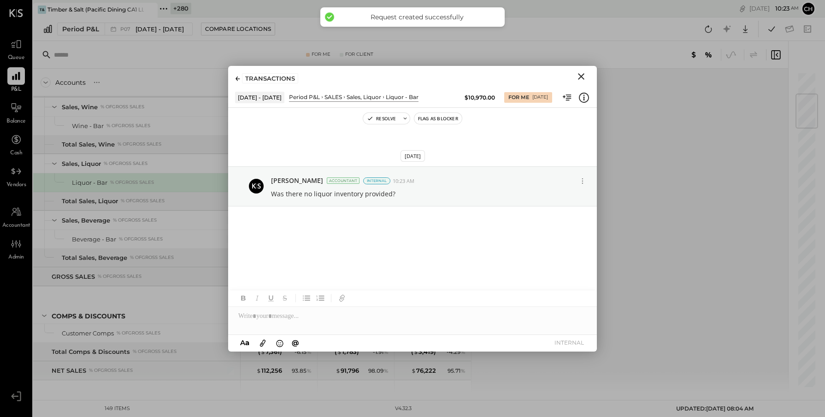
click at [582, 74] on icon "Close" at bounding box center [581, 76] width 11 height 11
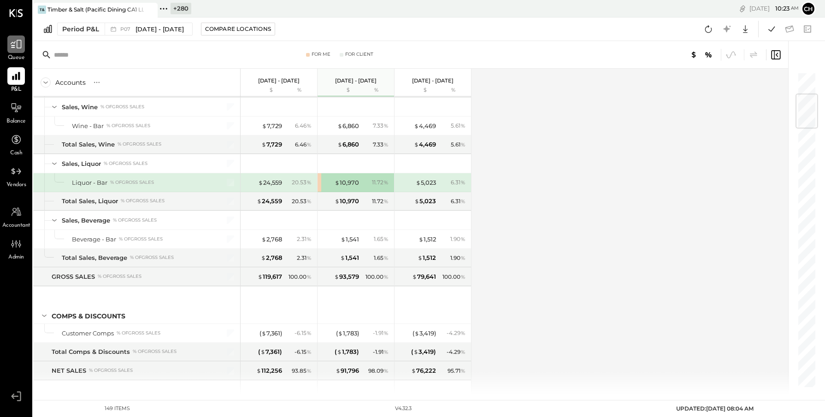
click at [16, 47] on icon at bounding box center [16, 44] width 12 height 12
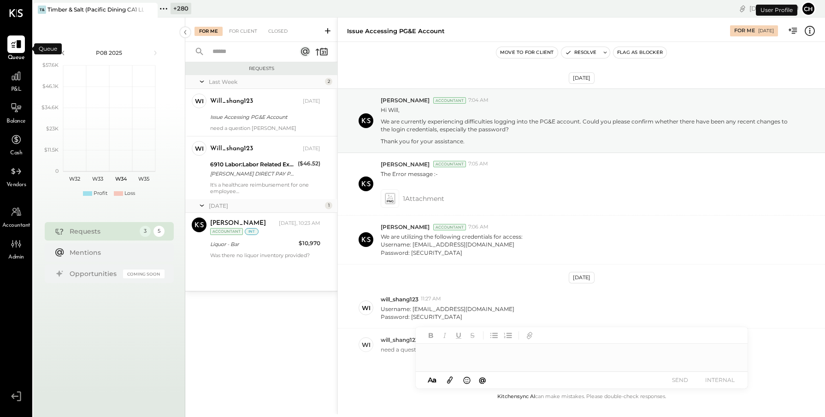
scroll to position [39, 0]
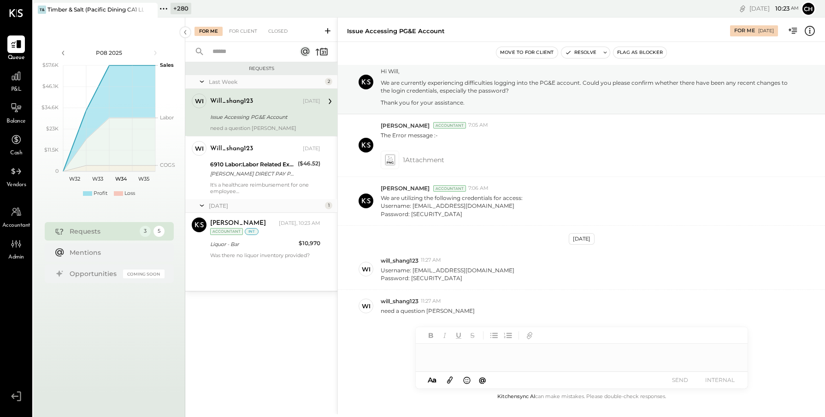
click at [327, 29] on icon at bounding box center [328, 31] width 6 height 6
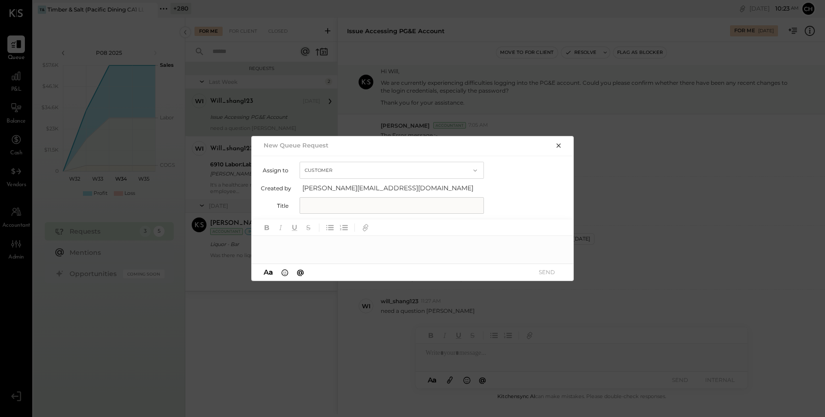
click at [561, 144] on icon "button" at bounding box center [558, 145] width 7 height 7
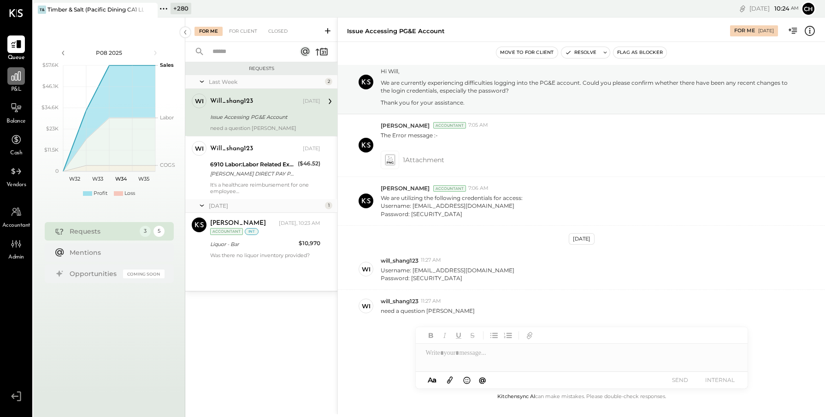
click at [12, 77] on icon at bounding box center [16, 75] width 9 height 9
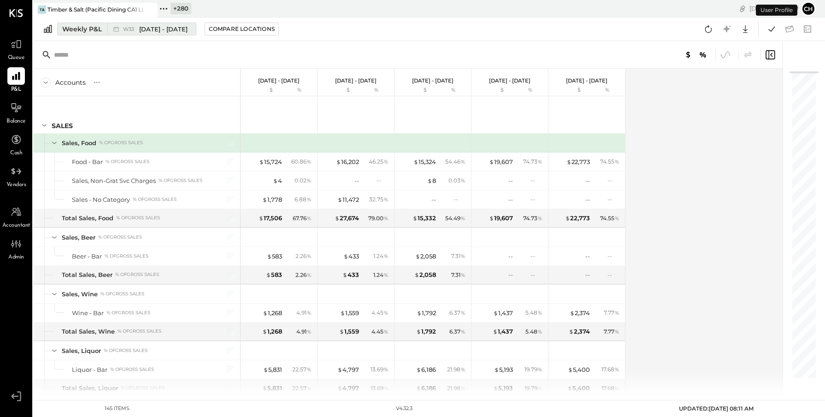
click at [119, 33] on icon at bounding box center [116, 28] width 9 height 9
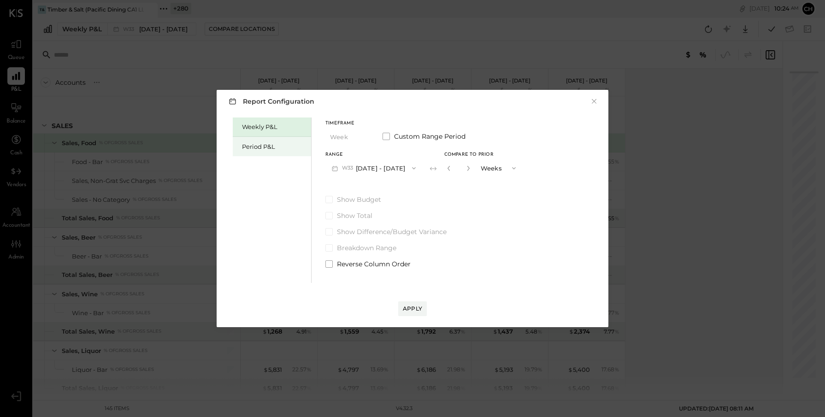
click at [271, 151] on div "Period P&L" at bounding box center [272, 146] width 78 height 19
click at [390, 171] on button "P08 [DATE] - [DATE]" at bounding box center [373, 167] width 96 height 17
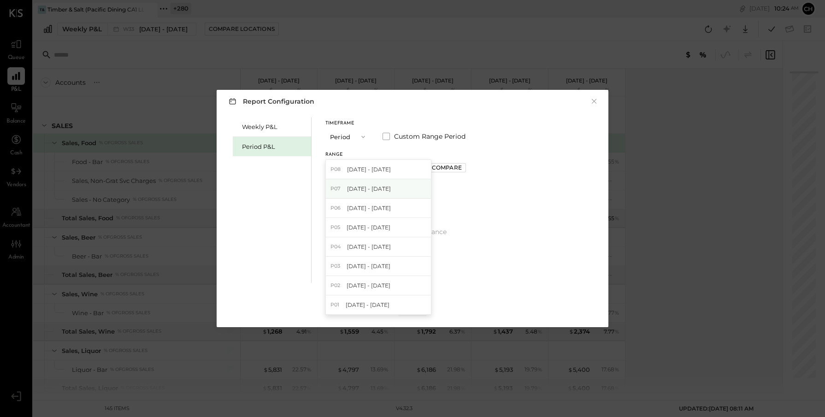
click at [385, 190] on span "[DATE] - [DATE]" at bounding box center [369, 189] width 44 height 8
click at [418, 305] on div "Apply" at bounding box center [412, 309] width 19 height 8
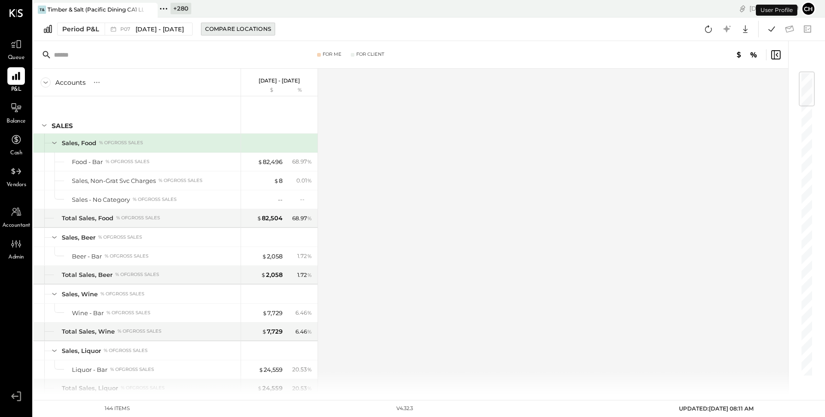
click at [248, 25] on div "Compare Locations" at bounding box center [238, 29] width 66 height 8
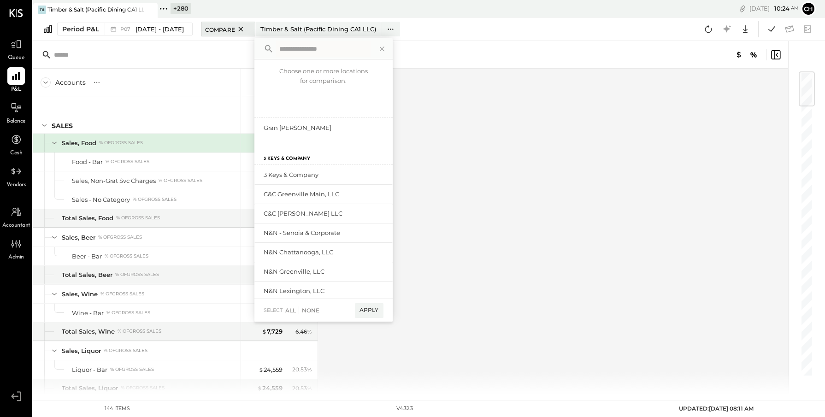
click at [247, 27] on icon at bounding box center [241, 29] width 12 height 11
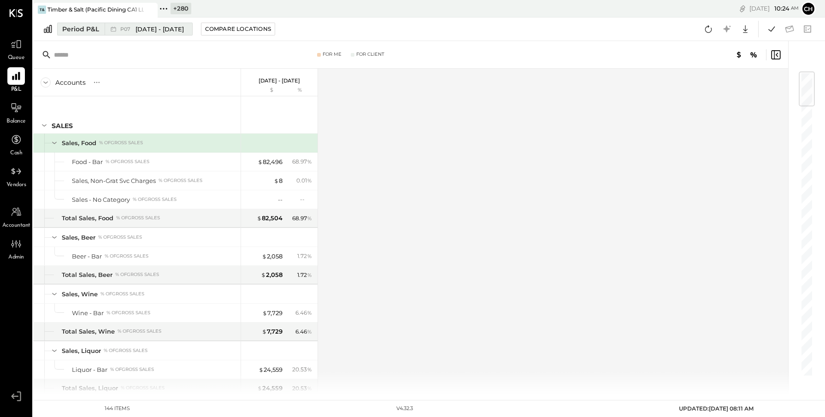
click at [172, 27] on span "[DATE] - [DATE]" at bounding box center [160, 29] width 48 height 9
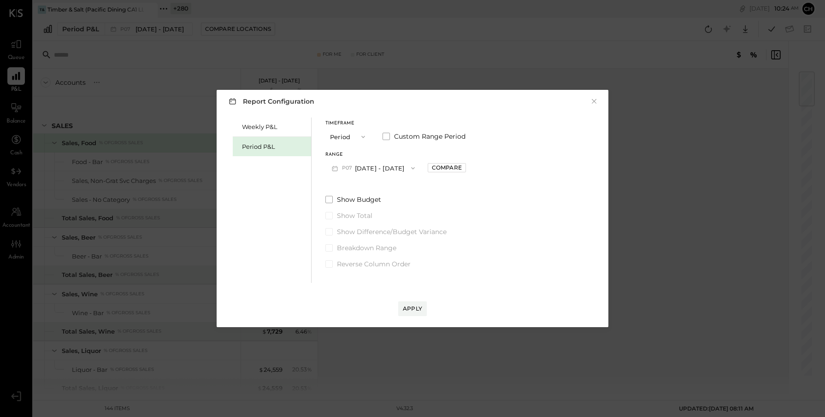
click at [405, 167] on button "P07 [DATE] - [DATE]" at bounding box center [373, 167] width 96 height 17
click at [391, 190] on span "[DATE] - [DATE]" at bounding box center [369, 189] width 44 height 8
click at [448, 169] on div "Compare" at bounding box center [447, 168] width 30 height 8
click at [470, 169] on icon "button" at bounding box center [468, 168] width 6 height 6
type input "*"
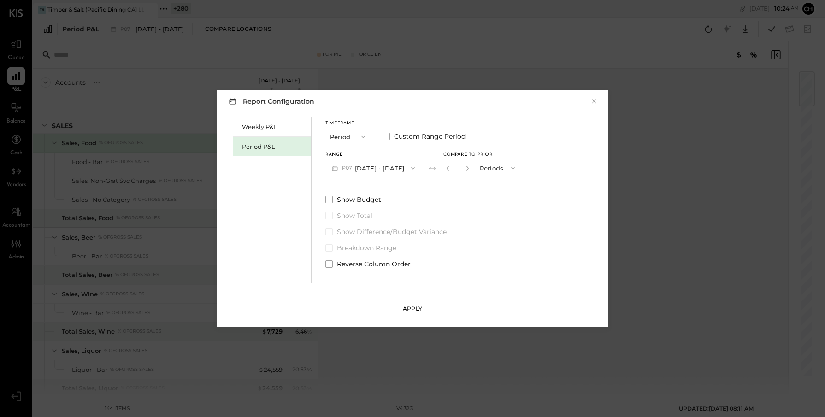
click at [409, 305] on div "Apply" at bounding box center [412, 309] width 19 height 8
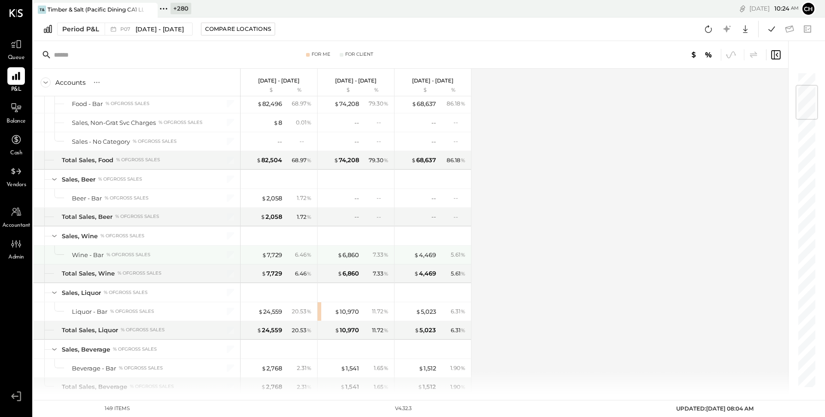
scroll to position [114, 0]
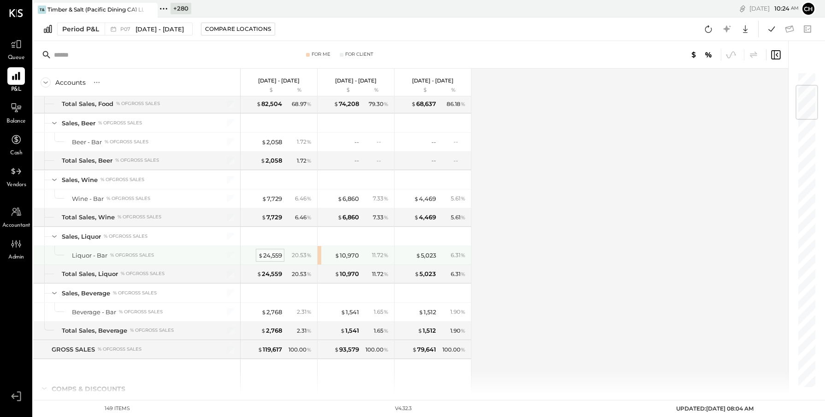
click at [273, 256] on div "$ 24,559" at bounding box center [270, 255] width 24 height 9
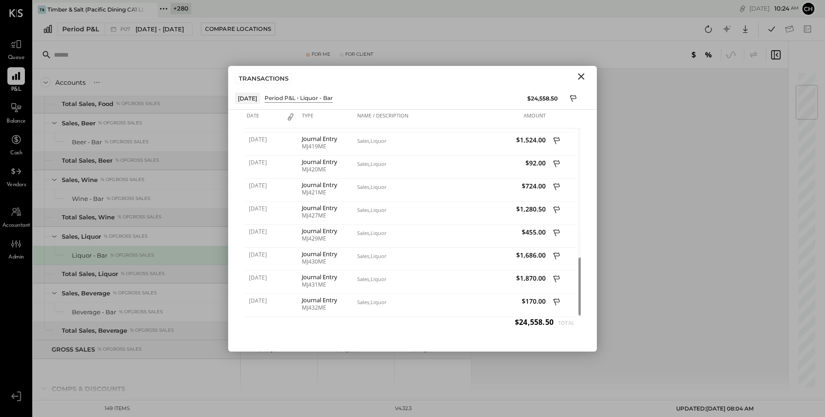
click at [582, 77] on icon "Close" at bounding box center [581, 76] width 6 height 6
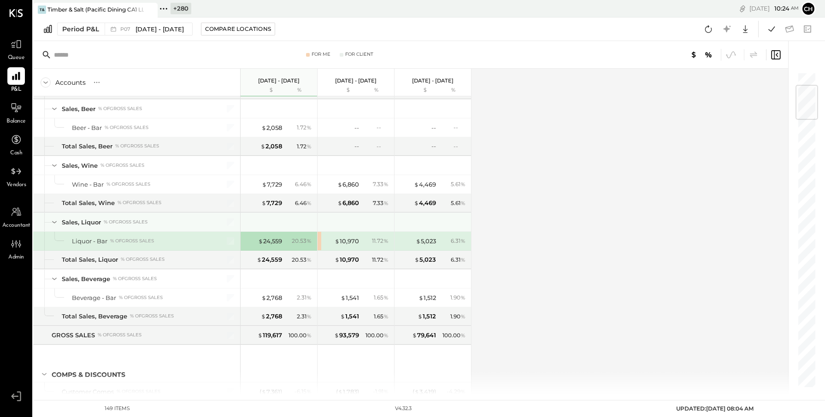
scroll to position [69, 0]
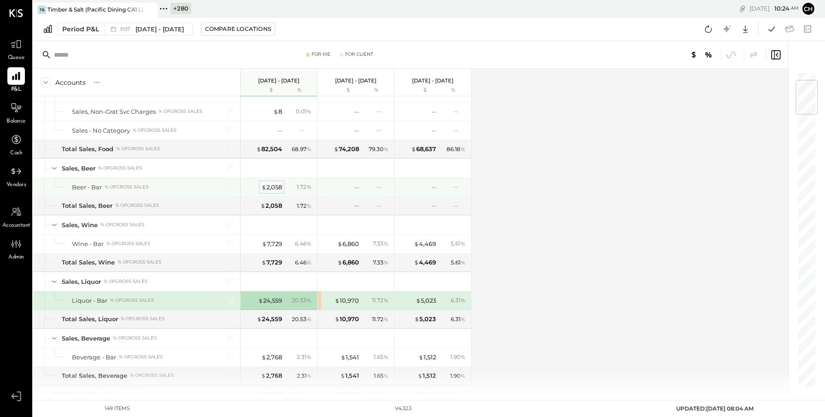
click at [276, 184] on div "$ 2,058" at bounding box center [271, 187] width 21 height 9
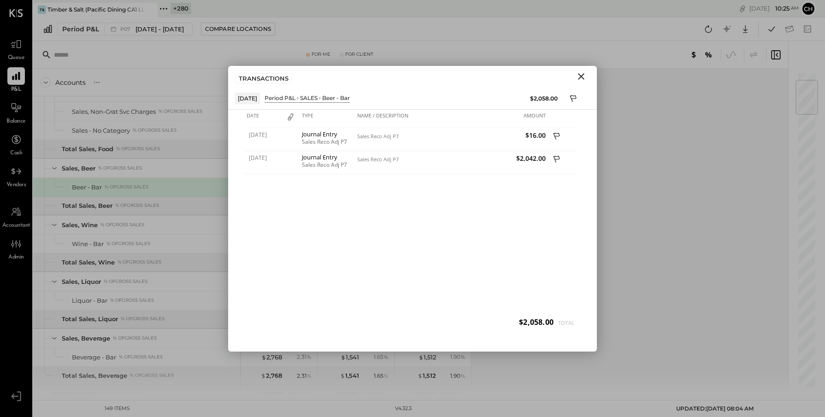
click at [583, 76] on icon "Close" at bounding box center [581, 76] width 11 height 11
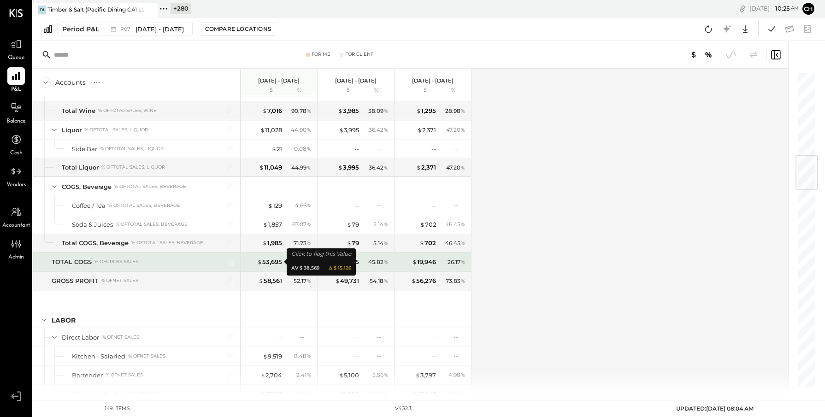
scroll to position [599, 0]
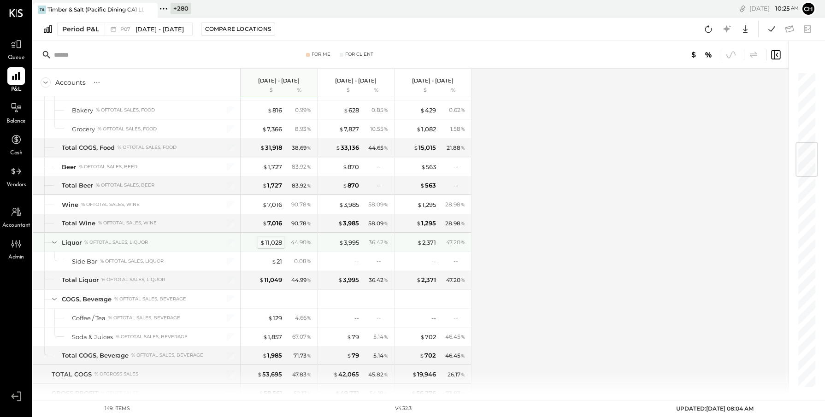
click at [278, 242] on div "$ 11,028" at bounding box center [271, 242] width 22 height 9
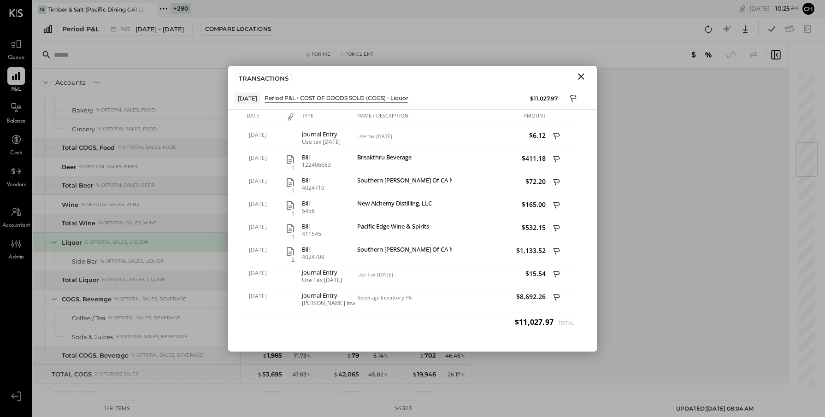
click at [582, 77] on icon "Close" at bounding box center [581, 76] width 11 height 11
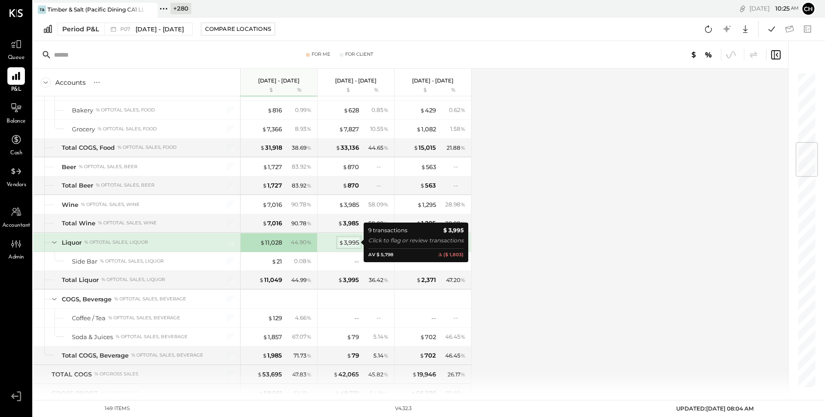
click at [347, 244] on div "$ 3,995" at bounding box center [349, 242] width 20 height 9
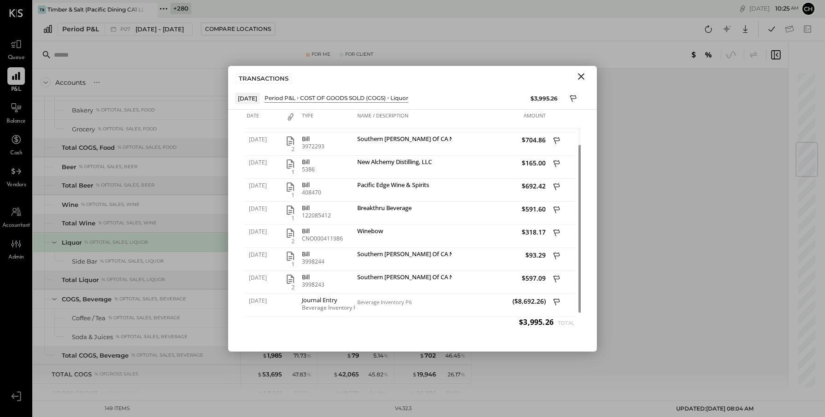
click at [585, 78] on icon "Close" at bounding box center [581, 76] width 11 height 11
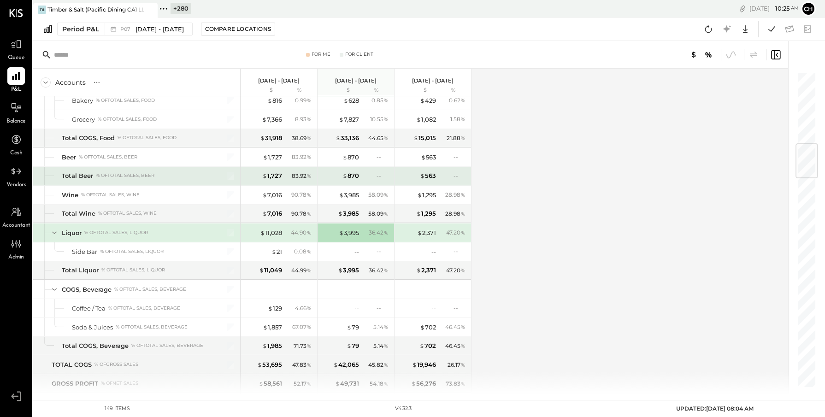
scroll to position [598, 0]
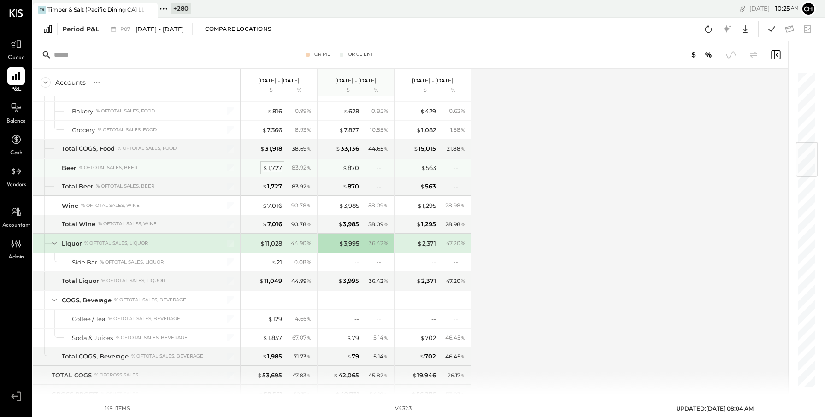
click at [277, 168] on div "$ 1,727" at bounding box center [272, 168] width 19 height 9
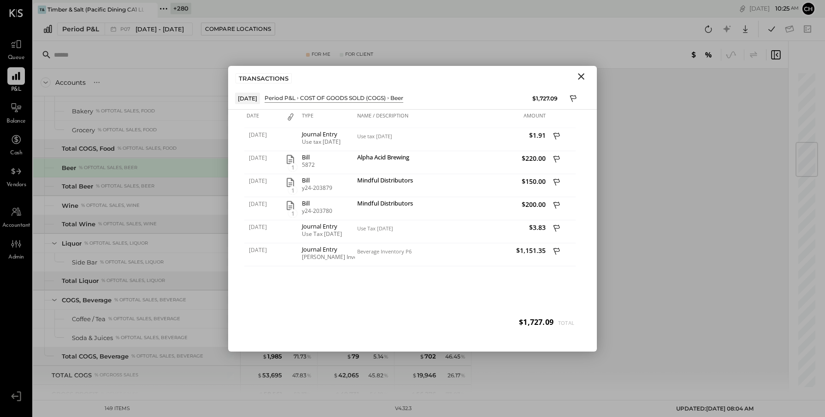
click at [581, 75] on icon "Close" at bounding box center [581, 76] width 11 height 11
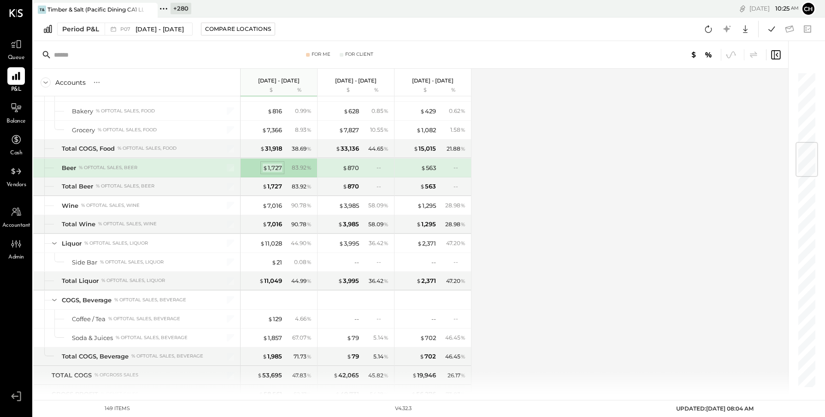
click at [277, 171] on div "$ 1,727" at bounding box center [272, 168] width 19 height 9
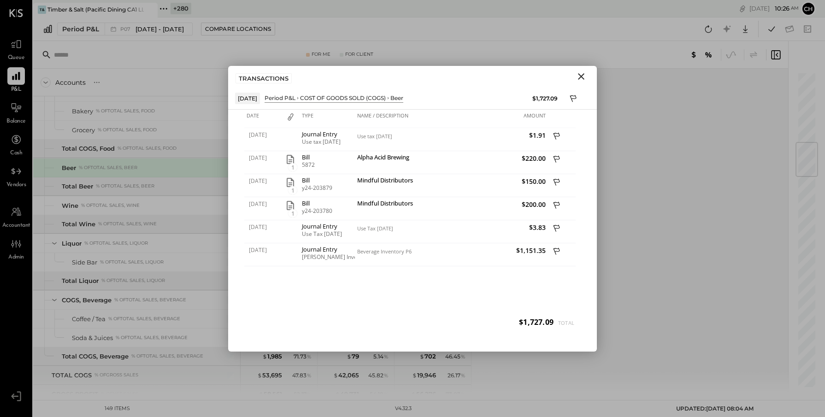
click at [579, 80] on icon "Close" at bounding box center [581, 76] width 11 height 11
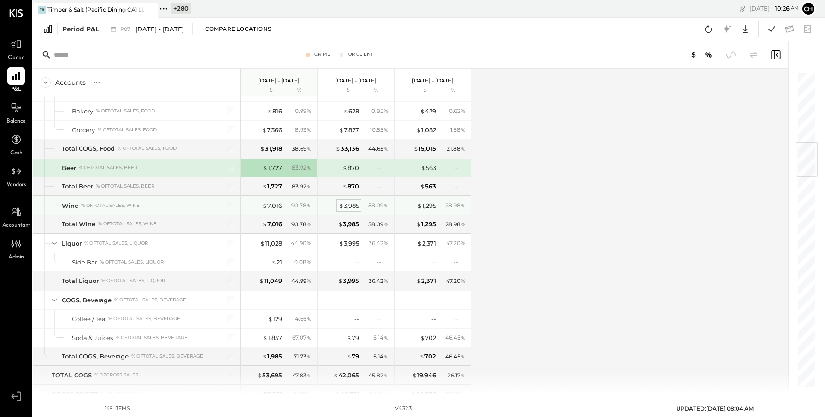
click at [342, 205] on span "$" at bounding box center [341, 205] width 5 height 7
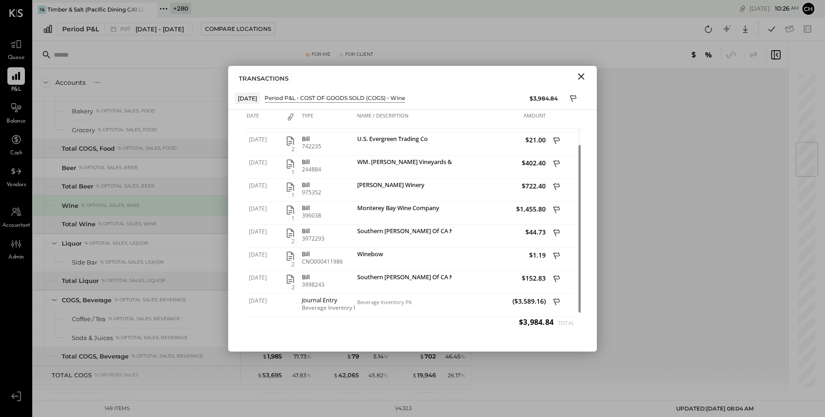
click at [582, 75] on icon "Close" at bounding box center [581, 76] width 6 height 6
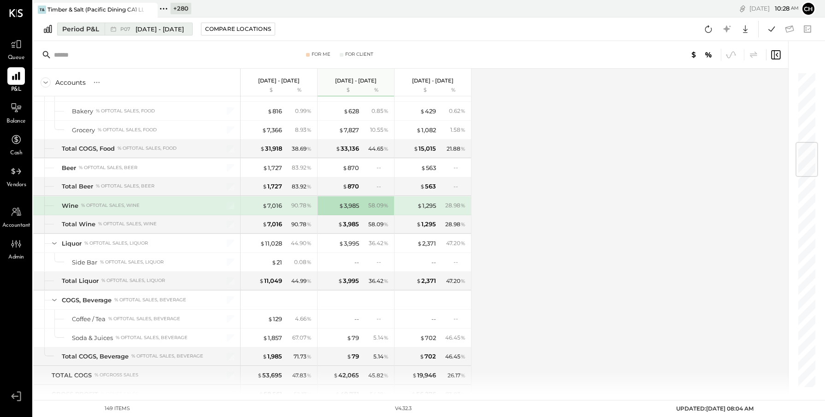
click at [65, 35] on button "Period P&L P07 [DATE] - [DATE]" at bounding box center [125, 29] width 136 height 13
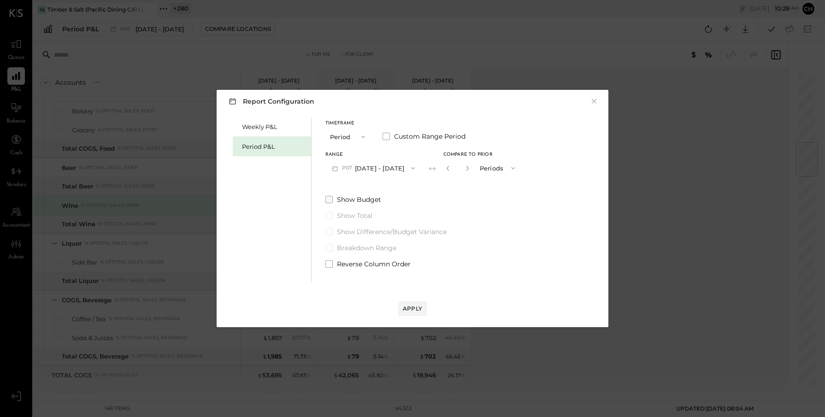
click at [334, 200] on label "Show Budget" at bounding box center [423, 199] width 196 height 9
click at [408, 311] on div "Apply" at bounding box center [412, 309] width 19 height 8
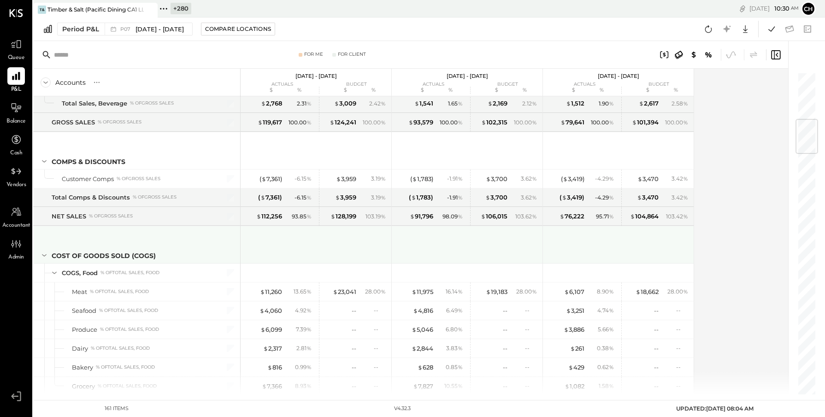
scroll to position [542, 0]
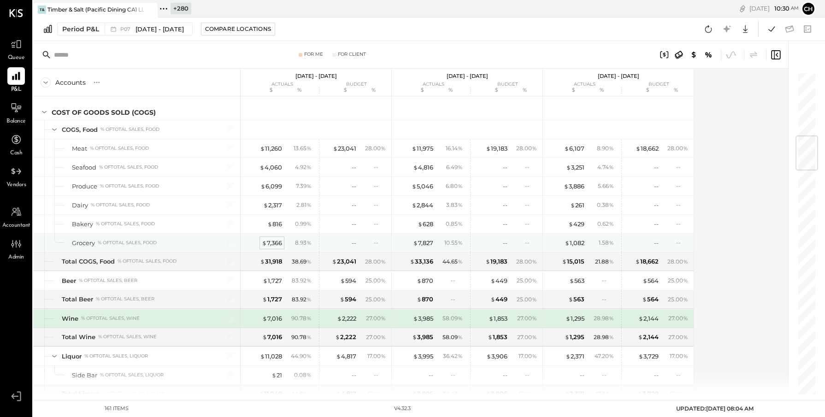
click at [274, 241] on div "$ 7,366" at bounding box center [272, 243] width 20 height 9
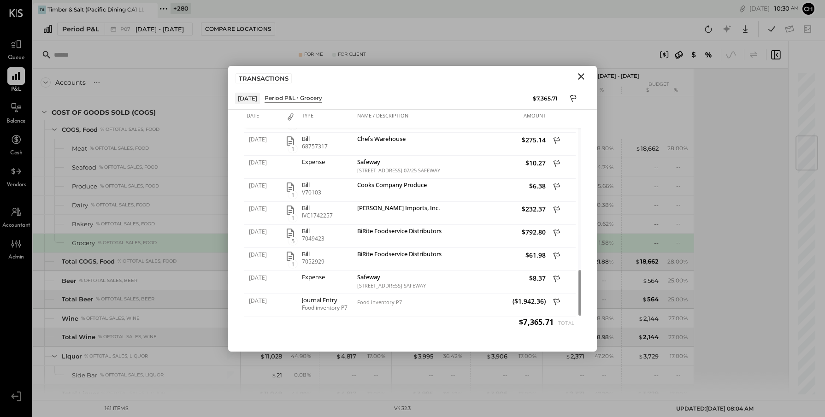
click at [582, 78] on icon "Close" at bounding box center [581, 76] width 11 height 11
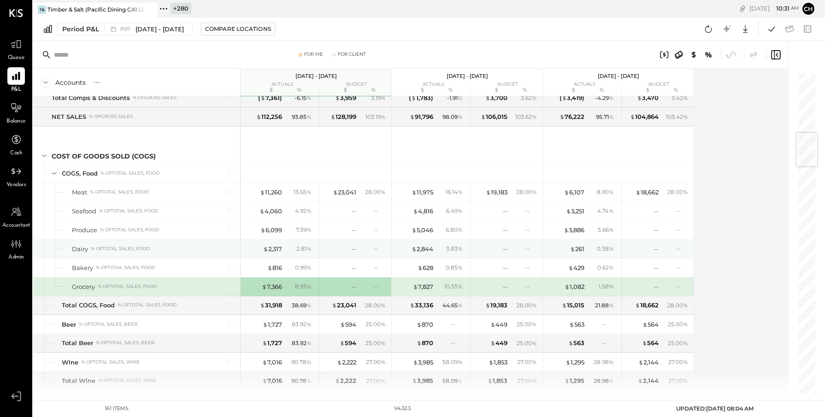
scroll to position [548, 0]
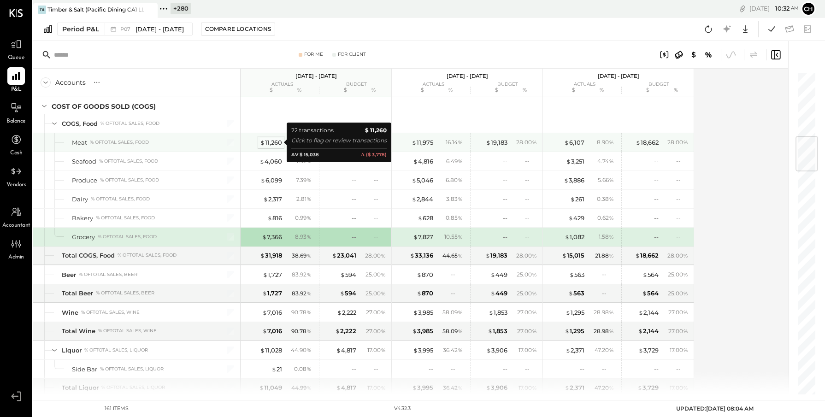
click at [274, 141] on div "$ 11,260" at bounding box center [271, 142] width 22 height 9
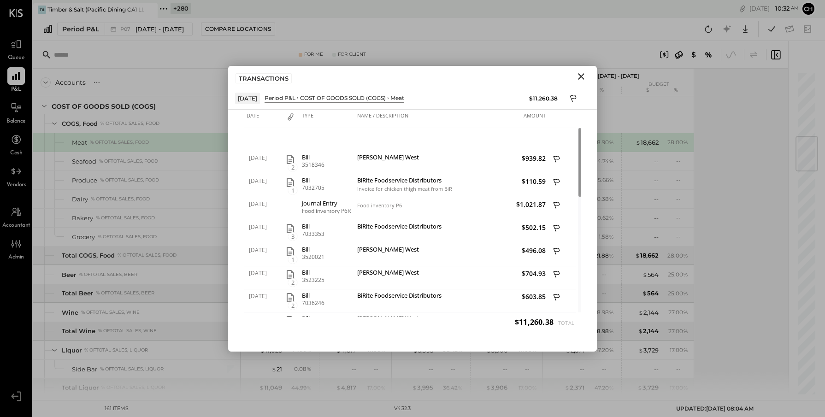
click at [585, 77] on icon "Close" at bounding box center [581, 76] width 11 height 11
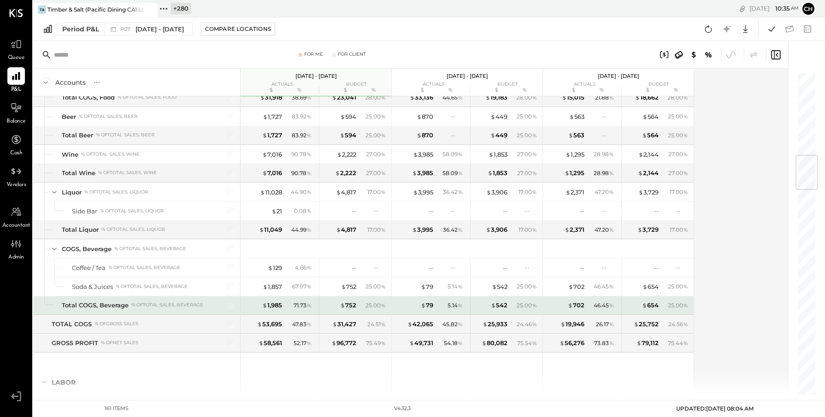
scroll to position [704, 0]
